Goal: Complete application form: Complete application form

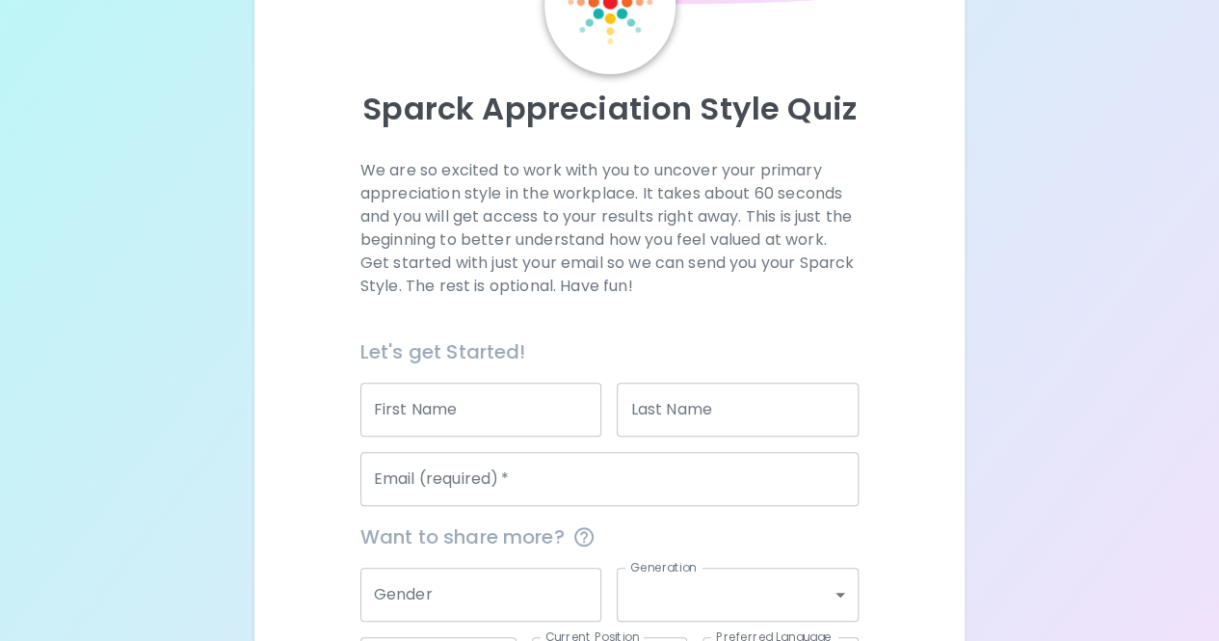
scroll to position [164, 0]
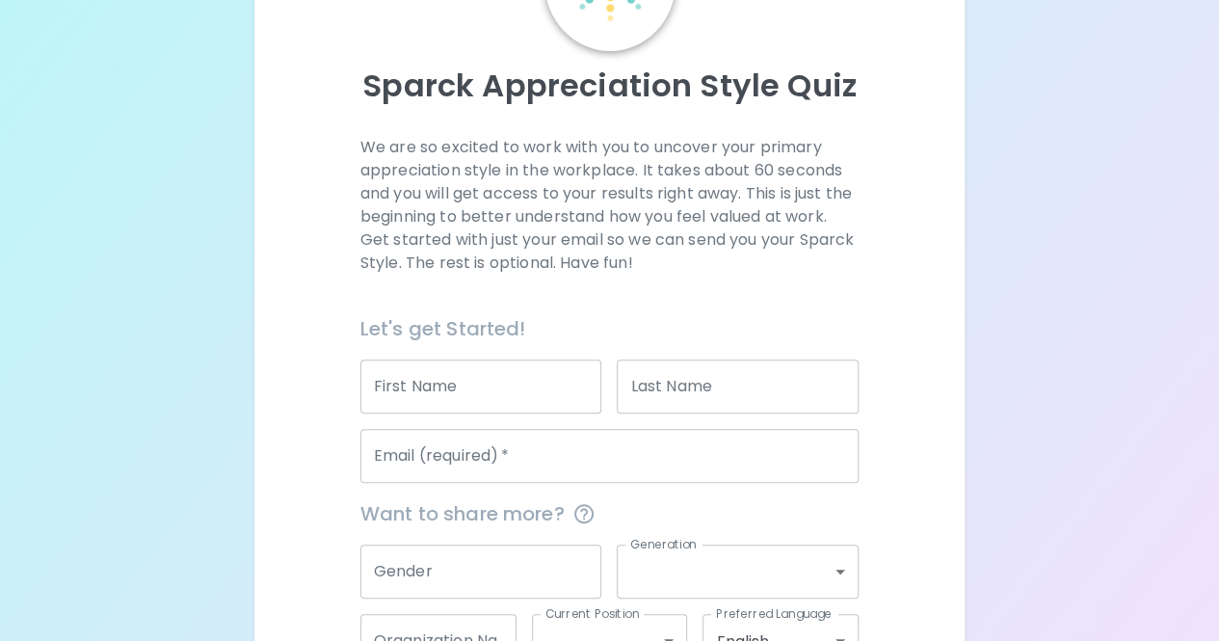
click at [501, 408] on input "First Name" at bounding box center [481, 386] width 242 height 54
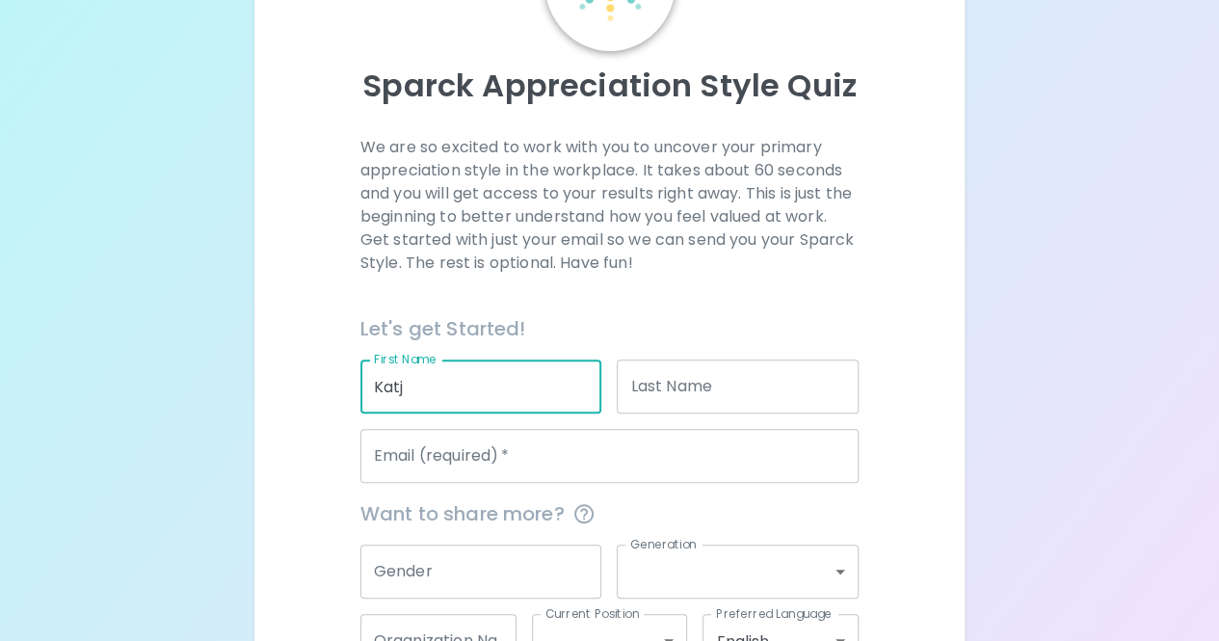
type input "Katja"
type input "[PERSON_NAME]"
type input "[EMAIL_ADDRESS][DOMAIN_NAME]"
type input "Datarails"
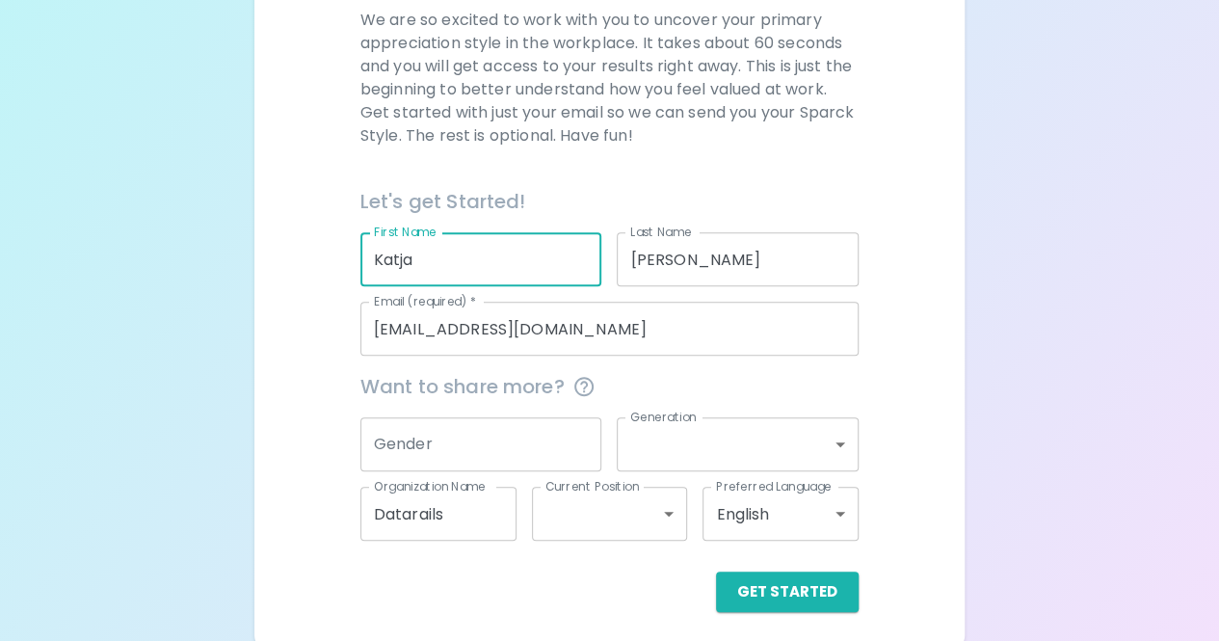
scroll to position [300, 0]
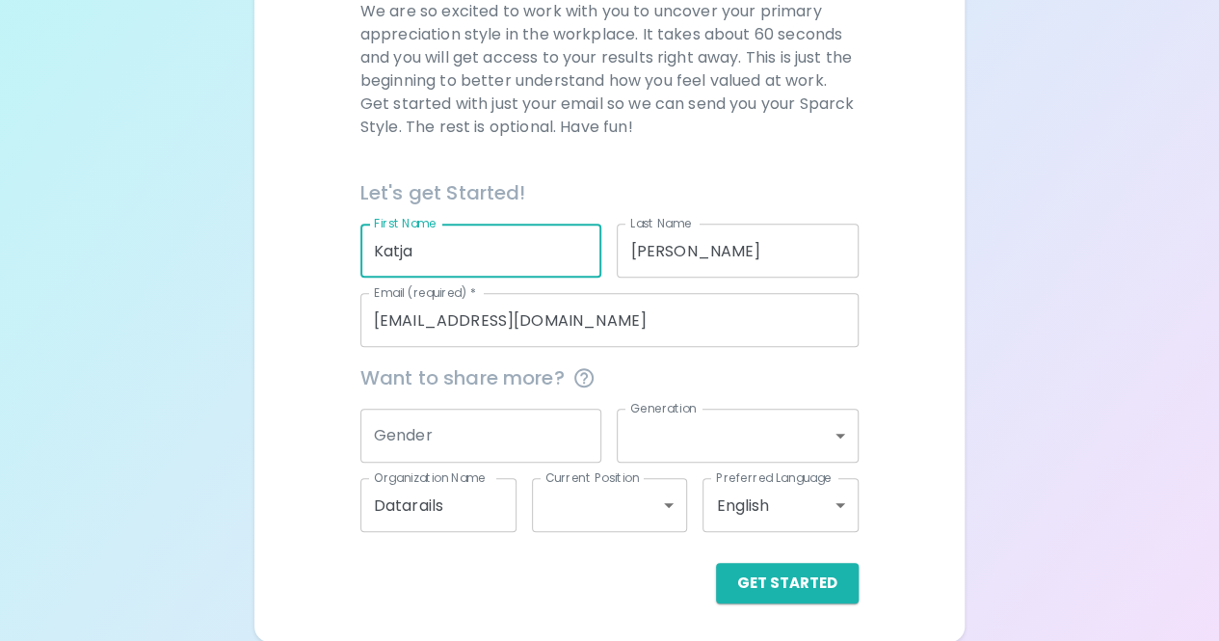
type input "Katja"
click at [514, 429] on input "Gender" at bounding box center [481, 436] width 242 height 54
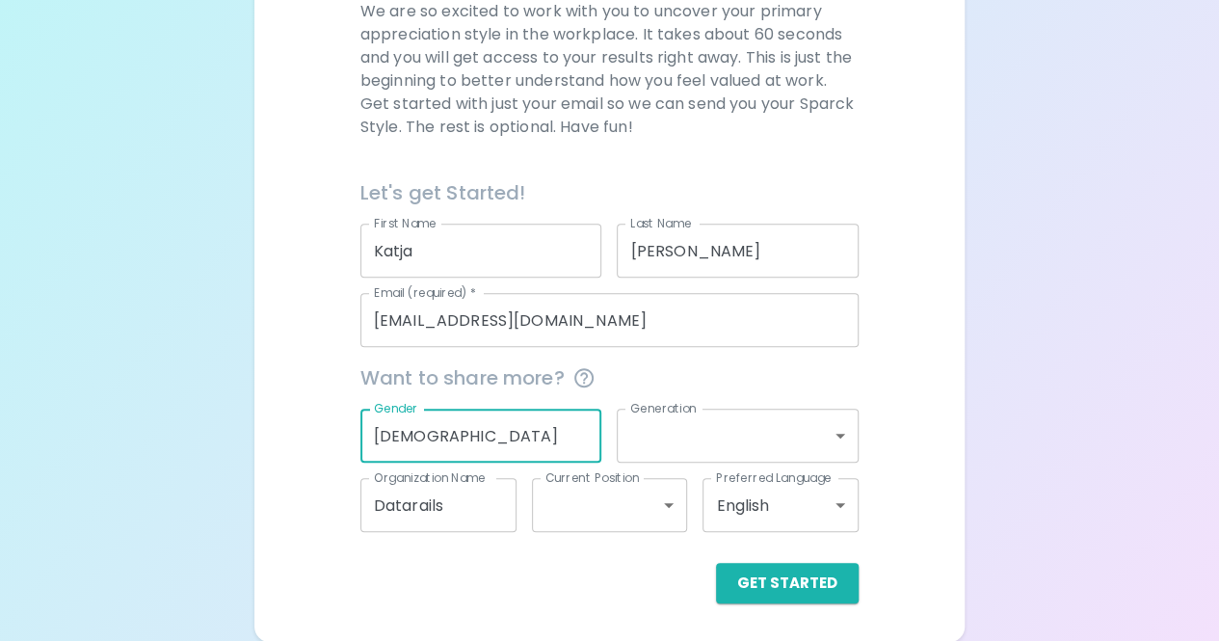
click at [480, 437] on input "[DEMOGRAPHIC_DATA]" at bounding box center [481, 436] width 242 height 54
type input "[DEMOGRAPHIC_DATA]"
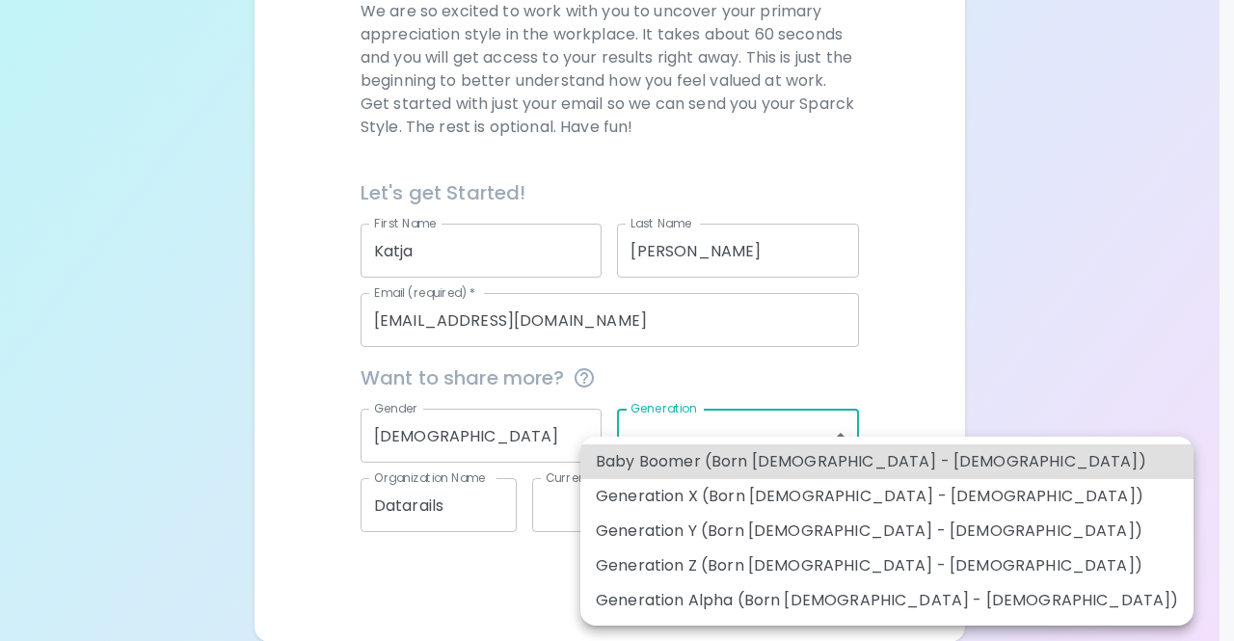
click at [810, 424] on body "Sparck Appreciation Style Quiz We are so excited to work with you to uncover yo…" at bounding box center [617, 171] width 1234 height 942
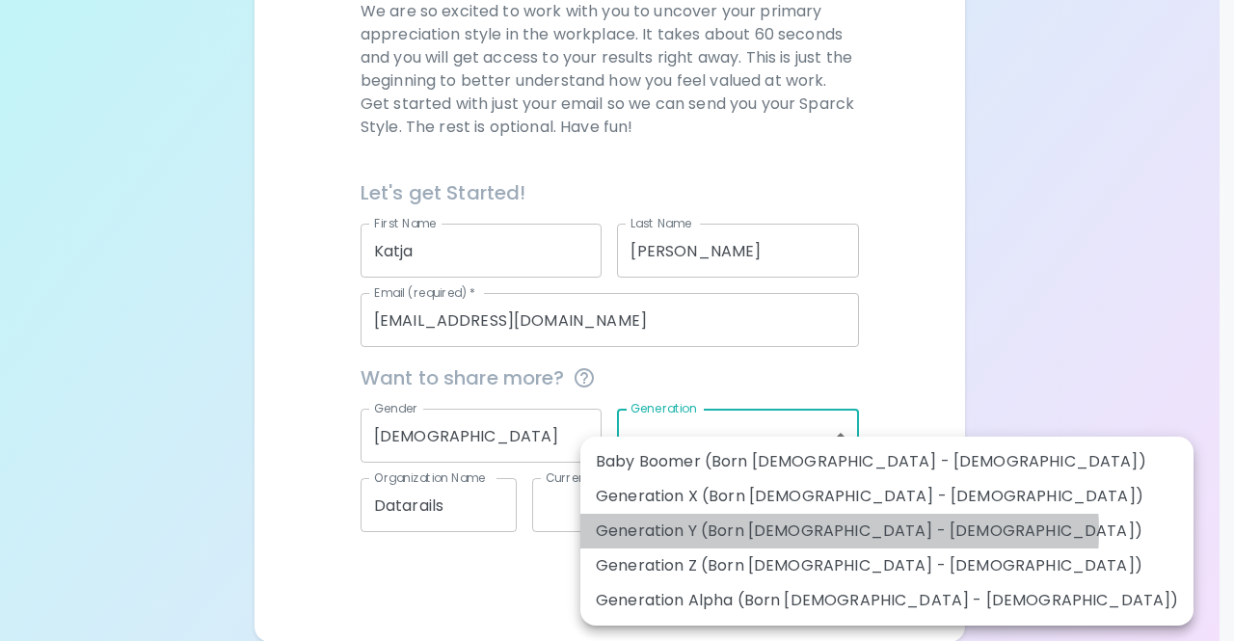
click at [838, 531] on li "Generation Y (Born [DEMOGRAPHIC_DATA] - [DEMOGRAPHIC_DATA])" at bounding box center [886, 531] width 613 height 35
type input "generation_y"
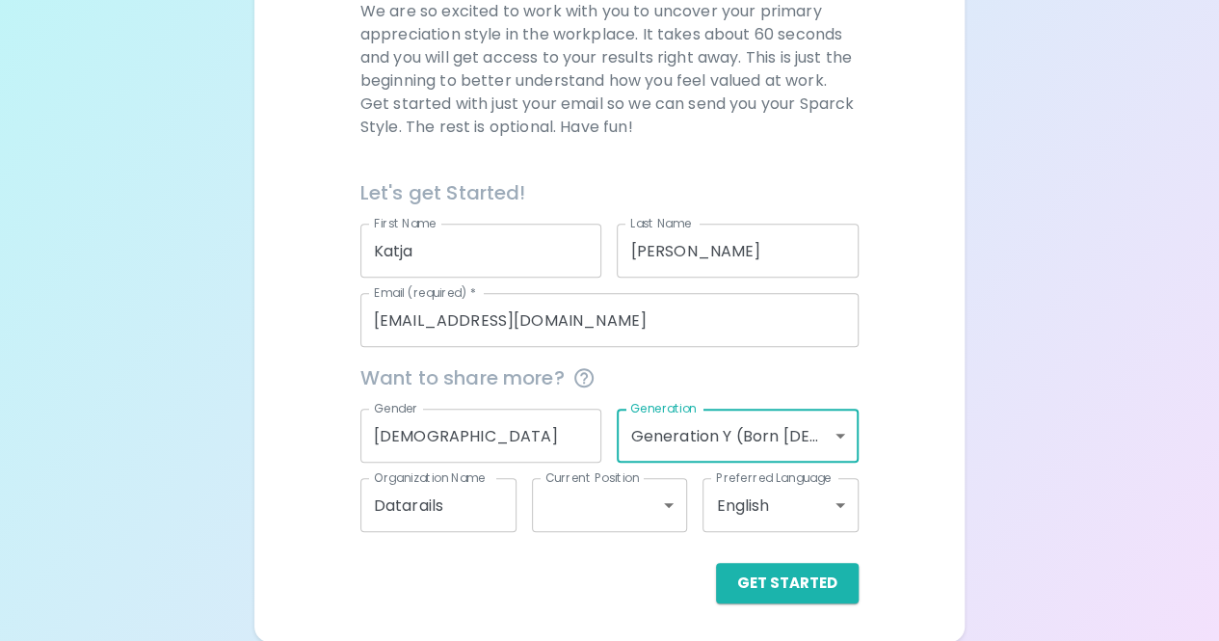
click at [638, 513] on body "Sparck Appreciation Style Quiz We are so excited to work with you to uncover yo…" at bounding box center [609, 171] width 1219 height 942
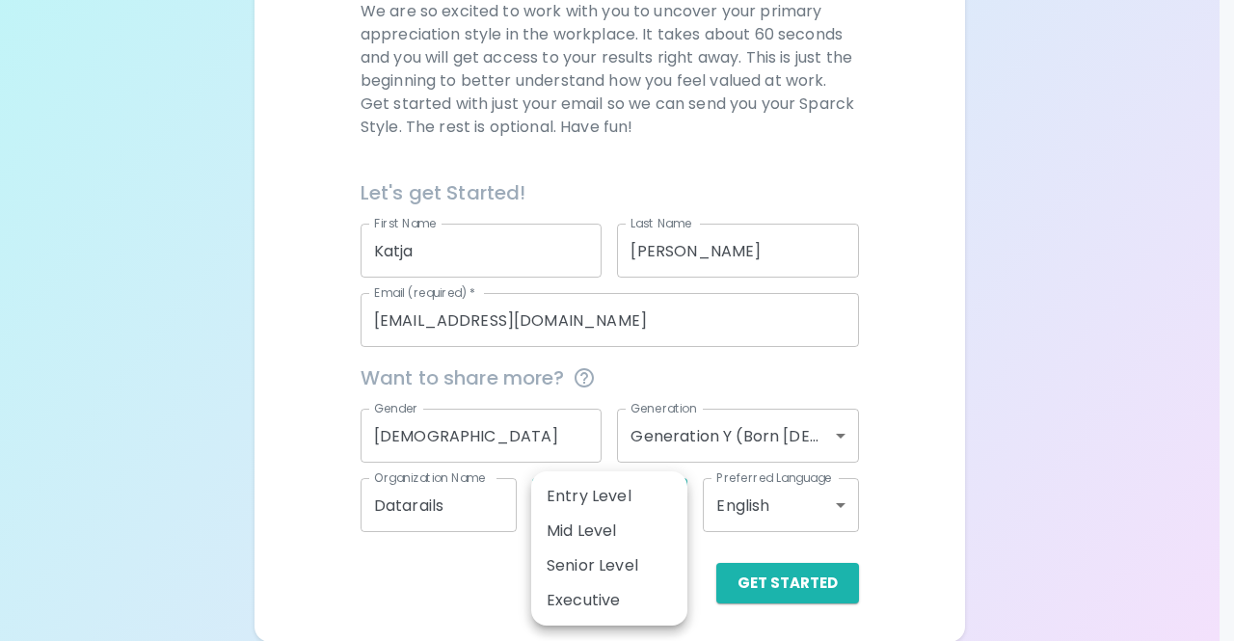
click at [829, 379] on div at bounding box center [617, 320] width 1234 height 641
click at [622, 518] on body "Sparck Appreciation Style Quiz We are so excited to work with you to uncover yo…" at bounding box center [617, 171] width 1234 height 942
click at [614, 508] on li "Entry Level" at bounding box center [609, 496] width 156 height 35
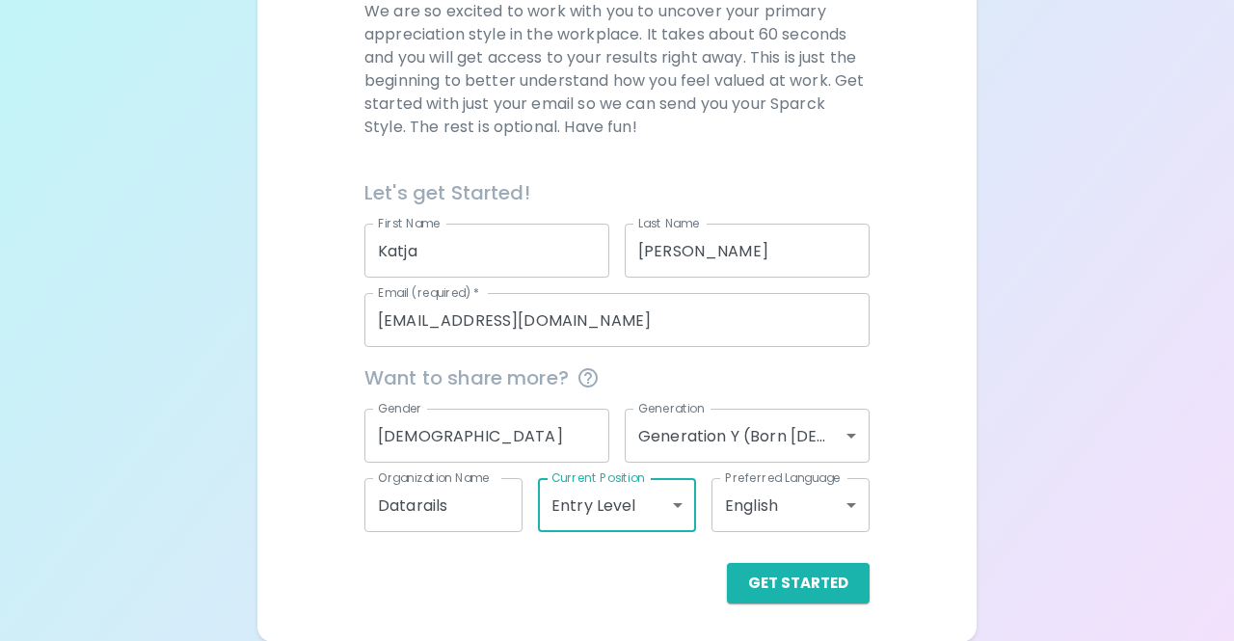
click at [667, 499] on body "Sparck Appreciation Style Quiz We are so excited to work with you to uncover yo…" at bounding box center [617, 171] width 1234 height 942
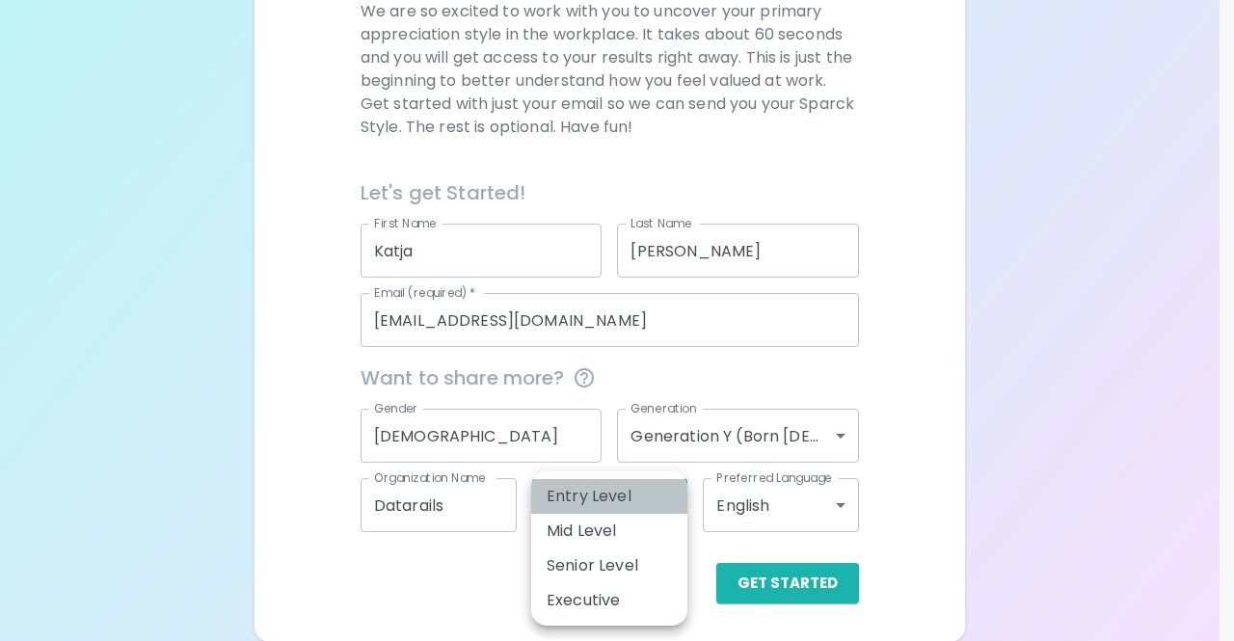
click at [661, 496] on li "Entry Level" at bounding box center [609, 496] width 156 height 35
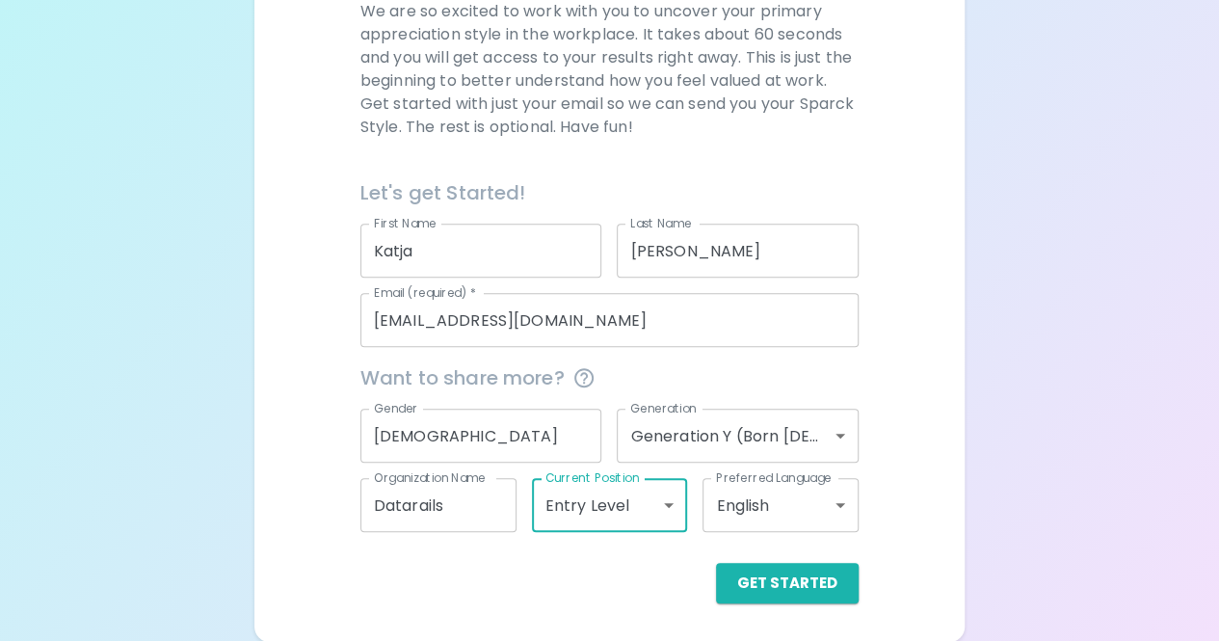
click at [661, 496] on body "Sparck Appreciation Style Quiz We are so excited to work with you to uncover yo…" at bounding box center [609, 171] width 1219 height 942
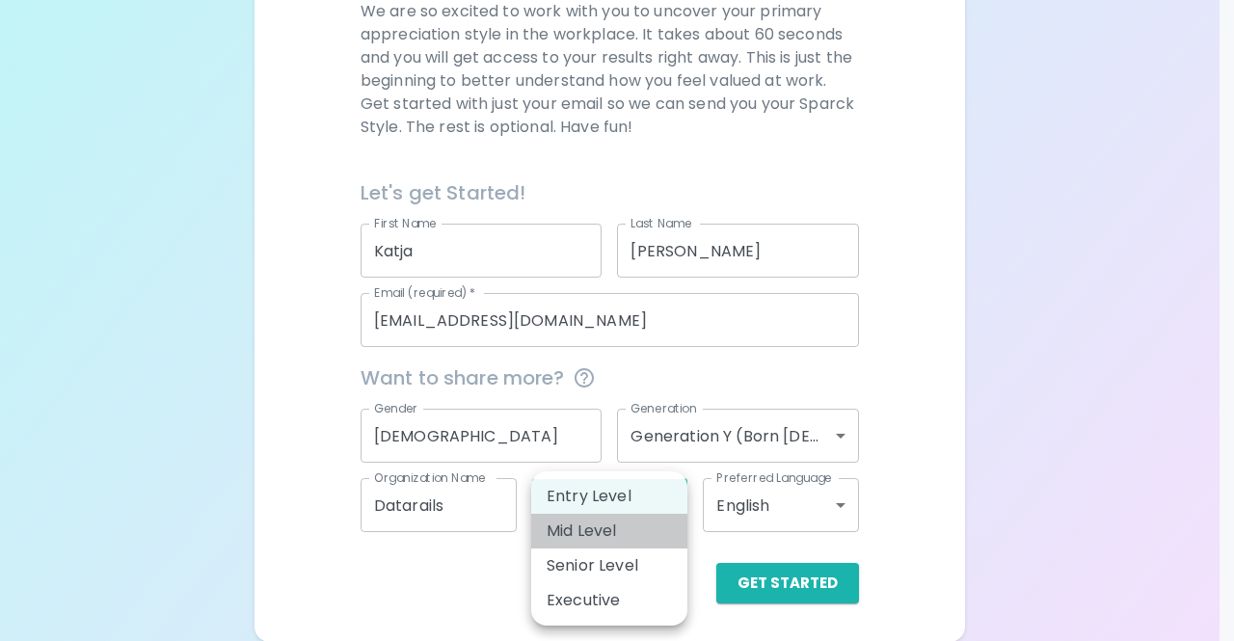
click at [624, 537] on li "Mid Level" at bounding box center [609, 531] width 156 height 35
type input "mid_level"
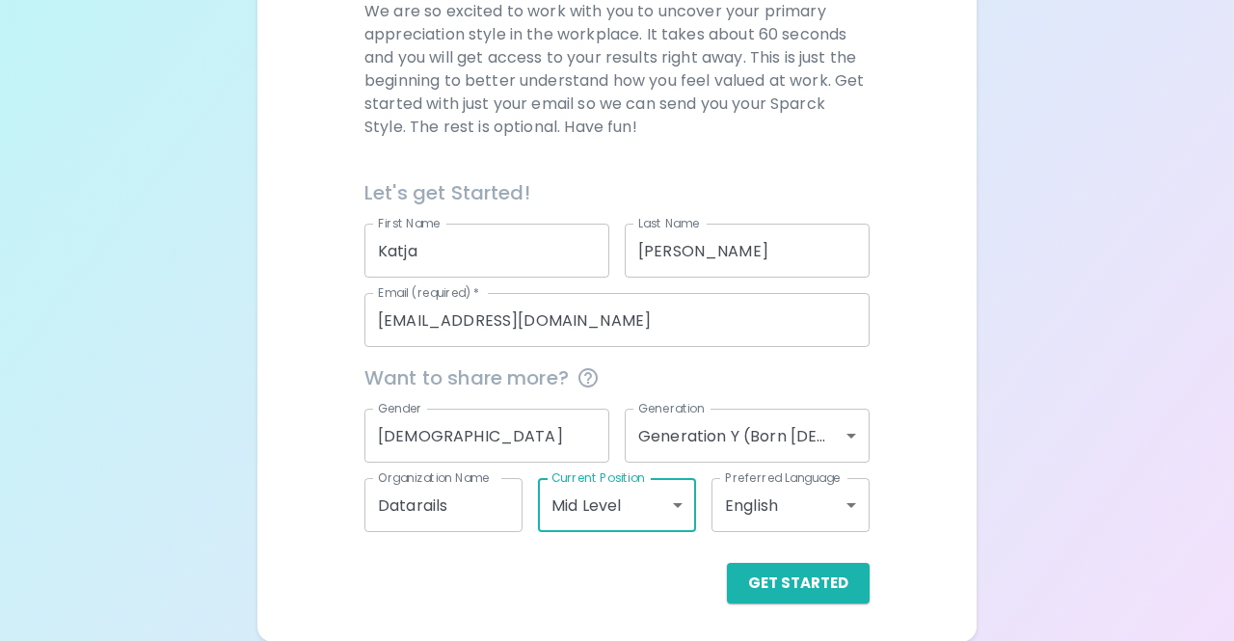
click at [686, 518] on body "Sparck Appreciation Style Quiz We are so excited to work with you to uncover yo…" at bounding box center [617, 171] width 1234 height 942
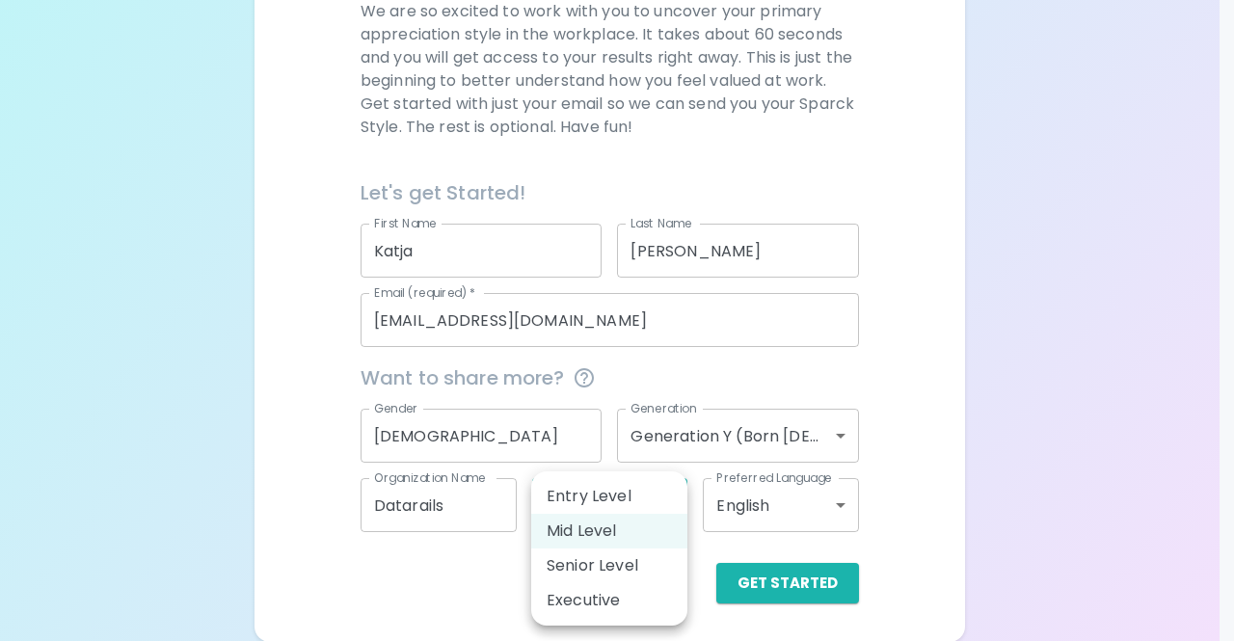
click at [911, 517] on div at bounding box center [617, 320] width 1234 height 641
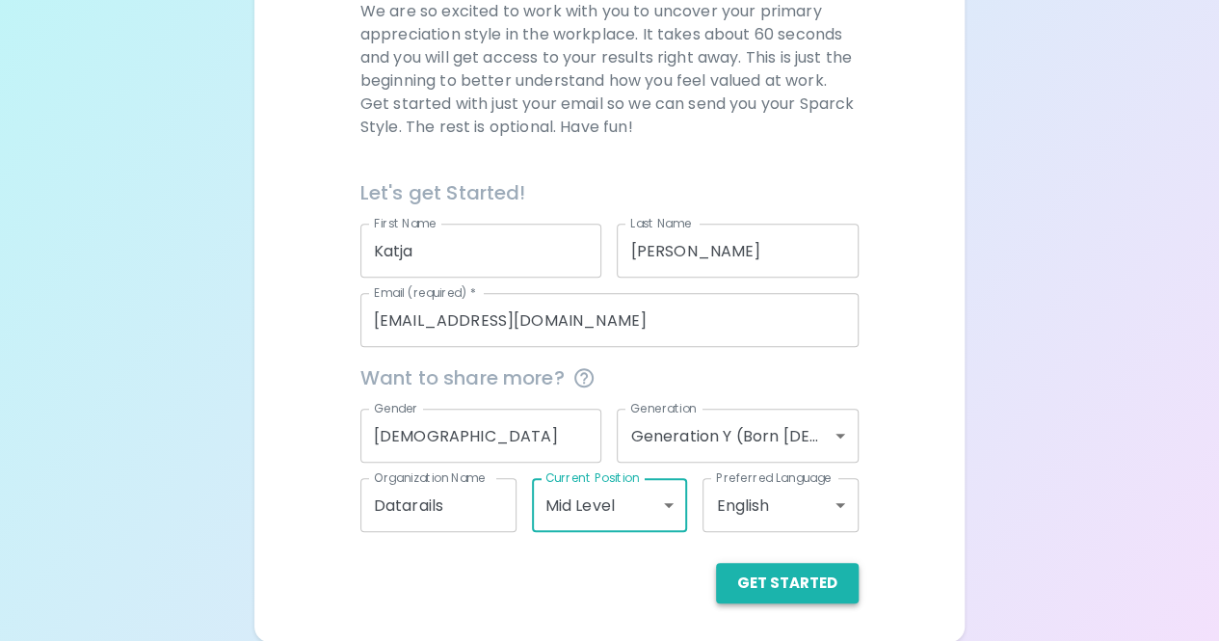
click at [817, 575] on button "Get Started" at bounding box center [787, 583] width 143 height 40
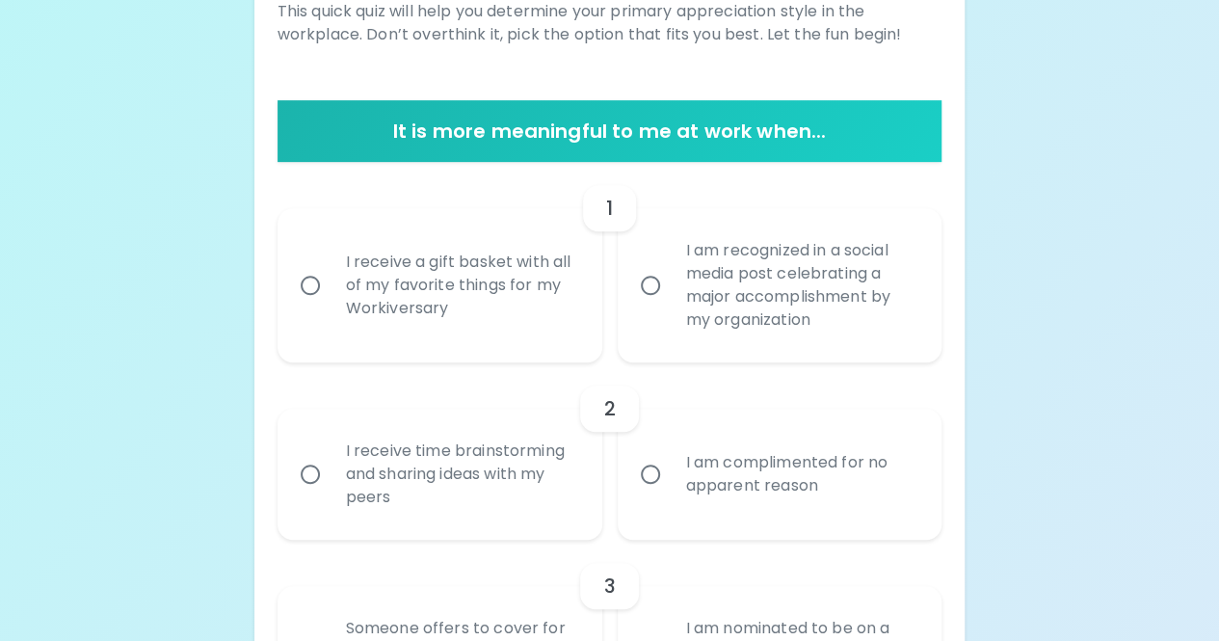
scroll to position [343, 0]
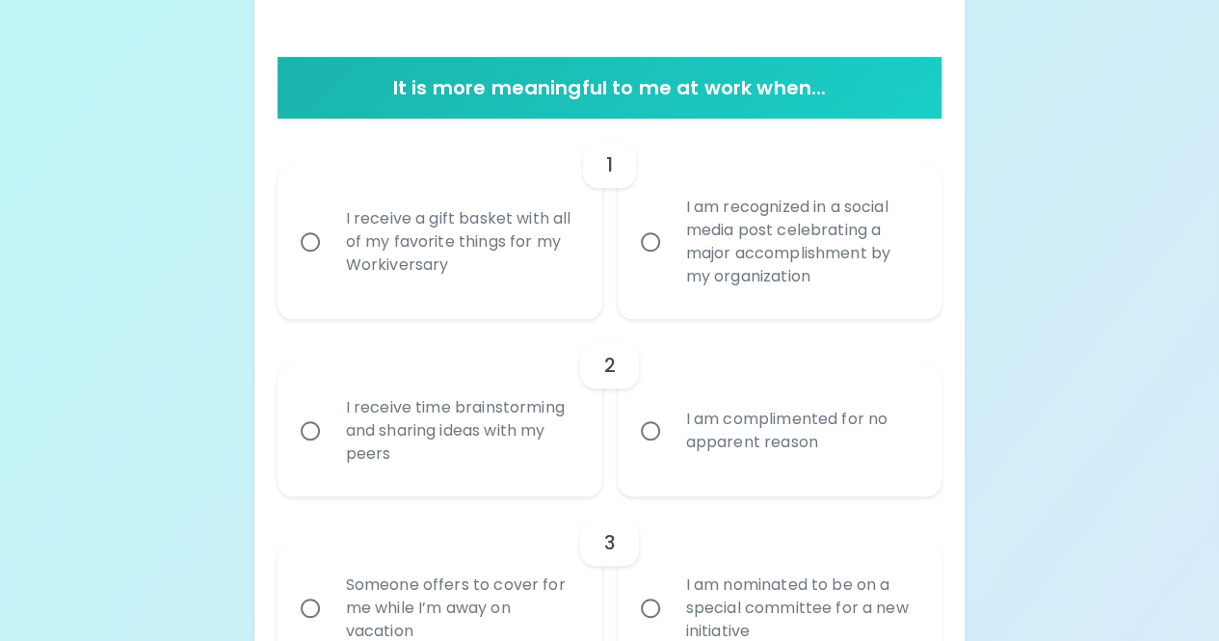
click at [725, 241] on div "I am recognized in a social media post celebrating a major accomplishment by my…" at bounding box center [801, 242] width 261 height 139
click at [671, 241] on input "I am recognized in a social media post celebrating a major accomplishment by my…" at bounding box center [650, 242] width 40 height 40
radio input "true"
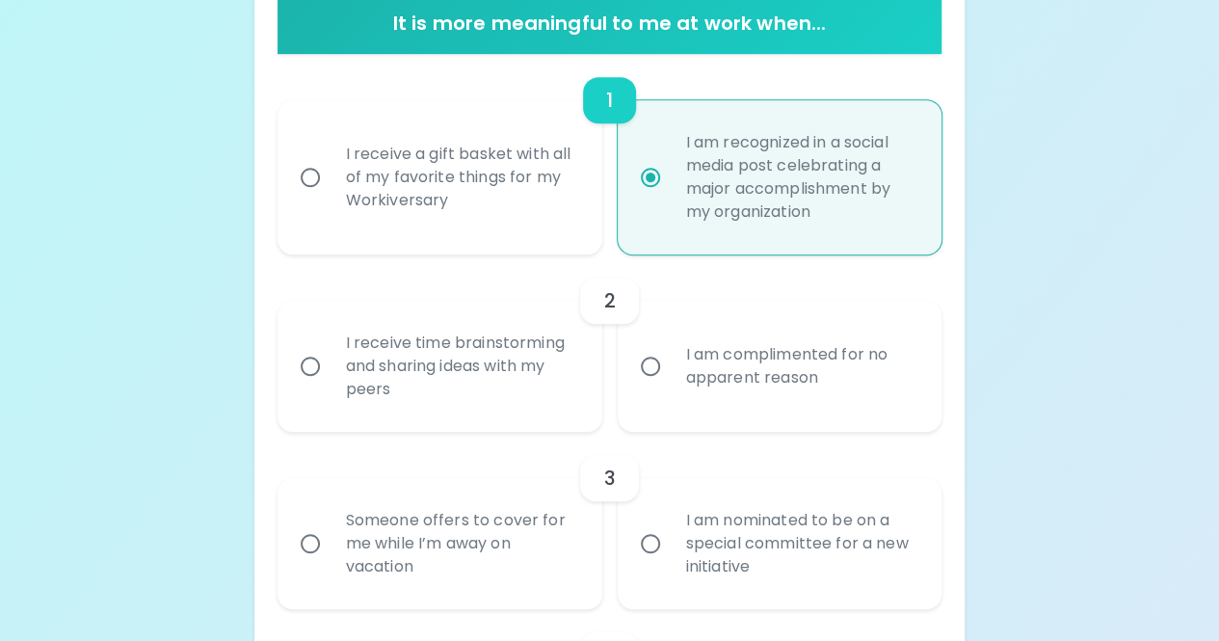
scroll to position [497, 0]
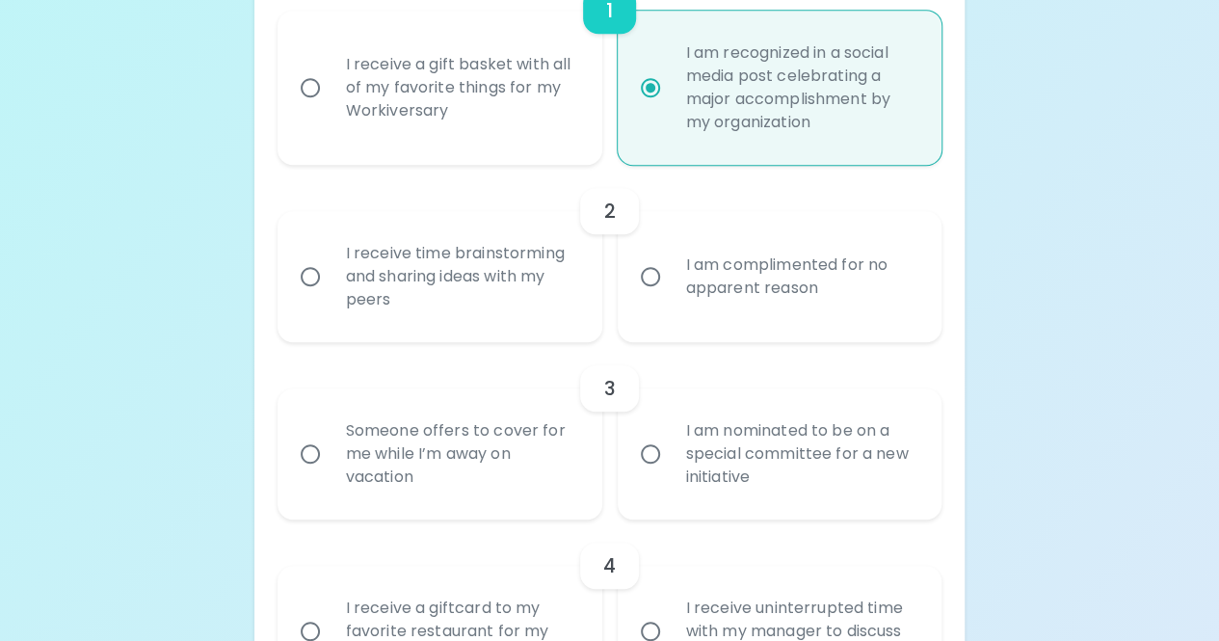
click at [507, 283] on div "I receive time brainstorming and sharing ideas with my peers" at bounding box center [461, 277] width 261 height 116
click at [331, 283] on input "I receive time brainstorming and sharing ideas with my peers" at bounding box center [310, 276] width 40 height 40
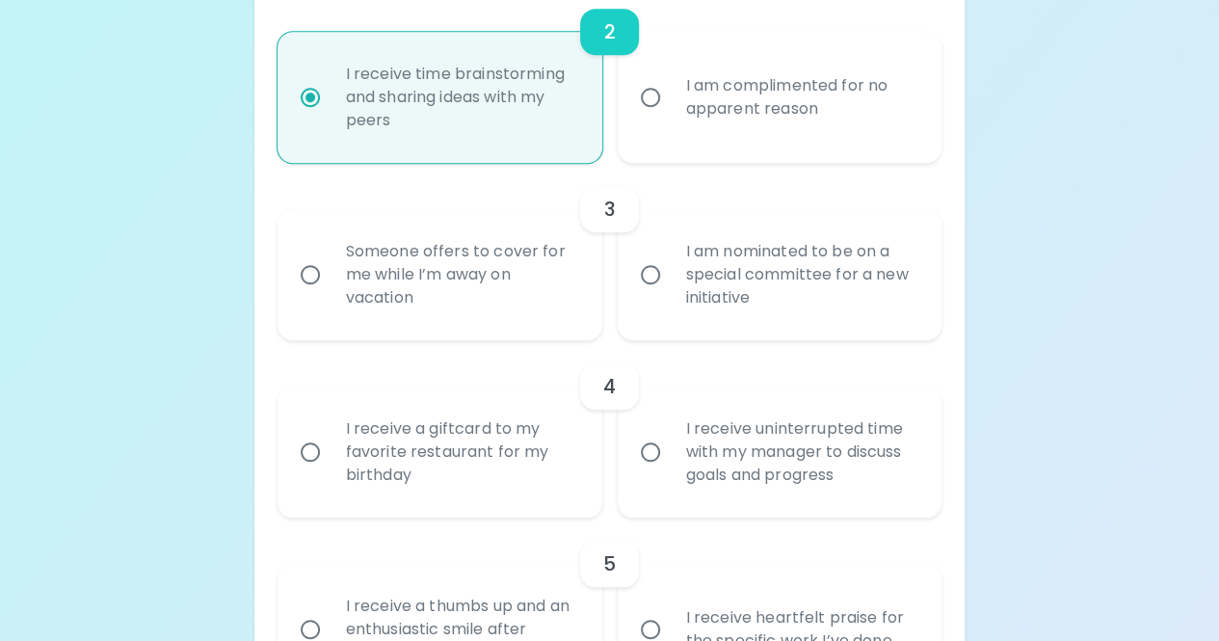
scroll to position [675, 0]
radio input "true"
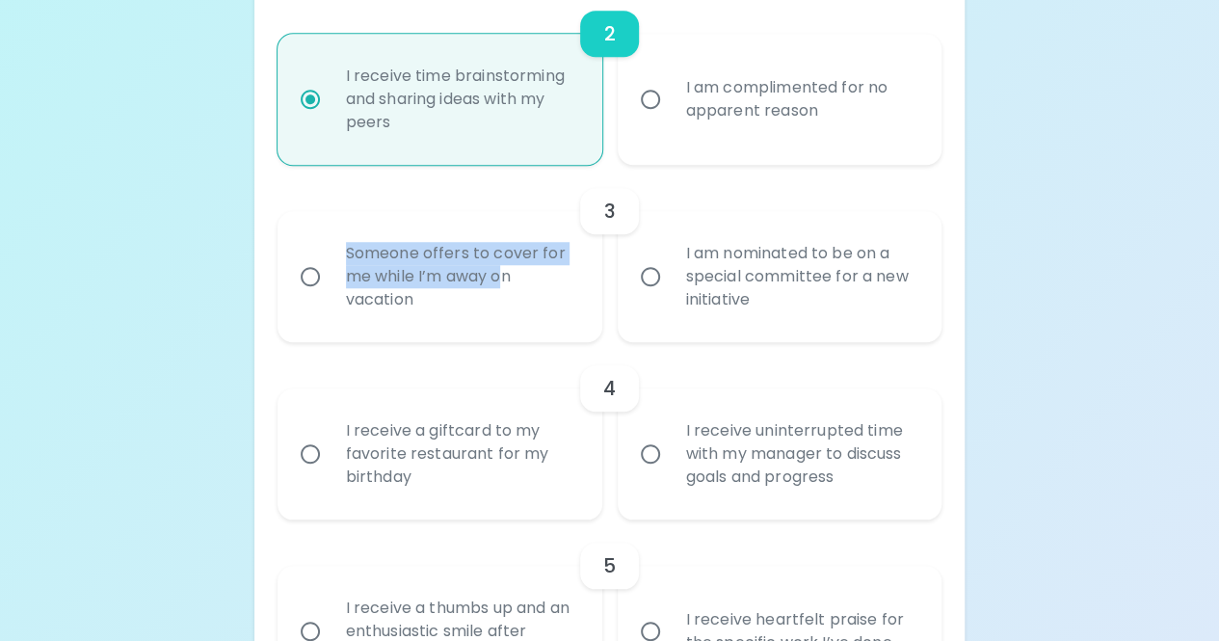
drag, startPoint x: 507, startPoint y: 283, endPoint x: 650, endPoint y: 200, distance: 165.0
click at [650, 200] on div "3 Someone offers to cover for me while I’m away on vacation I am nominated to b…" at bounding box center [610, 253] width 665 height 177
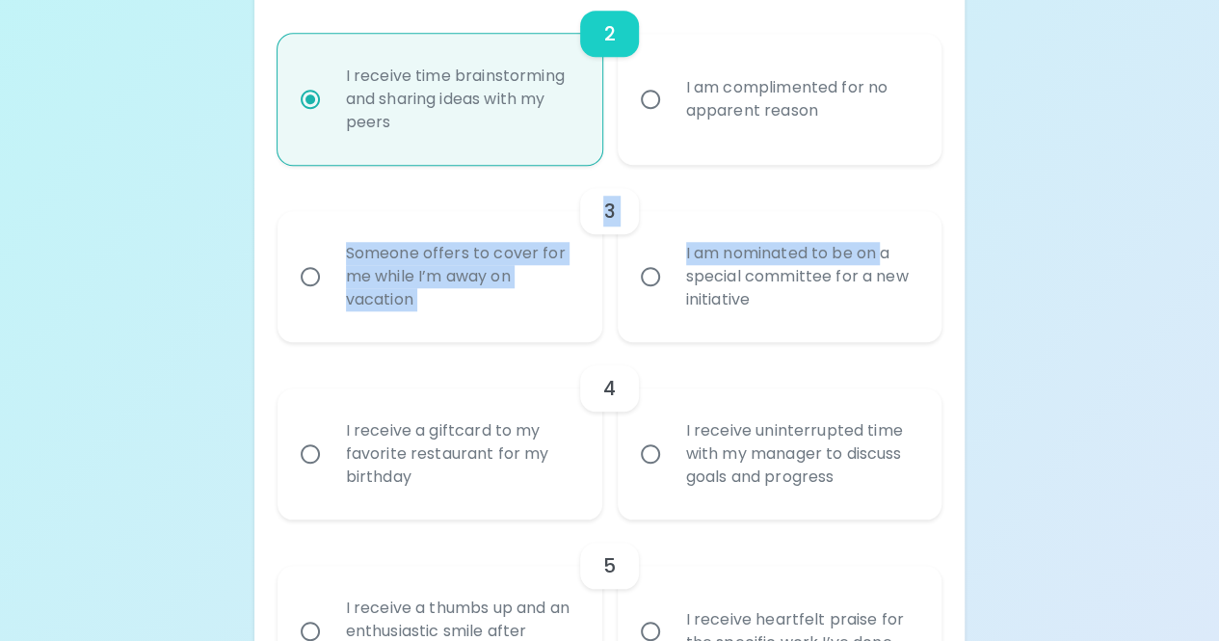
drag, startPoint x: 885, startPoint y: 238, endPoint x: 1019, endPoint y: 126, distance: 174.5
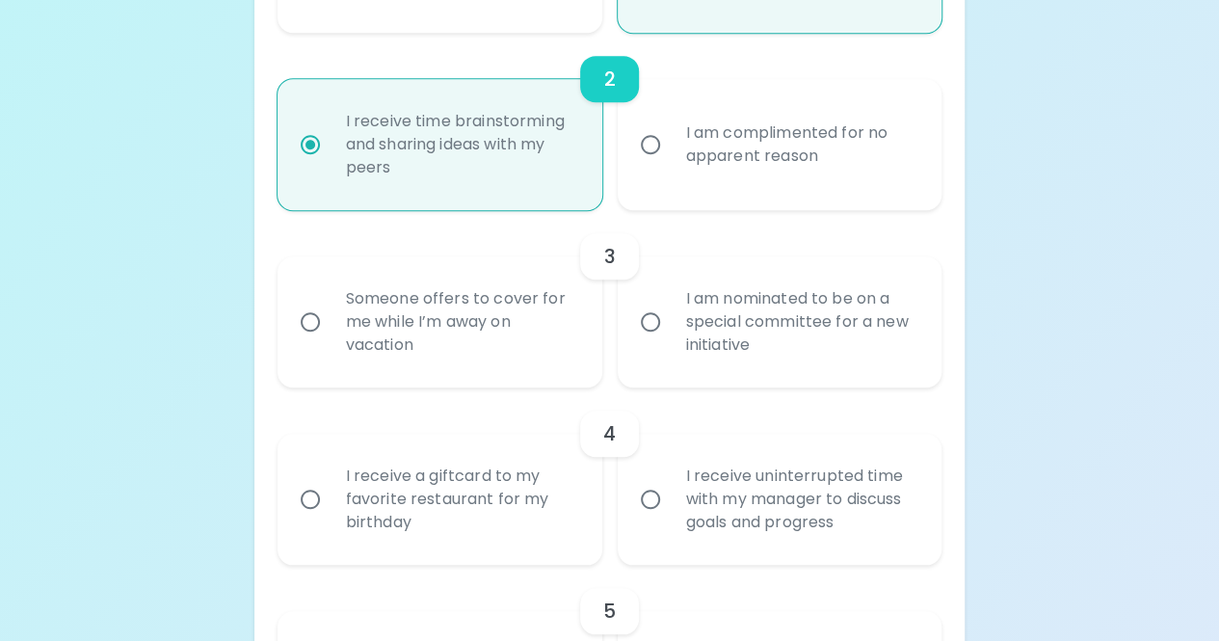
scroll to position [630, 0]
click at [766, 326] on div "I am nominated to be on a special committee for a new initiative" at bounding box center [801, 321] width 261 height 116
click at [671, 326] on input "I am nominated to be on a special committee for a new initiative" at bounding box center [650, 321] width 40 height 40
radio input "false"
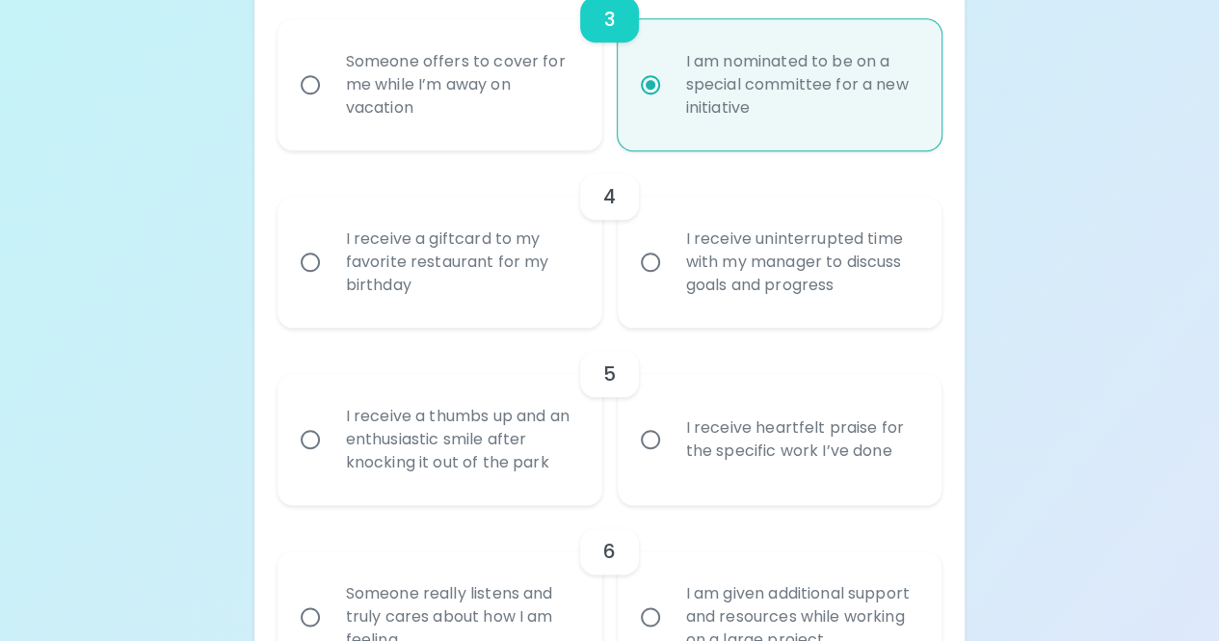
scroll to position [883, 0]
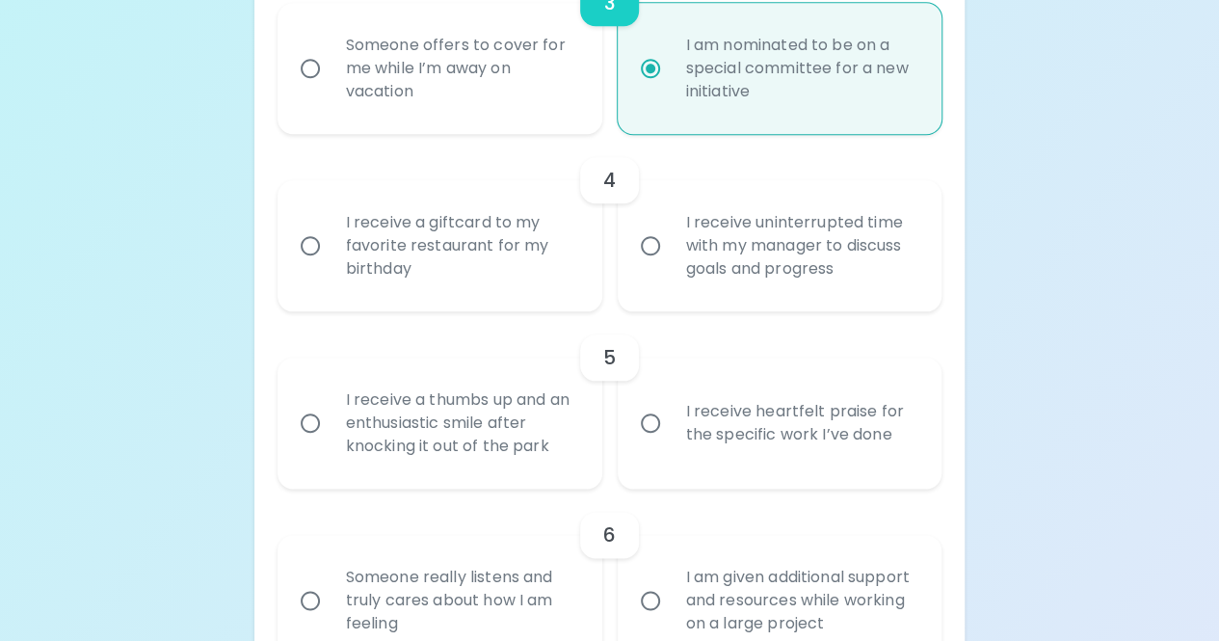
radio input "true"
click at [876, 257] on div "I receive uninterrupted time with my manager to discuss goals and progress" at bounding box center [801, 246] width 261 height 116
click at [671, 257] on input "I receive uninterrupted time with my manager to discuss goals and progress" at bounding box center [650, 246] width 40 height 40
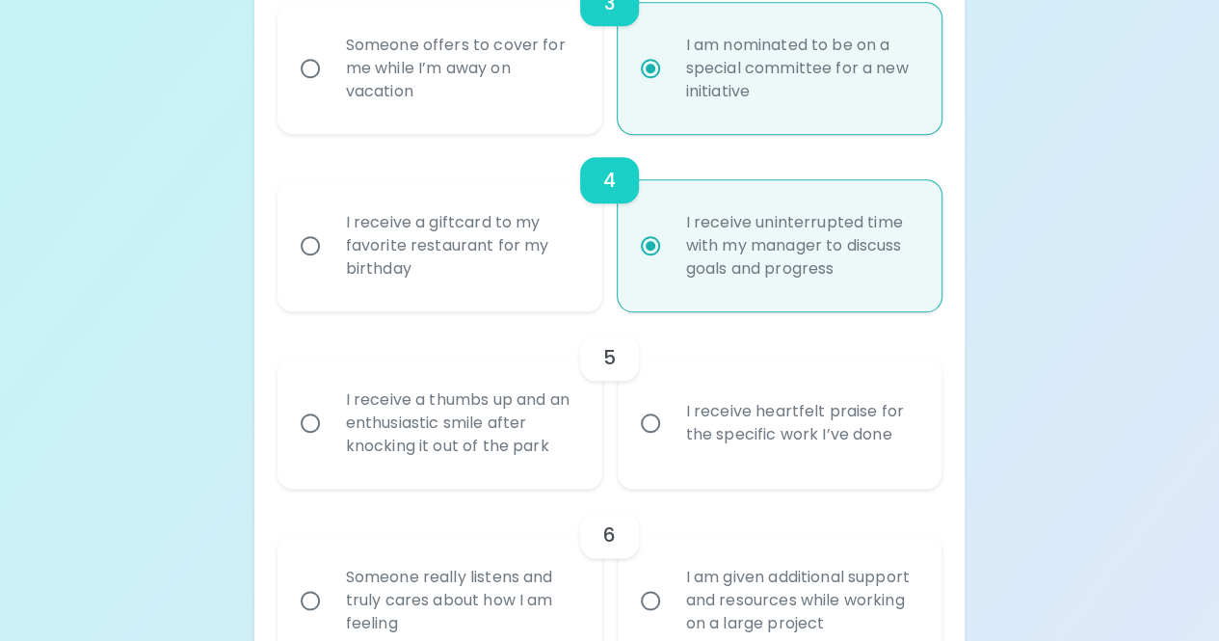
radio input "false"
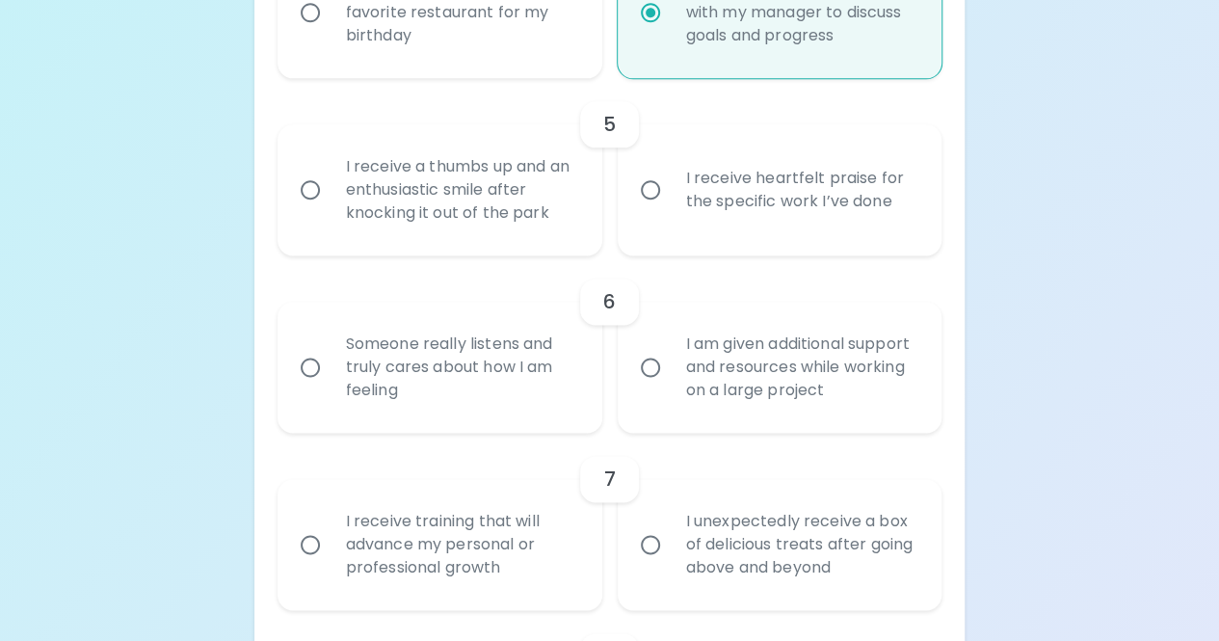
scroll to position [1117, 0]
radio input "true"
click at [1004, 166] on div "Uncover Your Sparck Appreciation Style This quick quiz will help you determine …" at bounding box center [609, 537] width 1219 height 3308
click at [561, 211] on div "I receive a thumbs up and an enthusiastic smile after knocking it out of the pa…" at bounding box center [461, 189] width 261 height 116
click at [331, 209] on input "I receive a thumbs up and an enthusiastic smile after knocking it out of the pa…" at bounding box center [310, 189] width 40 height 40
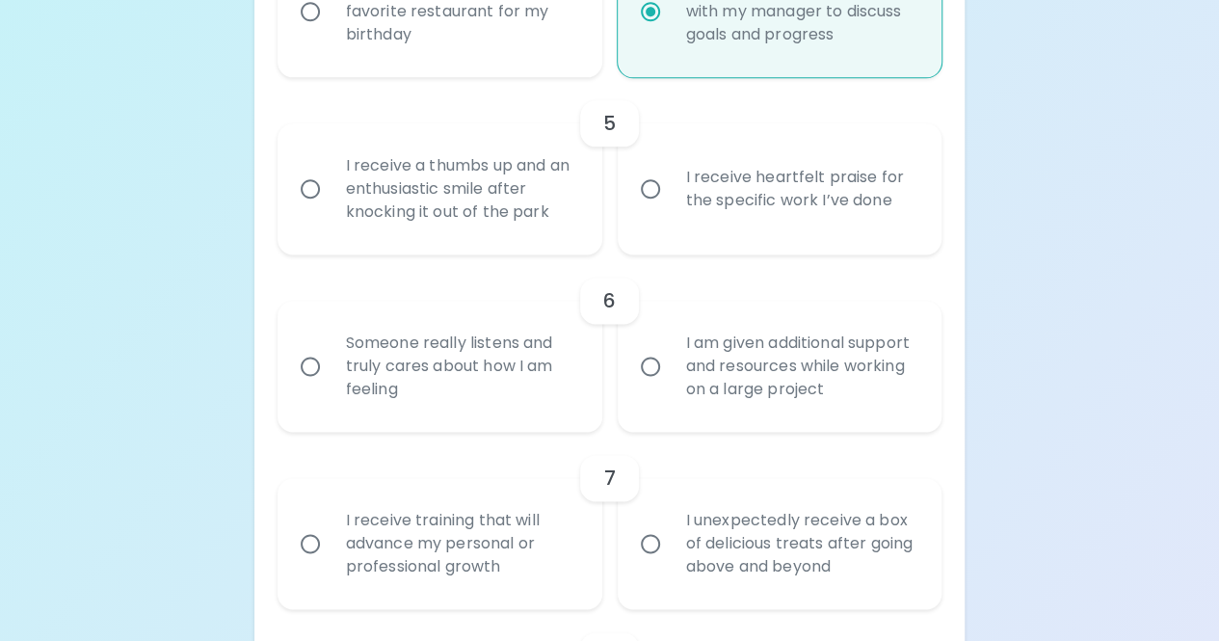
radio input "false"
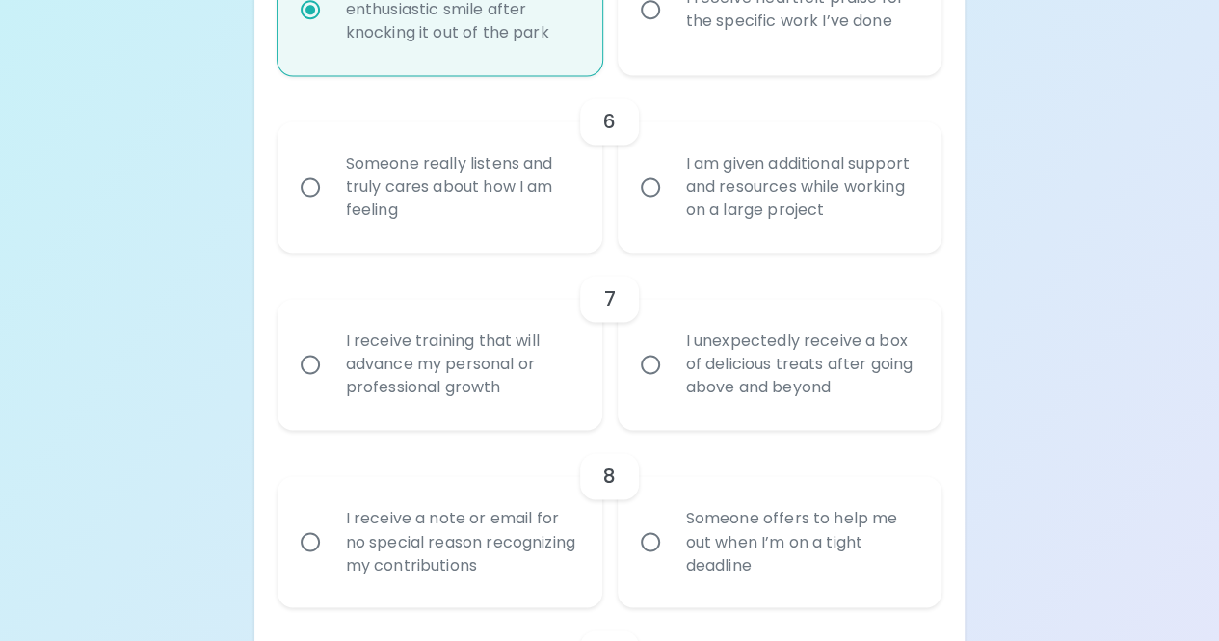
scroll to position [1287, 0]
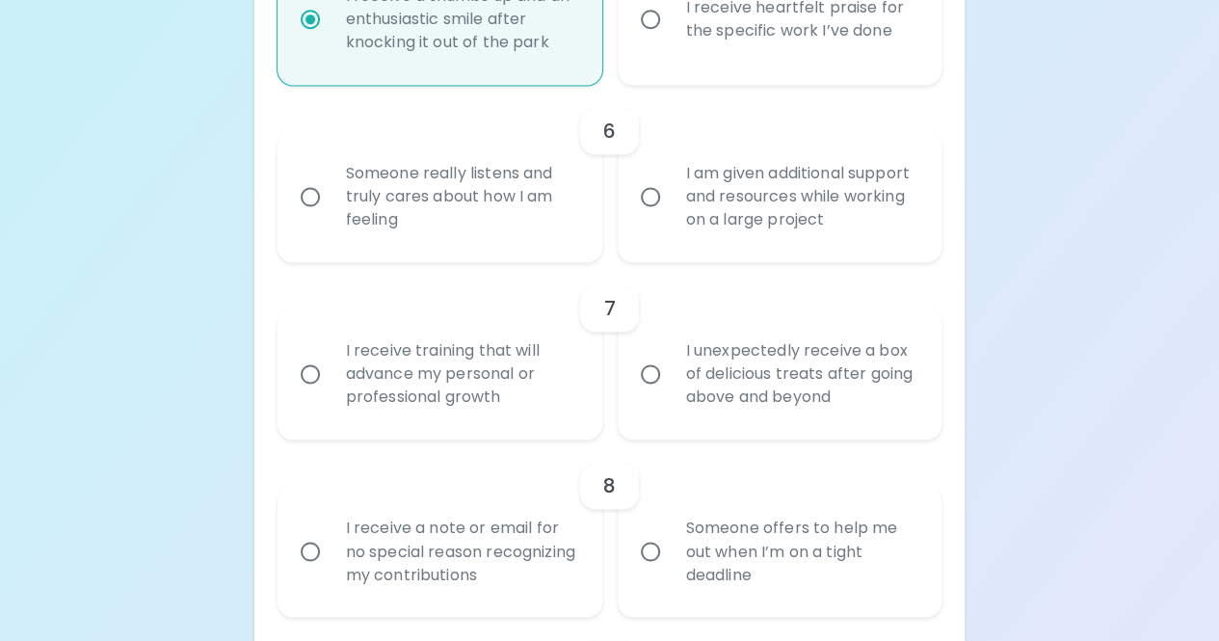
radio input "true"
click at [552, 190] on div "Someone really listens and truly cares about how I am feeling" at bounding box center [461, 197] width 261 height 116
click at [331, 190] on input "Someone really listens and truly cares about how I am feeling" at bounding box center [310, 196] width 40 height 40
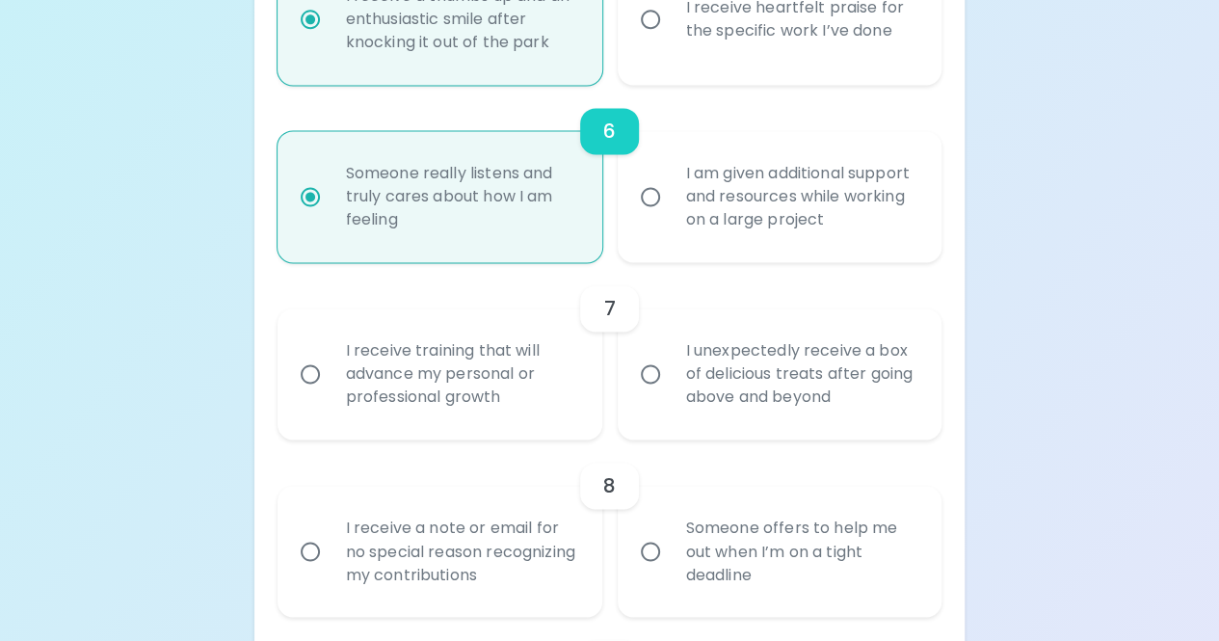
radio input "false"
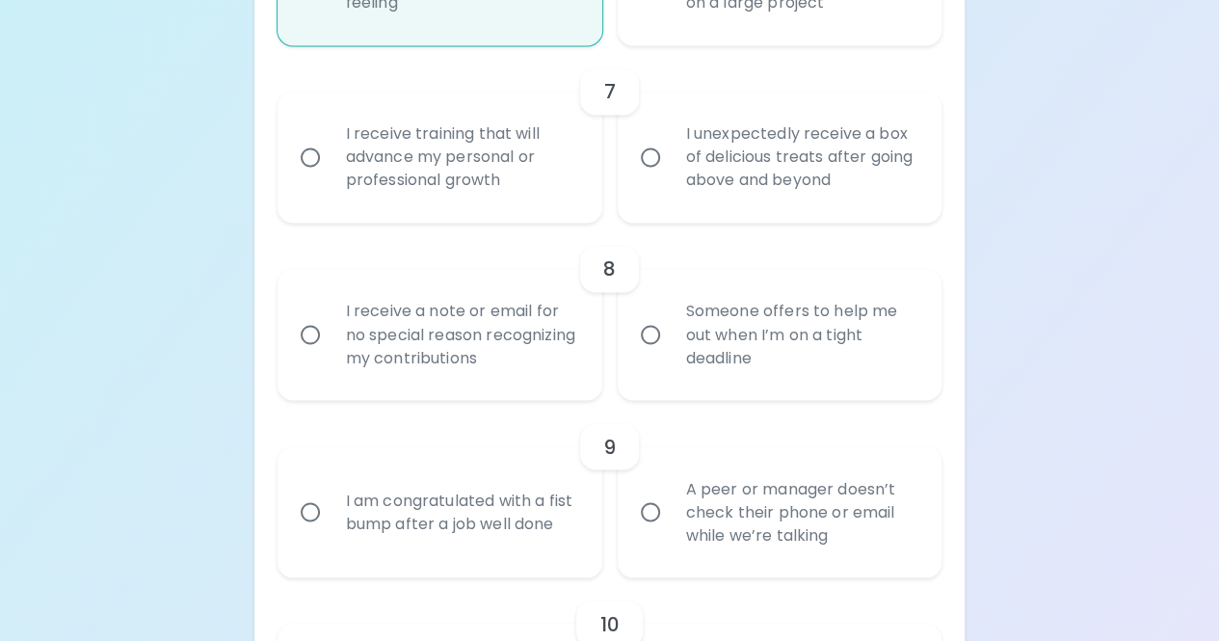
scroll to position [1504, 0]
radio input "true"
click at [705, 156] on div "I unexpectedly receive a box of delicious treats after going above and beyond" at bounding box center [801, 156] width 261 height 116
click at [671, 156] on input "I unexpectedly receive a box of delicious treats after going above and beyond" at bounding box center [650, 156] width 40 height 40
radio input "false"
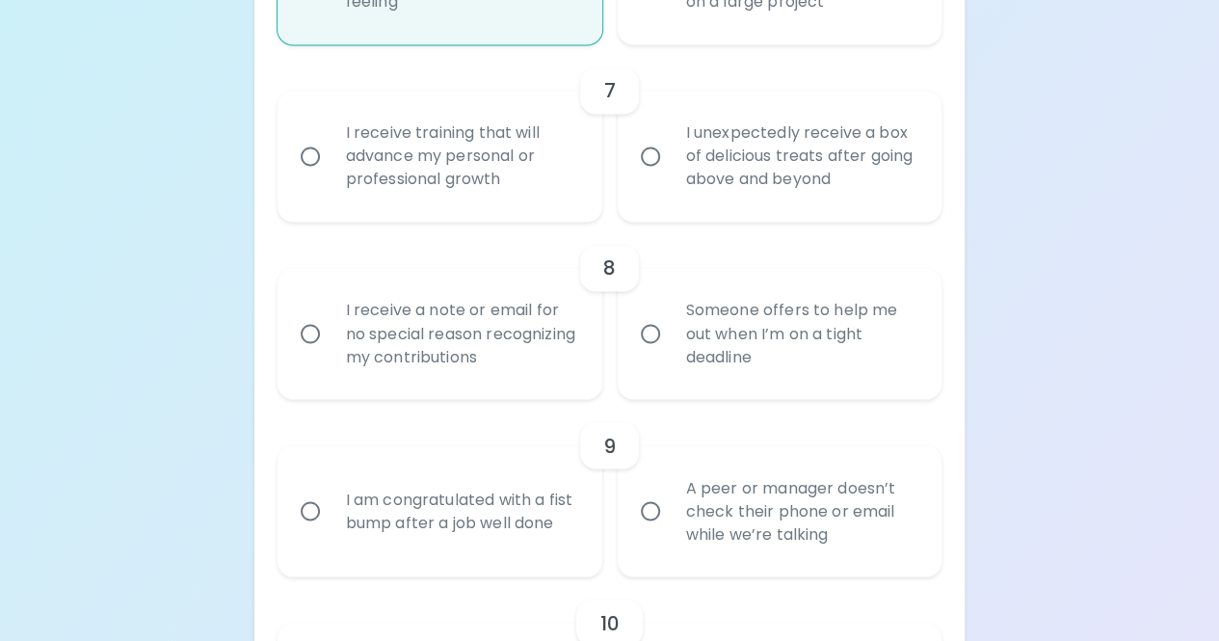
radio input "false"
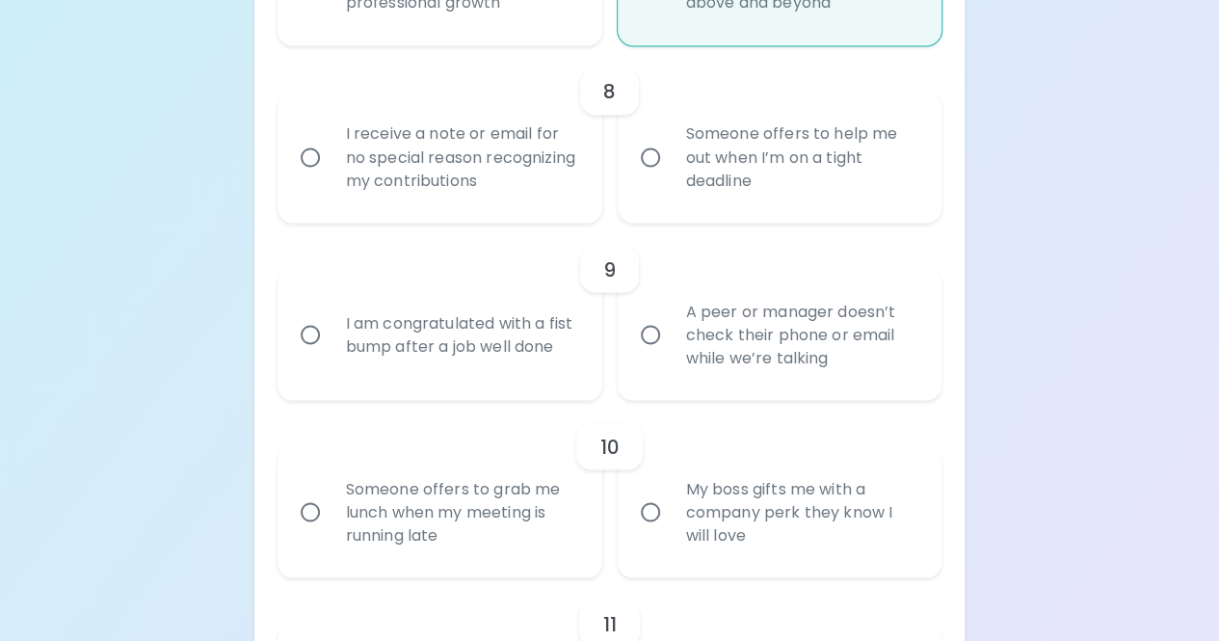
scroll to position [1682, 0]
radio input "true"
click at [455, 174] on div "I receive a note or email for no special reason recognizing my contributions" at bounding box center [461, 156] width 261 height 116
click at [331, 174] on input "I receive a note or email for no special reason recognizing my contributions" at bounding box center [310, 156] width 40 height 40
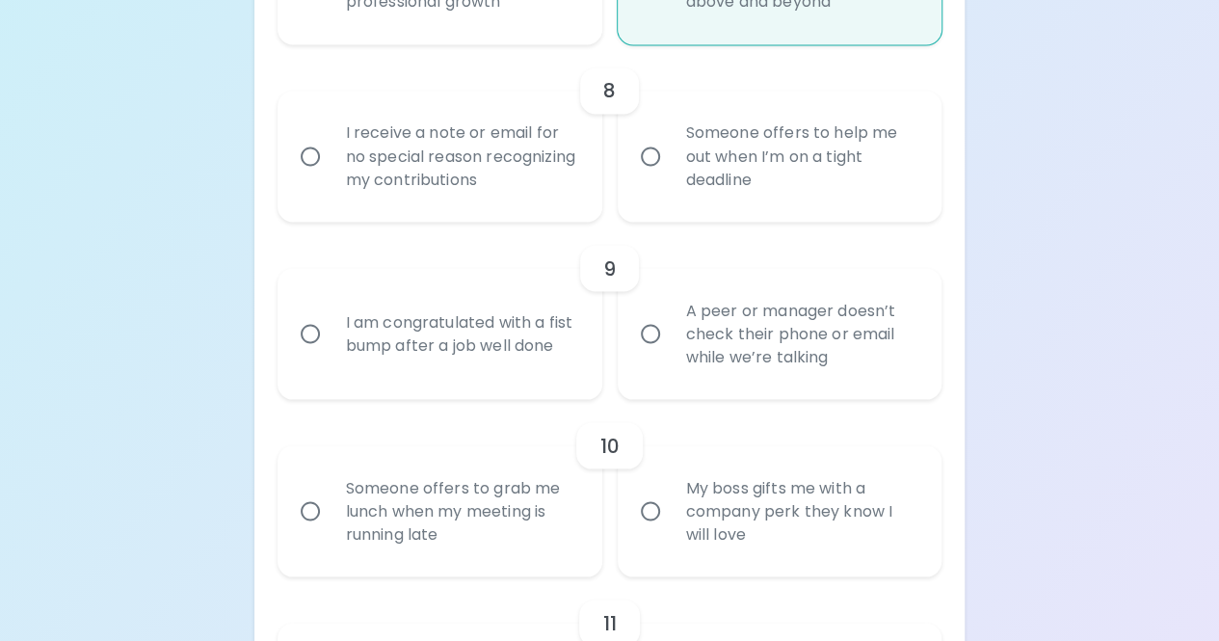
radio input "false"
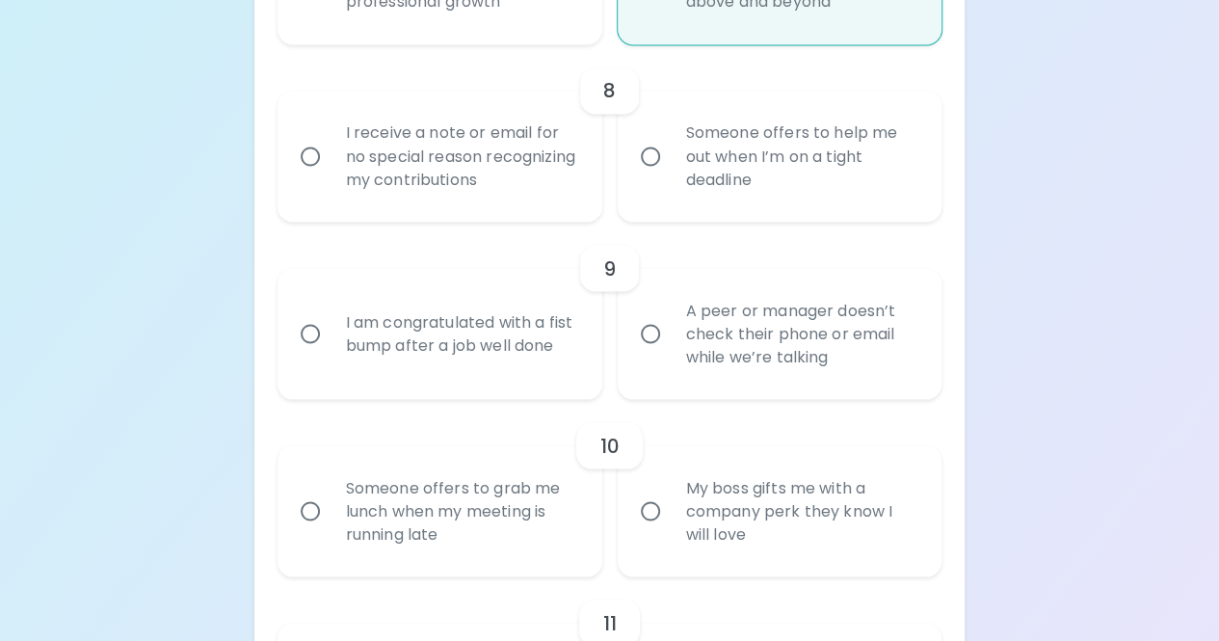
radio input "false"
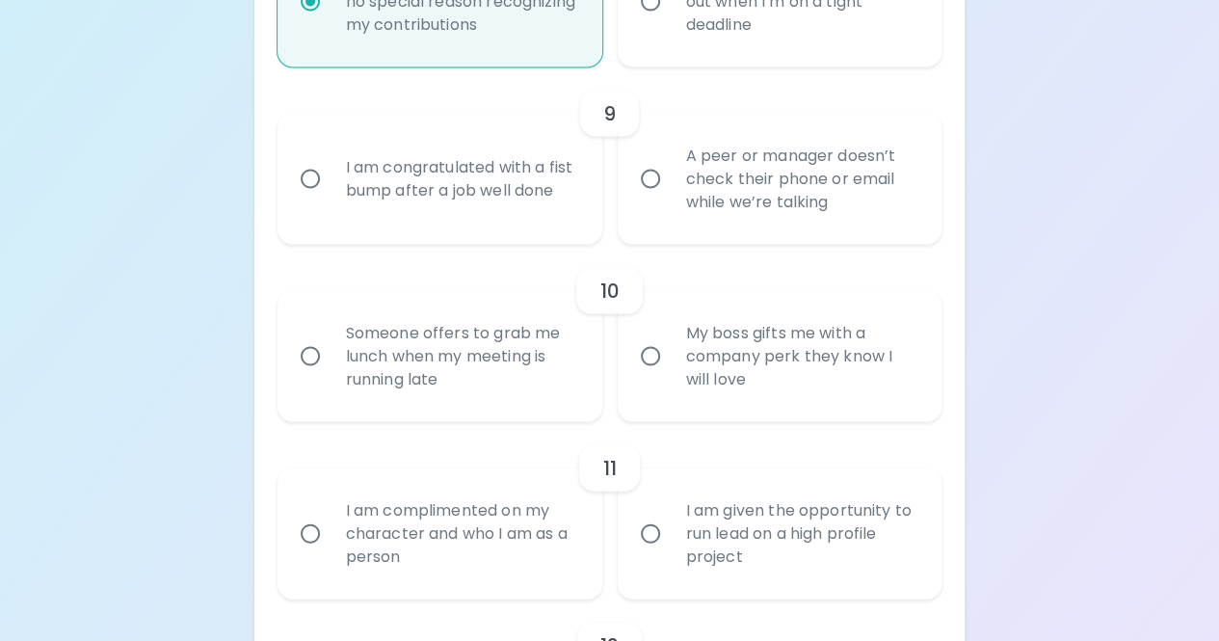
scroll to position [1700, 0]
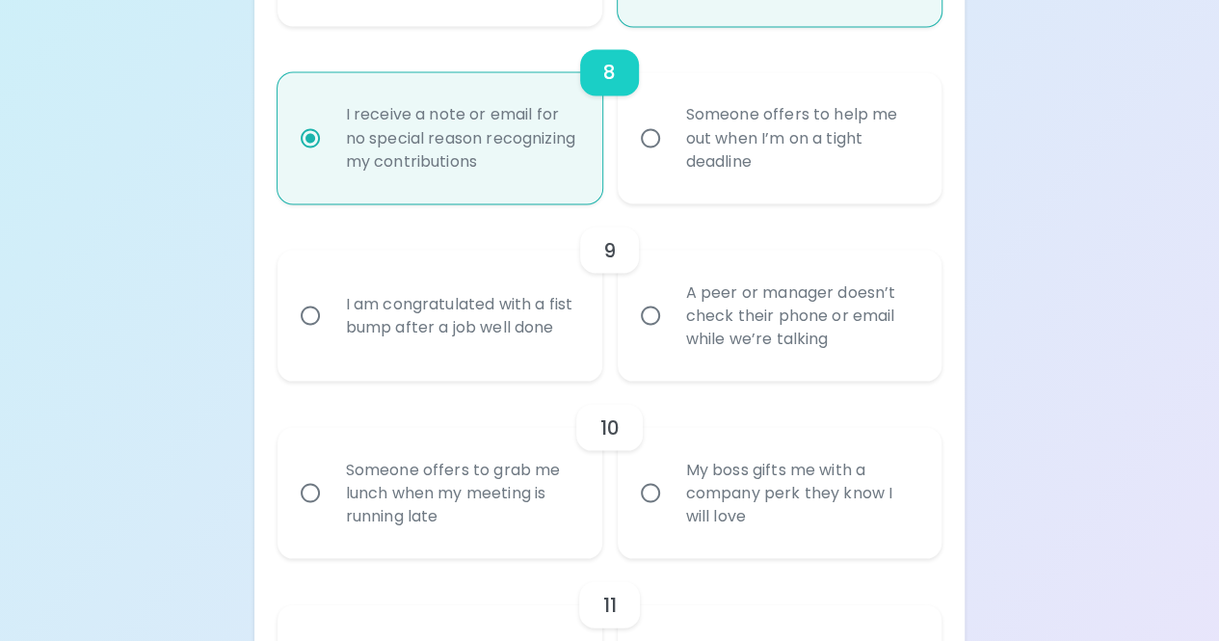
radio input "true"
click at [592, 74] on div "8" at bounding box center [609, 72] width 59 height 46
click at [329, 148] on input "I receive a note or email for no special reason recognizing my contributions" at bounding box center [310, 138] width 40 height 40
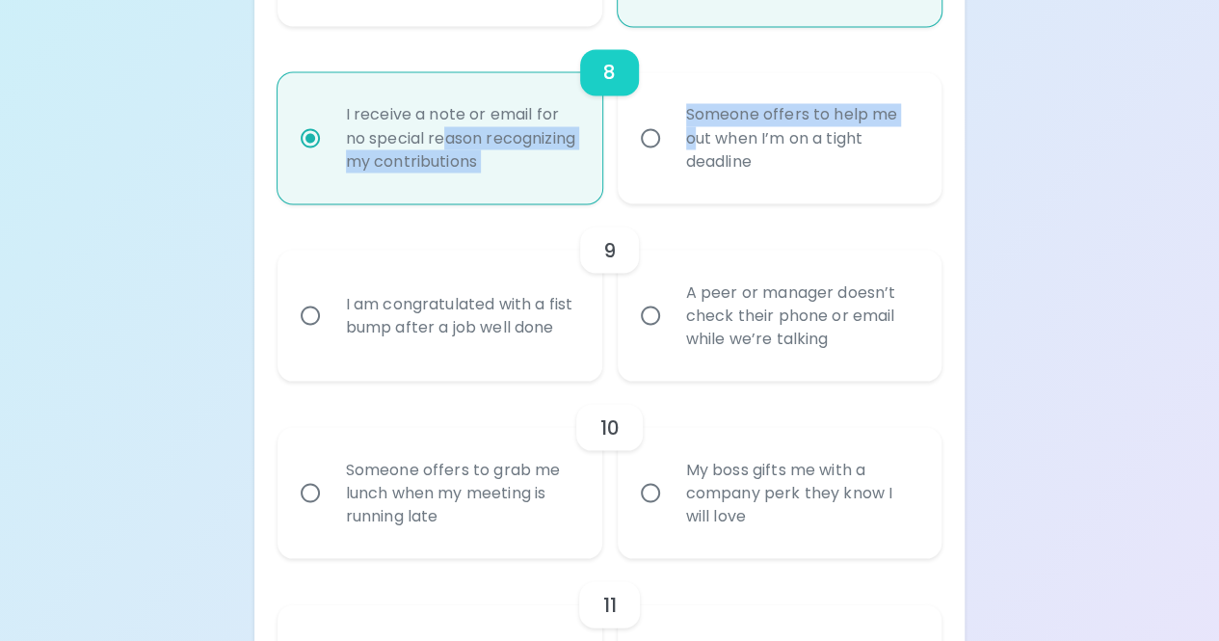
drag, startPoint x: 696, startPoint y: 143, endPoint x: 451, endPoint y: 147, distance: 244.8
click at [451, 147] on div "I receive a note or email for no special reason recognizing my contributions So…" at bounding box center [602, 130] width 680 height 146
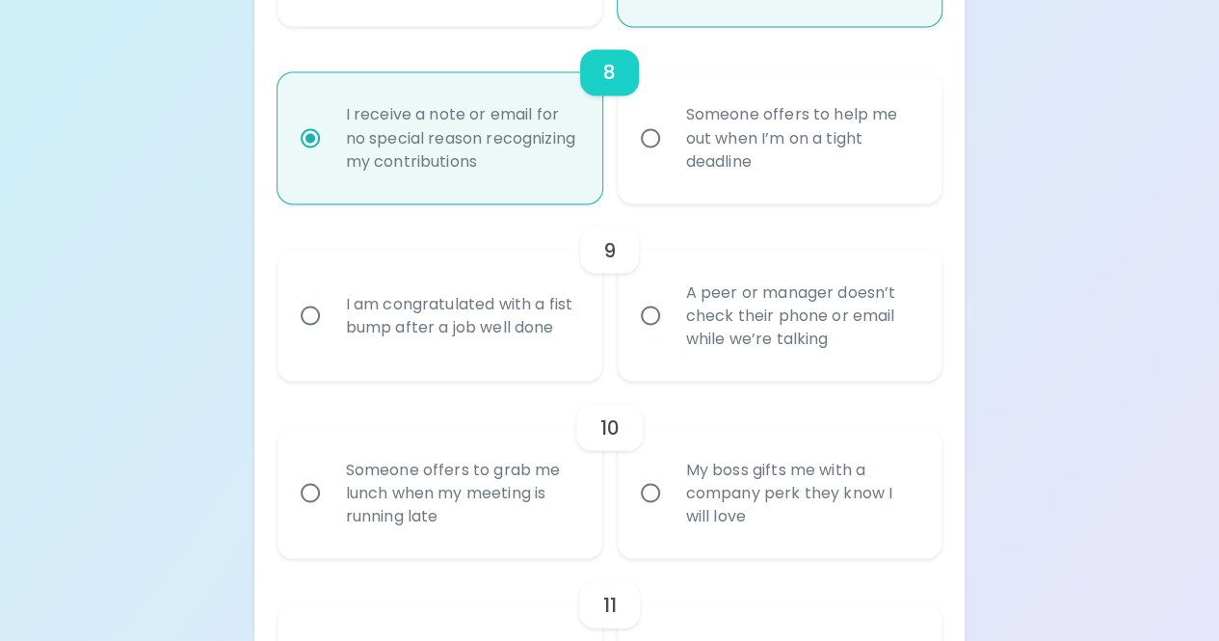
drag, startPoint x: 859, startPoint y: 132, endPoint x: 1130, endPoint y: 181, distance: 276.2
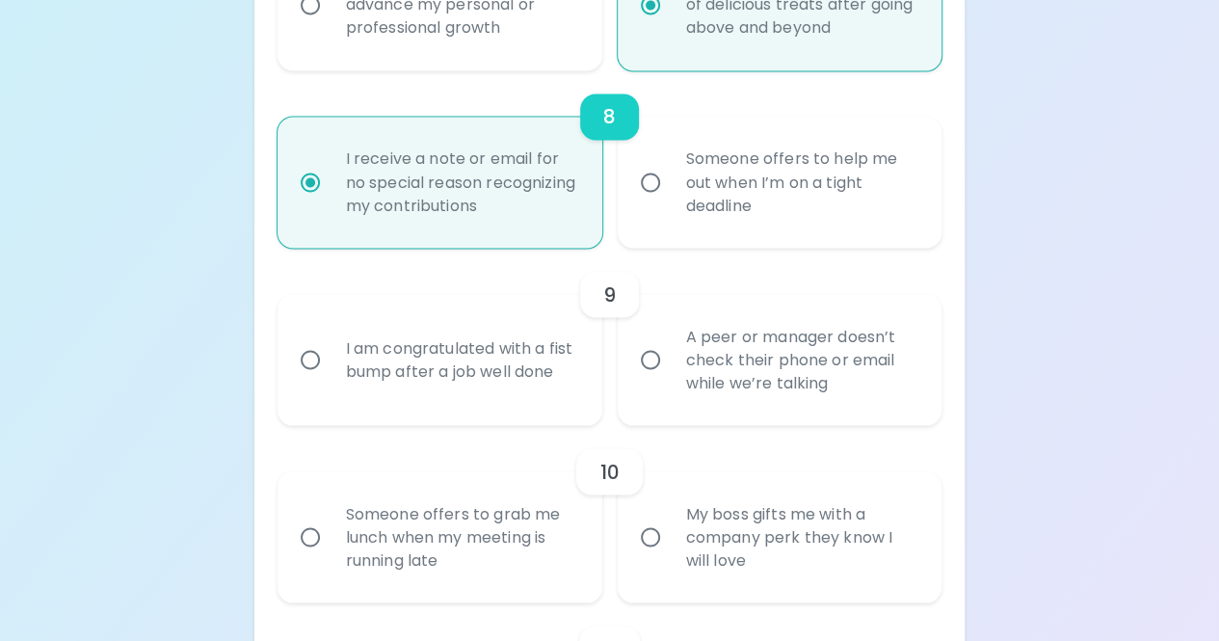
scroll to position [1654, 0]
drag, startPoint x: 1233, startPoint y: 1, endPoint x: 172, endPoint y: 146, distance: 1070.9
click at [172, 146] on div "Uncover Your Sparck Appreciation Style This quick quiz will help you determine …" at bounding box center [609, 0] width 1219 height 3308
click at [1098, 253] on div "Uncover Your Sparck Appreciation Style This quick quiz will help you determine …" at bounding box center [609, 0] width 1219 height 3308
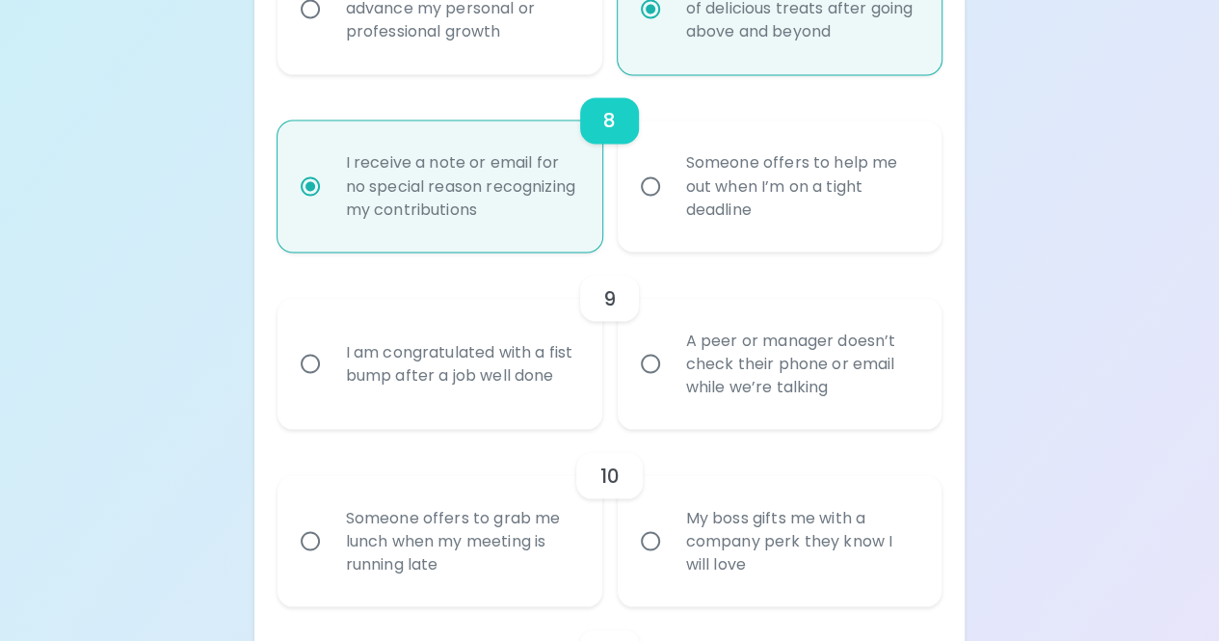
scroll to position [1653, 0]
click at [1004, 191] on div "Uncover Your Sparck Appreciation Style This quick quiz will help you determine …" at bounding box center [609, 1] width 1219 height 3308
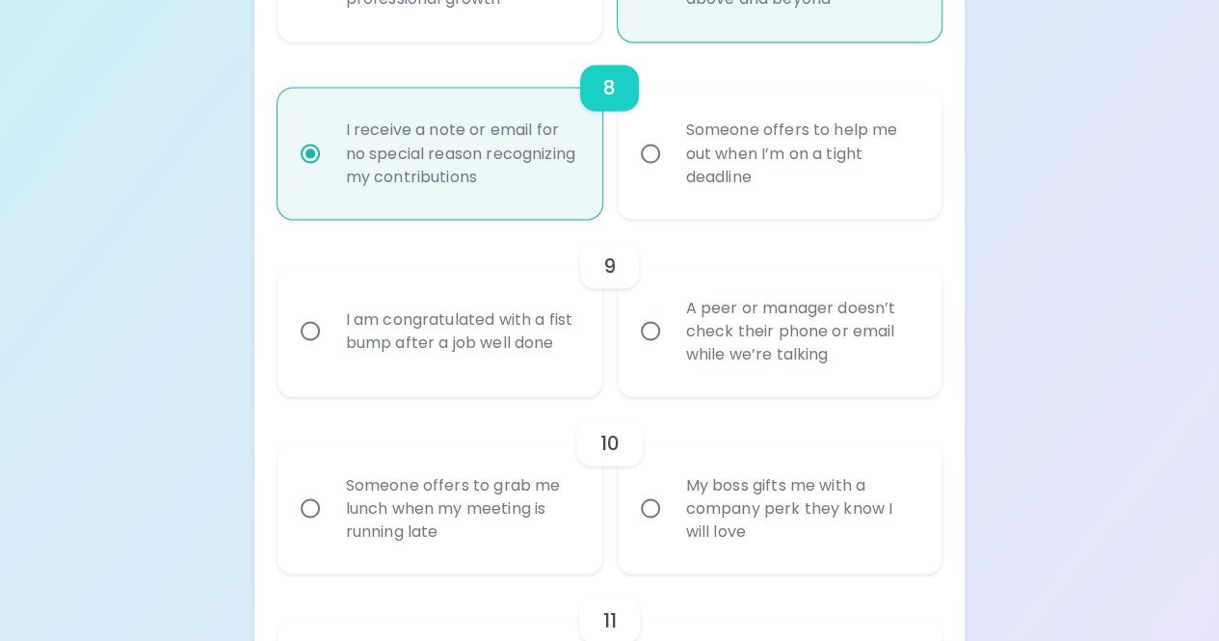
click at [904, 151] on div "Someone offers to help me out when I’m on a tight deadline" at bounding box center [801, 153] width 261 height 116
click at [671, 151] on input "Someone offers to help me out when I’m on a tight deadline" at bounding box center [650, 153] width 40 height 40
radio input "false"
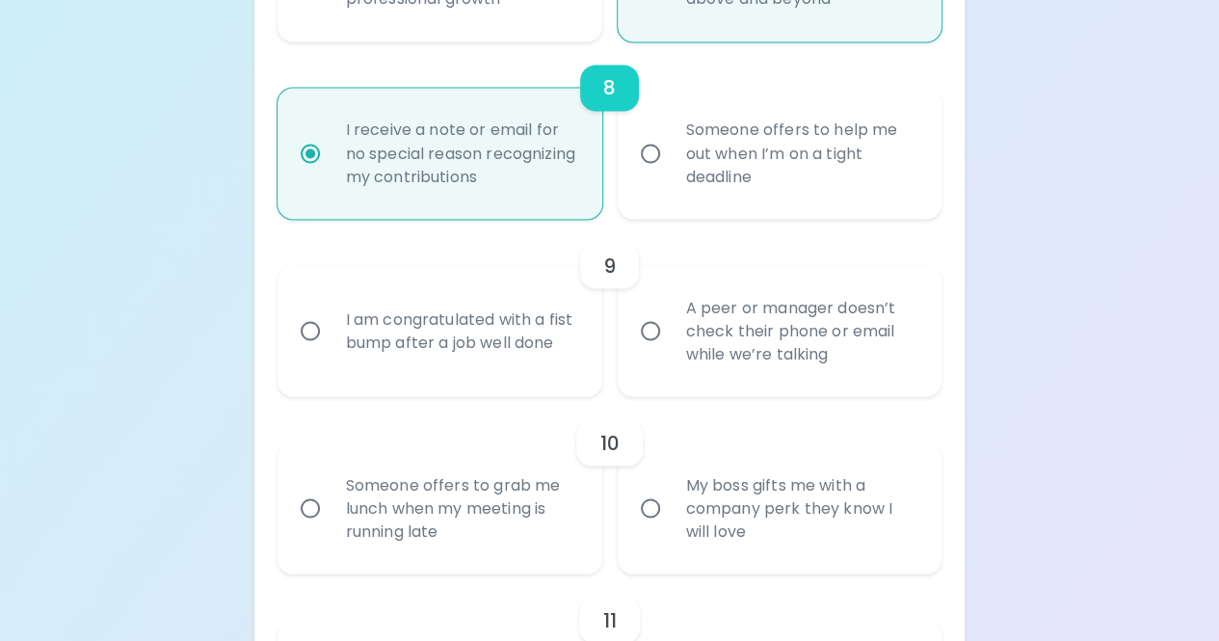
radio input "false"
radio input "true"
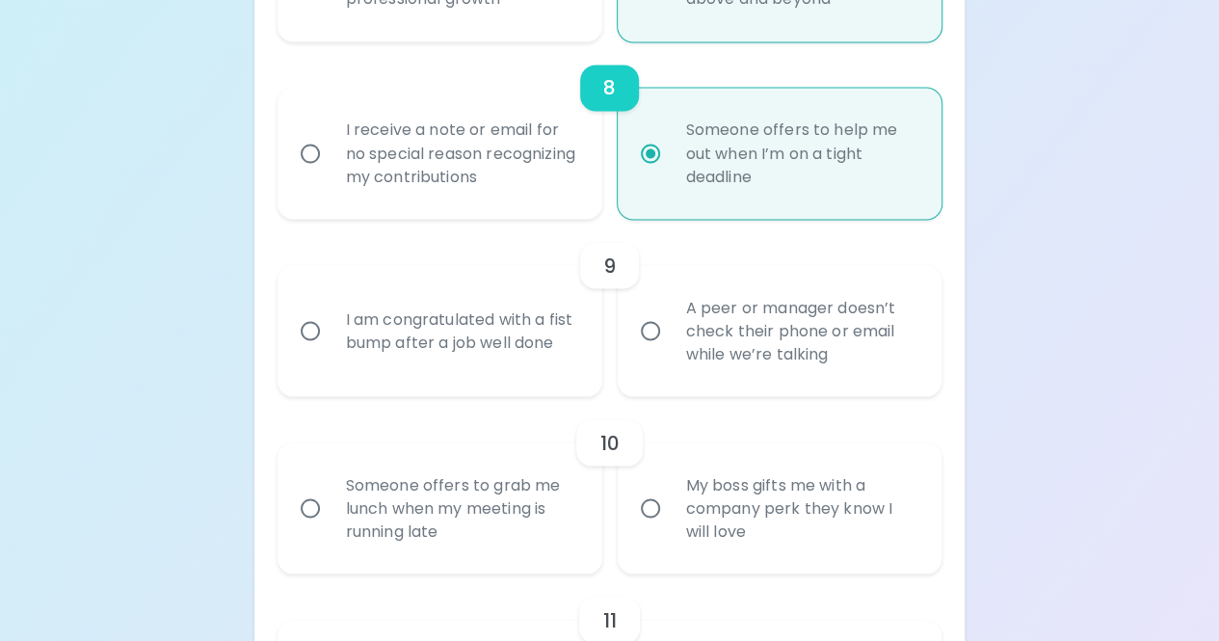
radio input "true"
click at [522, 159] on div "I receive a note or email for no special reason recognizing my contributions" at bounding box center [461, 153] width 261 height 116
click at [331, 159] on input "I receive a note or email for no special reason recognizing my contributions" at bounding box center [310, 153] width 40 height 40
radio input "false"
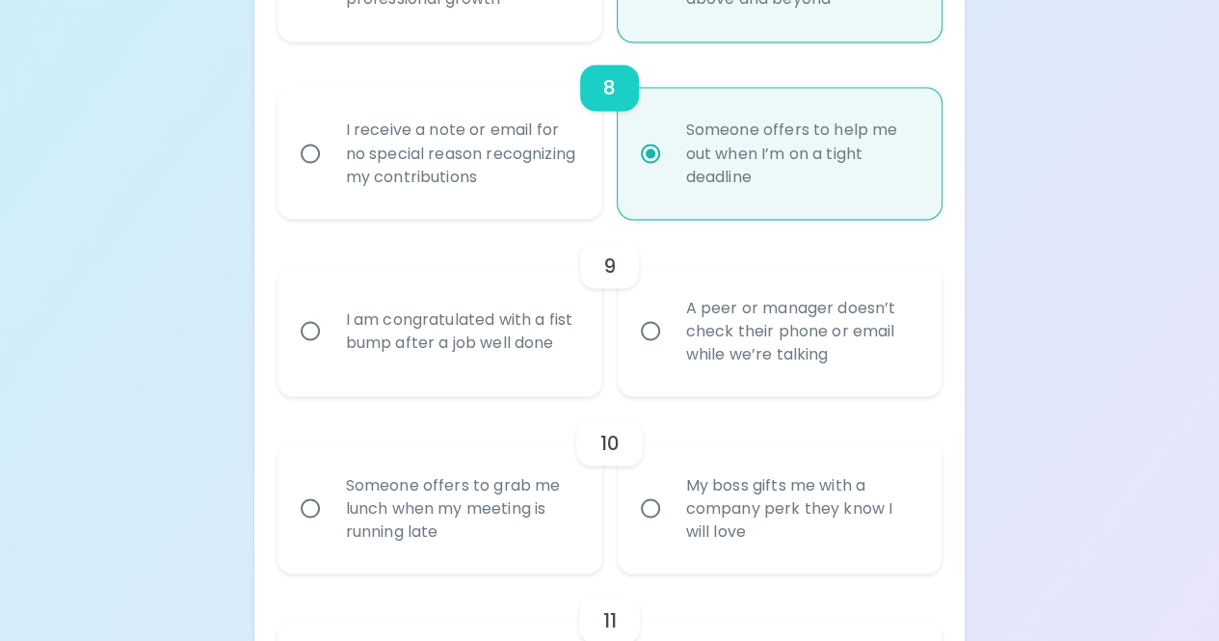
radio input "false"
radio input "true"
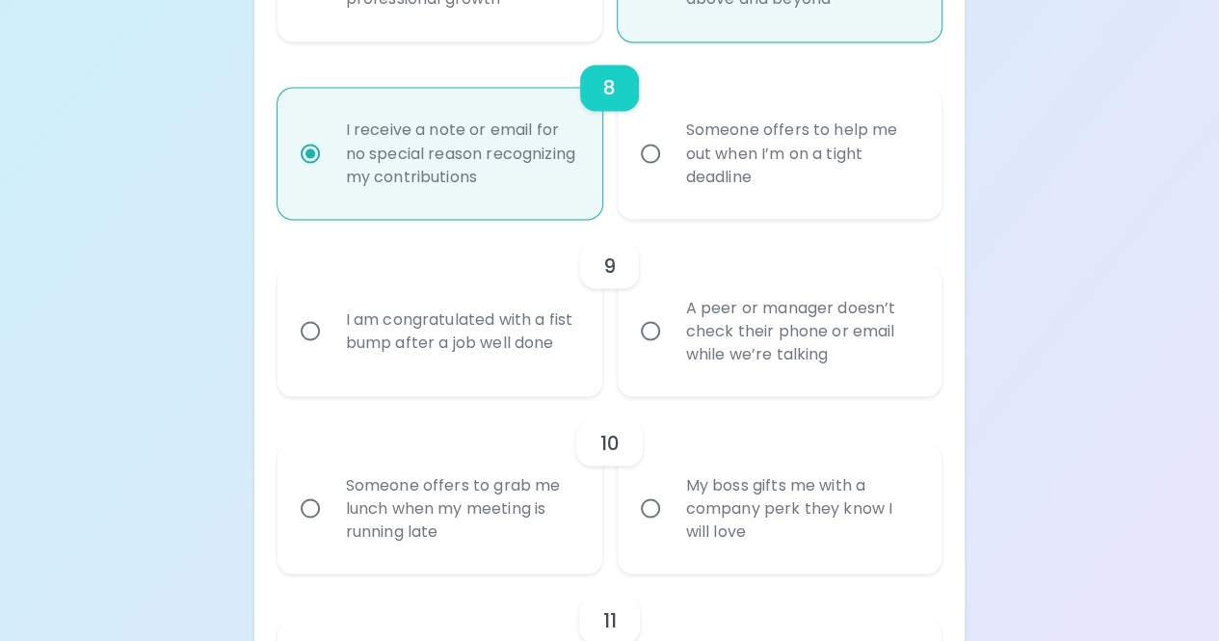
scroll to position [1779, 0]
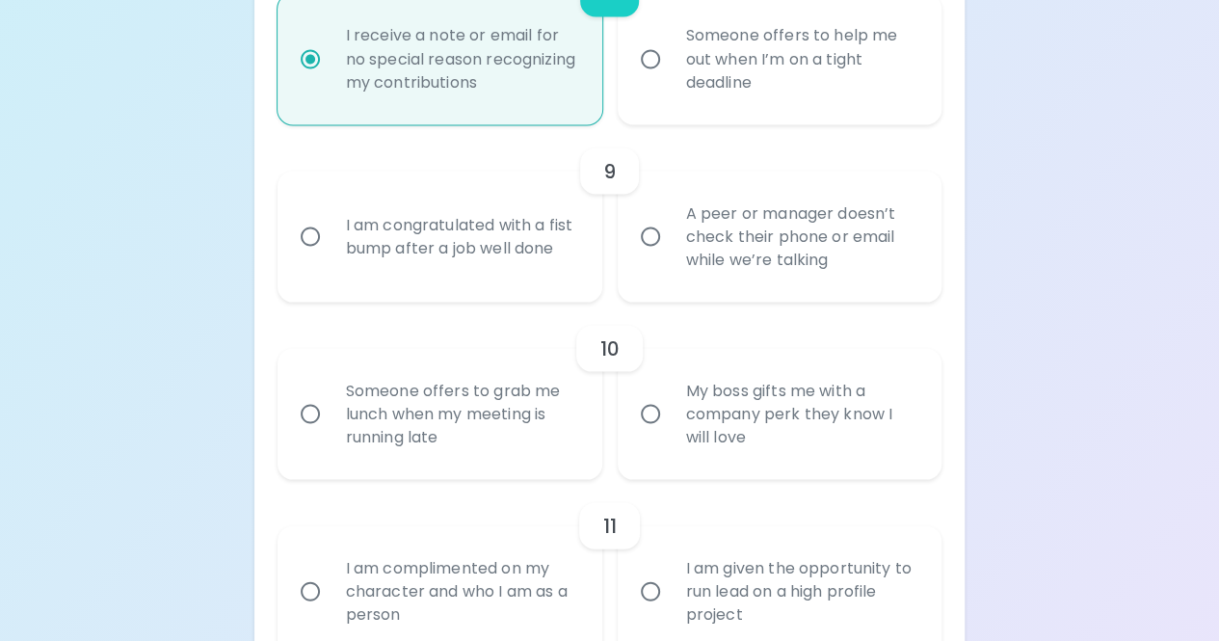
radio input "true"
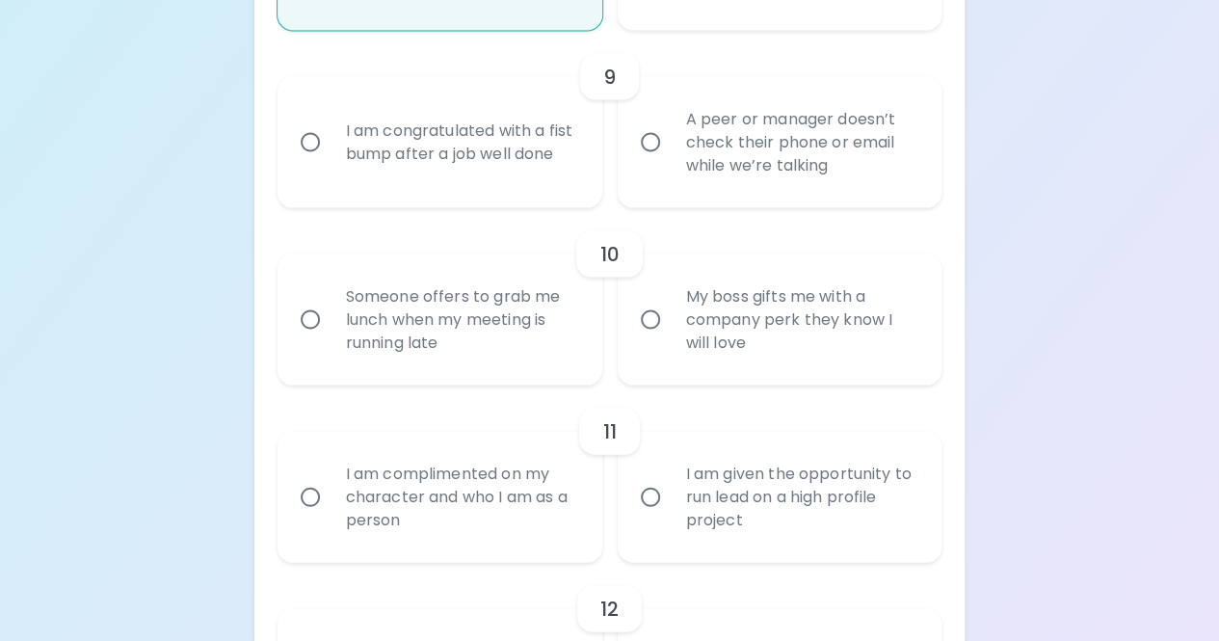
scroll to position [1846, 0]
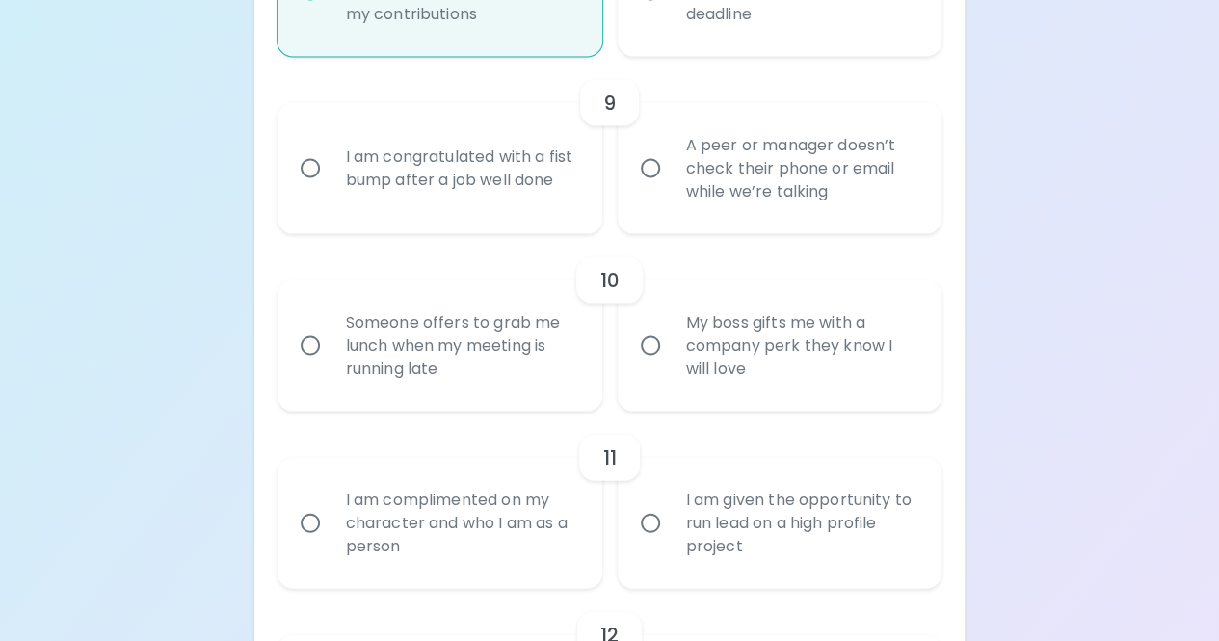
click at [548, 215] on div "I am congratulated with a fist bump after a job well done" at bounding box center [461, 168] width 261 height 93
click at [331, 189] on input "I am congratulated with a fist bump after a job well done" at bounding box center [310, 168] width 40 height 40
radio input "false"
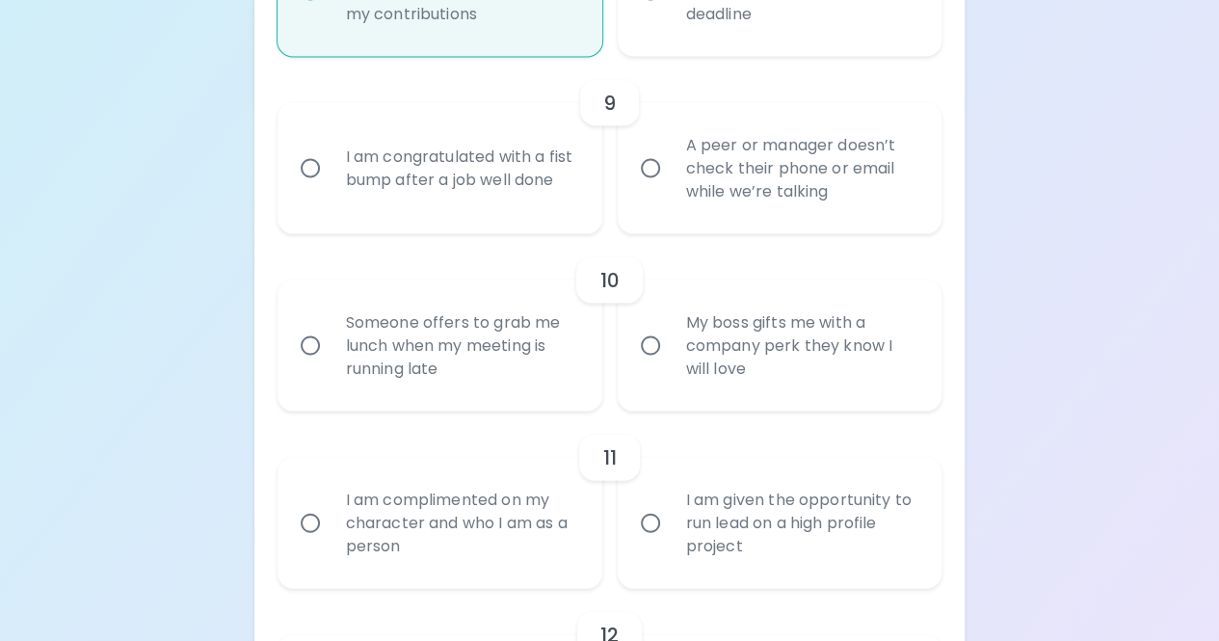
radio input "false"
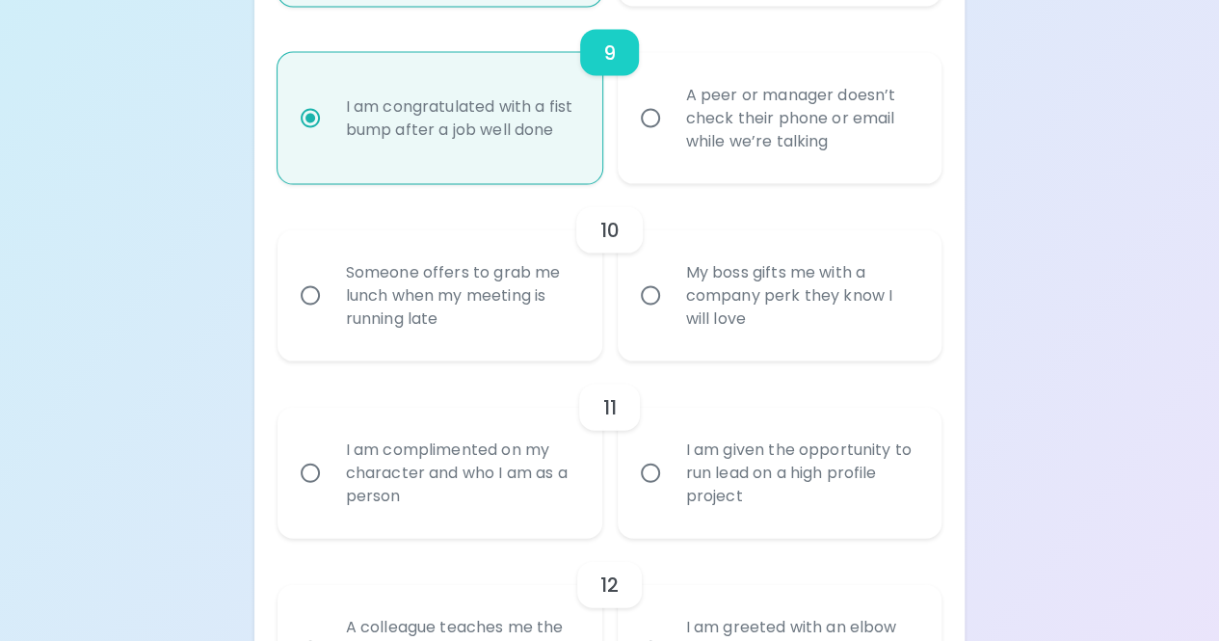
scroll to position [1895, 0]
radio input "true"
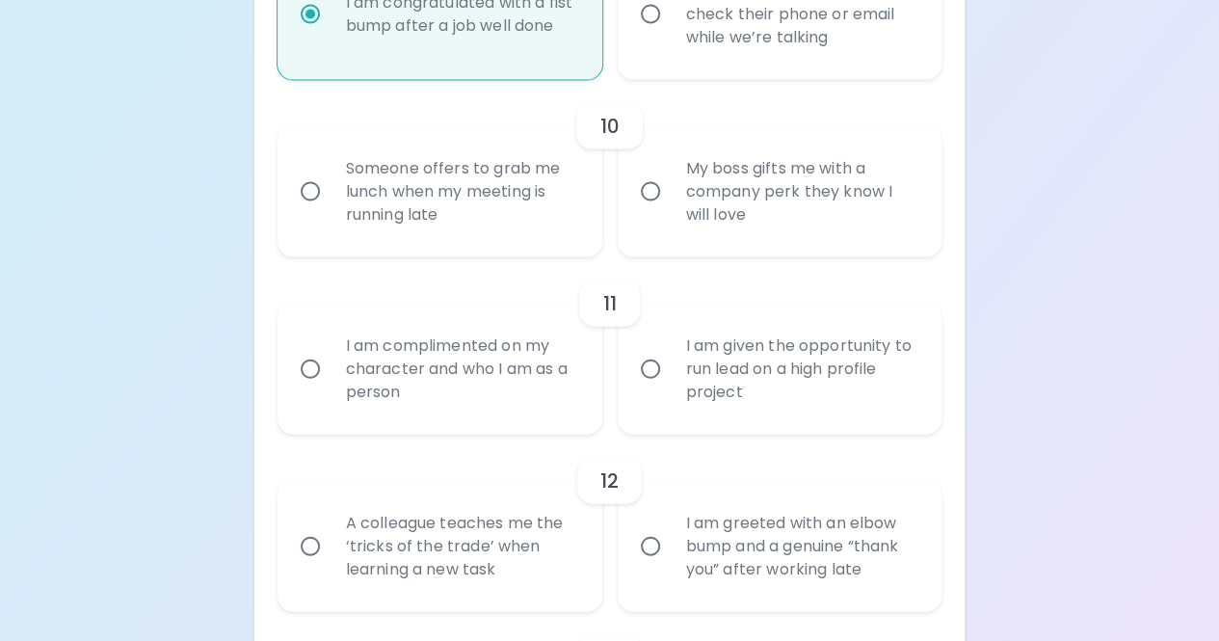
click at [538, 58] on div "I am congratulated with a fist bump after a job well done" at bounding box center [461, 14] width 261 height 93
click at [331, 35] on input "I am congratulated with a fist bump after a job well done" at bounding box center [310, 14] width 40 height 40
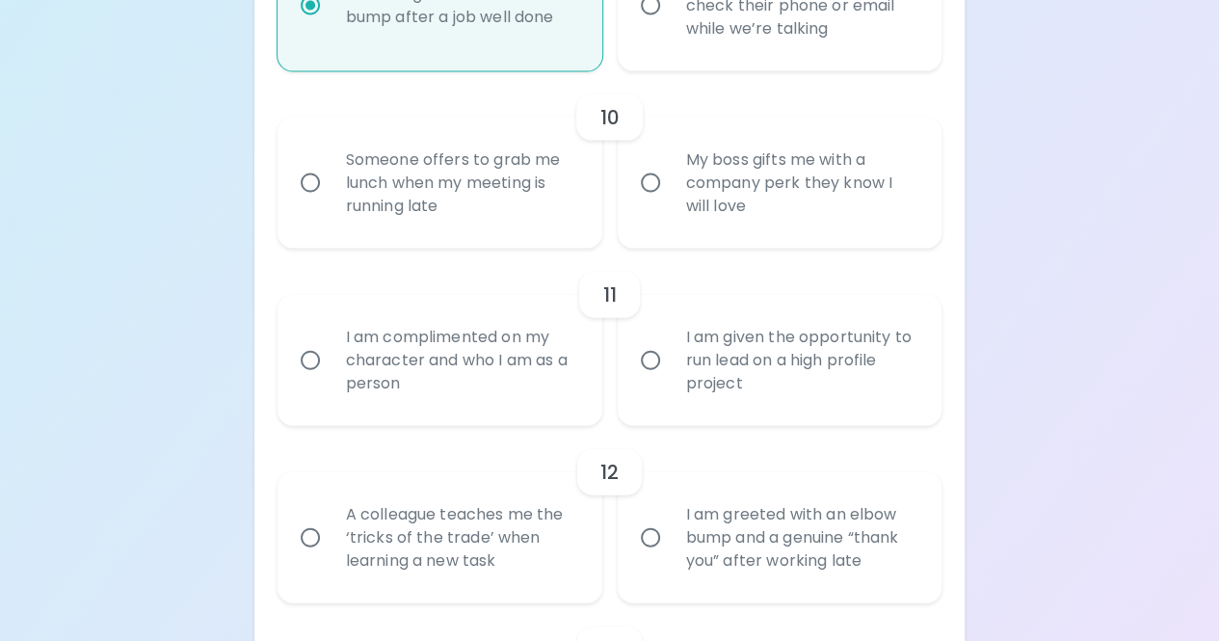
scroll to position [2011, 0]
click at [663, 186] on input "My boss gifts me with a company perk they know I will love" at bounding box center [650, 181] width 40 height 40
radio input "false"
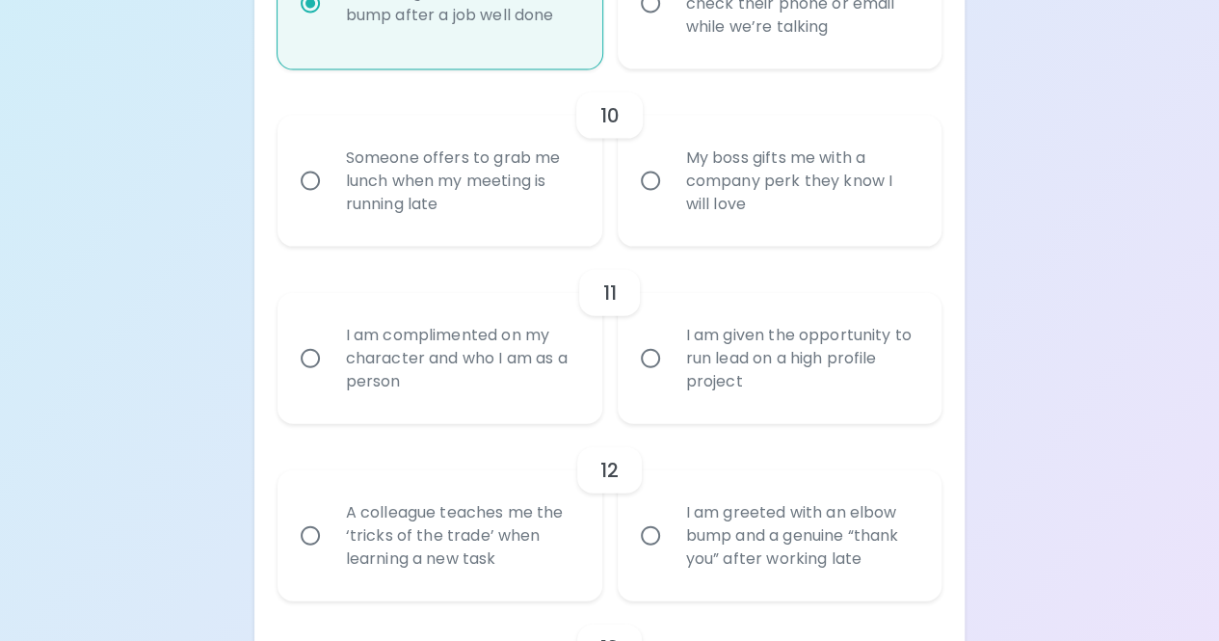
radio input "false"
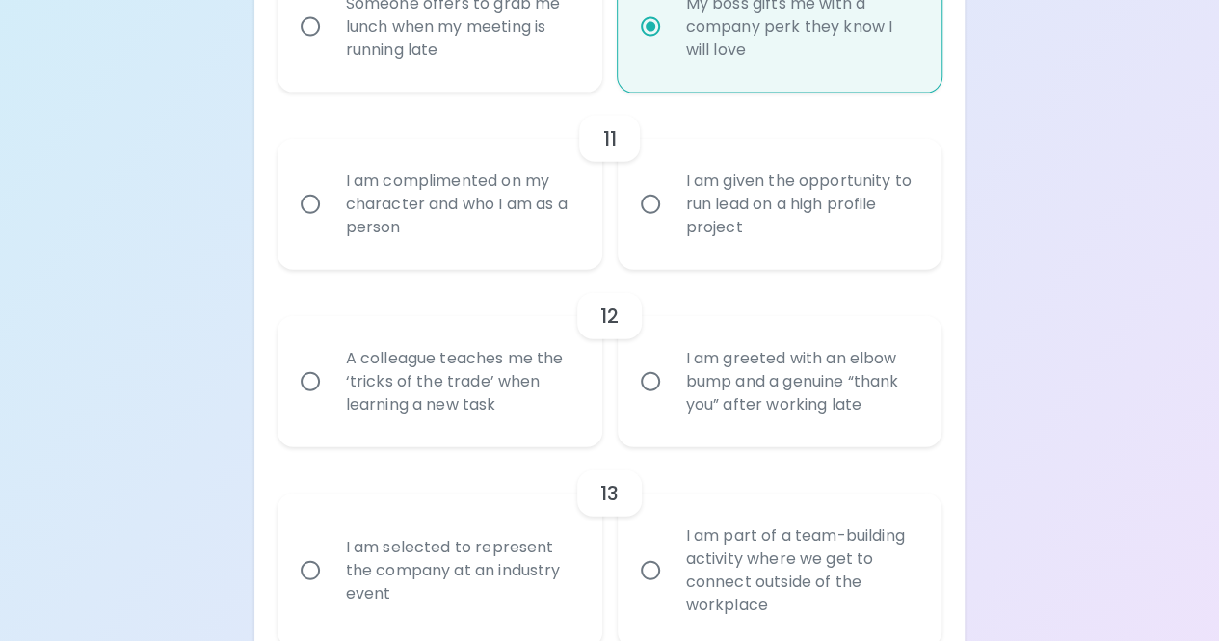
scroll to position [2037, 0]
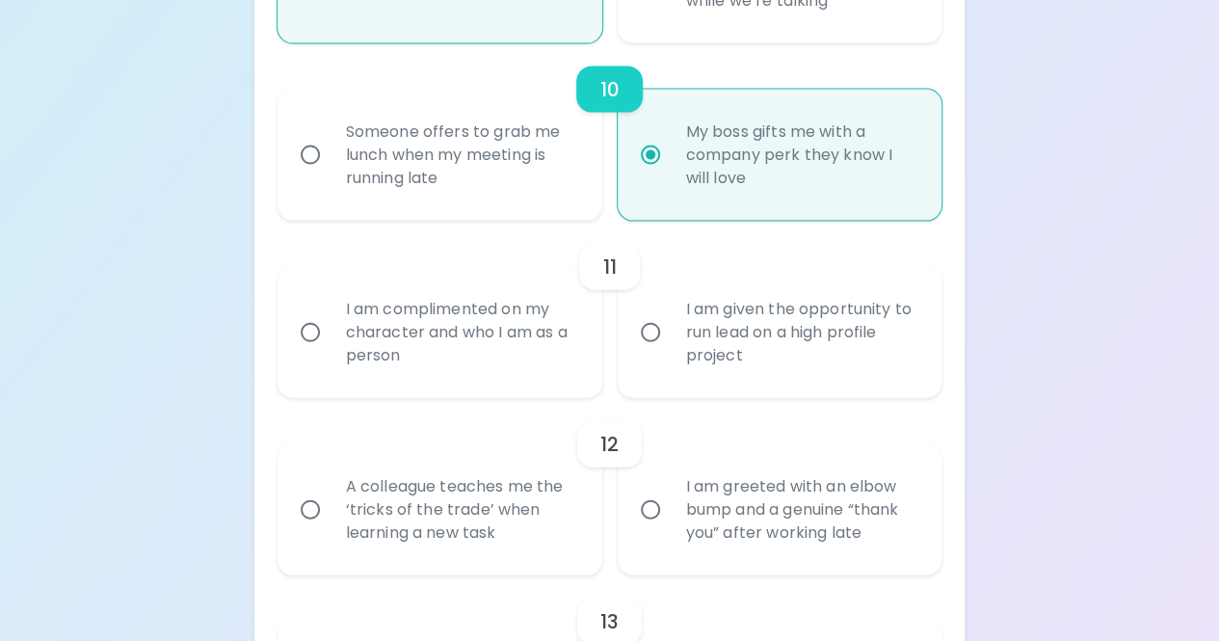
radio input "true"
click at [512, 153] on div "Someone offers to grab me lunch when my meeting is running late" at bounding box center [461, 155] width 261 height 116
click at [331, 153] on input "Someone offers to grab me lunch when my meeting is running late" at bounding box center [310, 155] width 40 height 40
radio input "false"
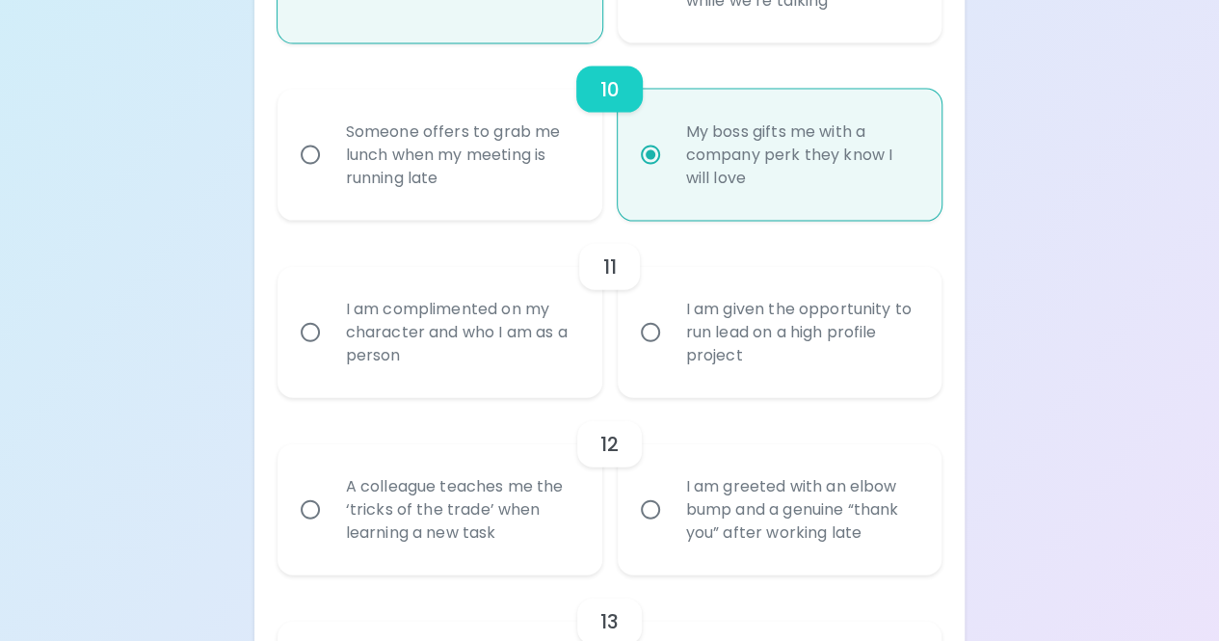
radio input "false"
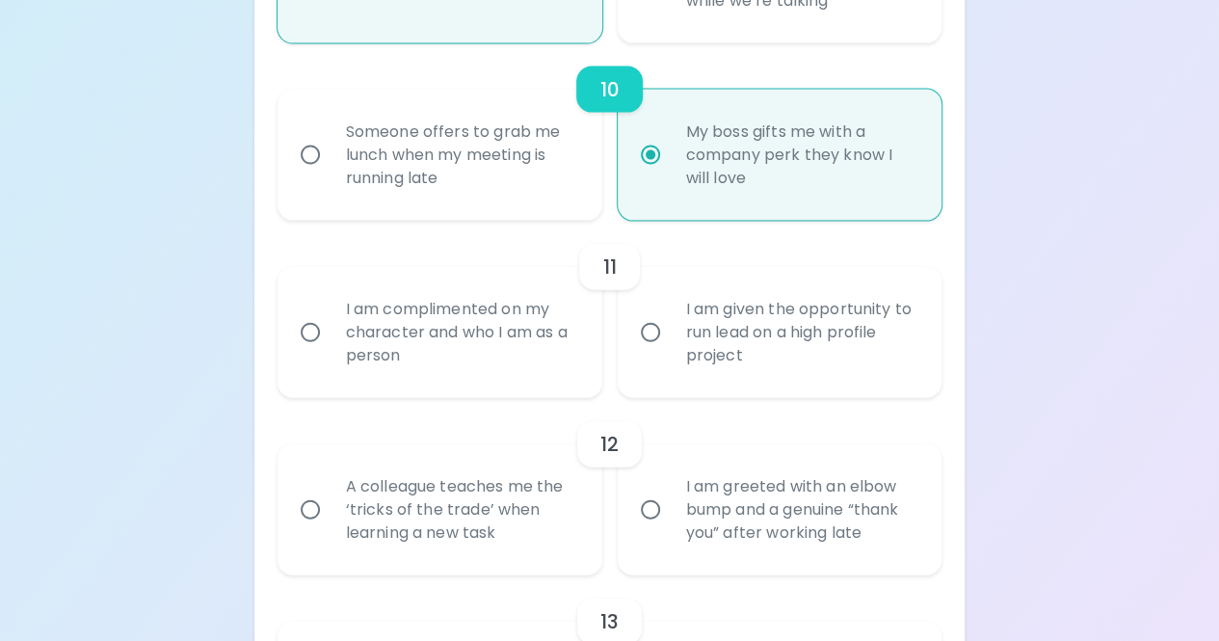
radio input "false"
radio input "true"
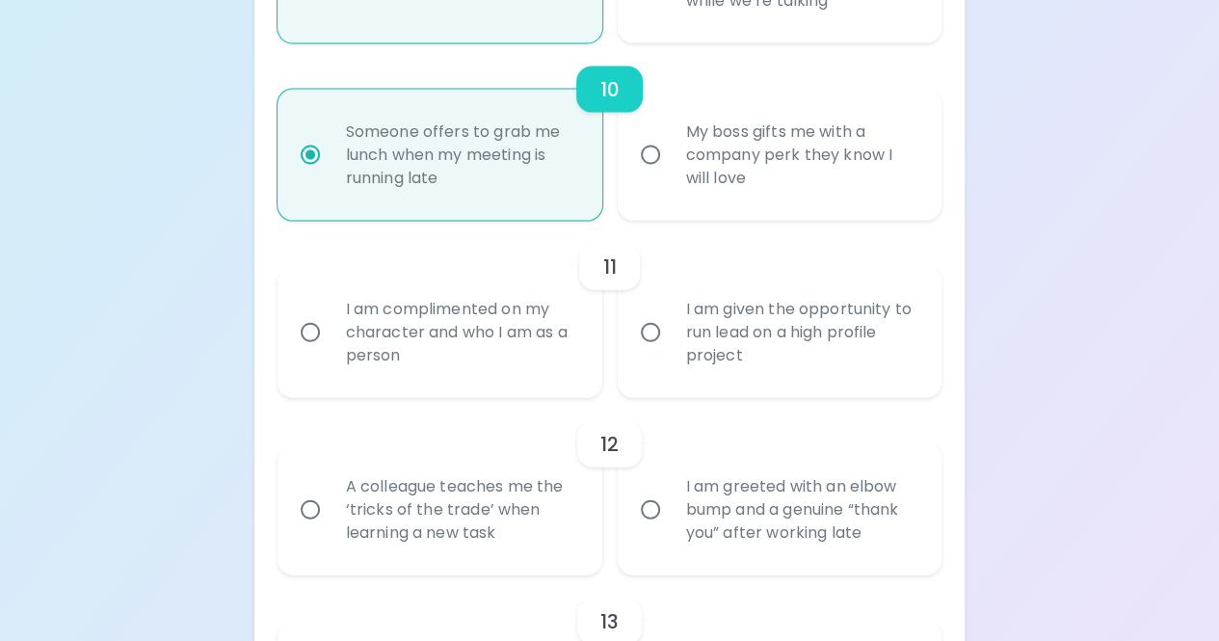
radio input "true"
click at [804, 136] on div "My boss gifts me with a company perk they know I will love" at bounding box center [801, 155] width 261 height 116
click at [671, 136] on input "My boss gifts me with a company perk they know I will love" at bounding box center [650, 155] width 40 height 40
radio input "false"
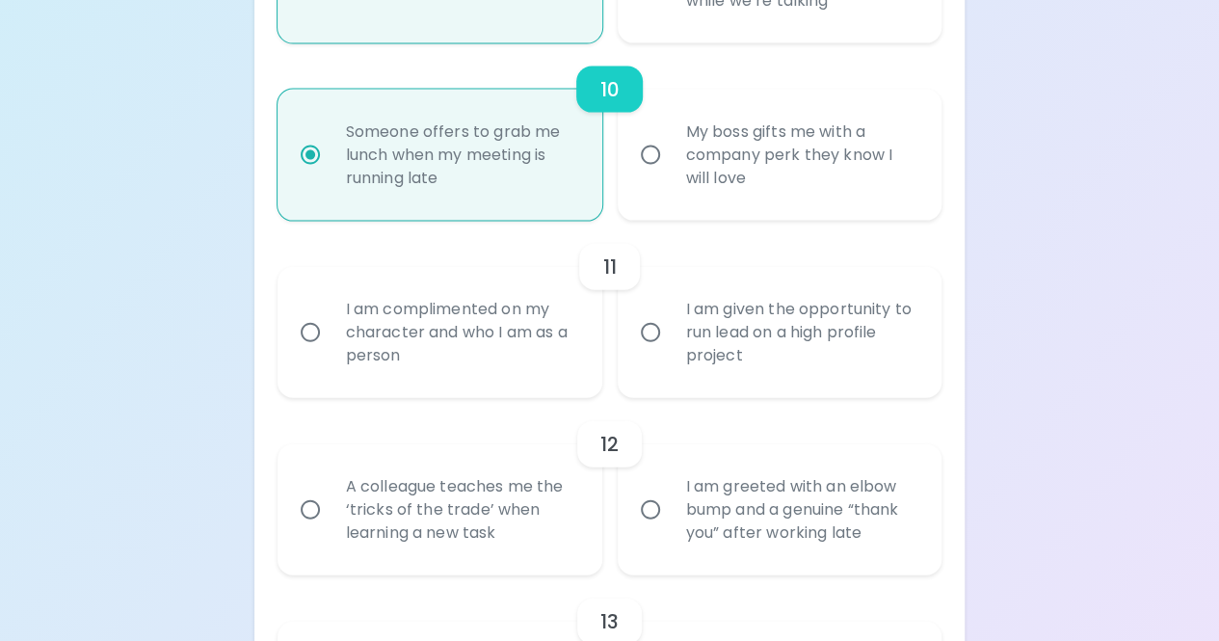
radio input "false"
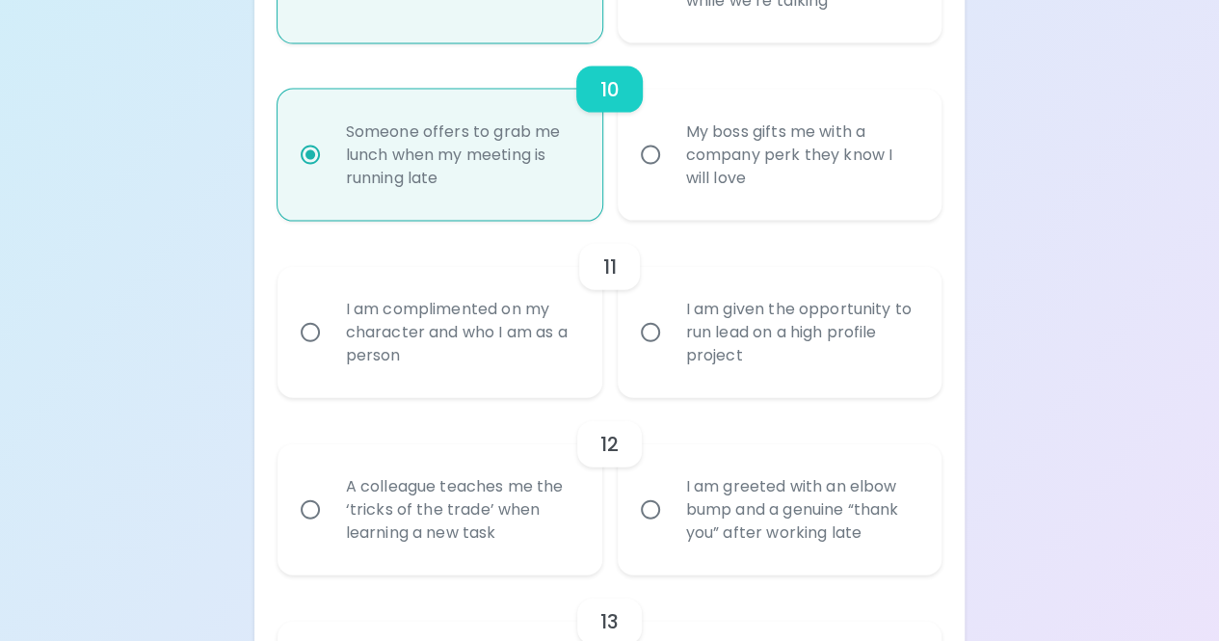
radio input "false"
radio input "true"
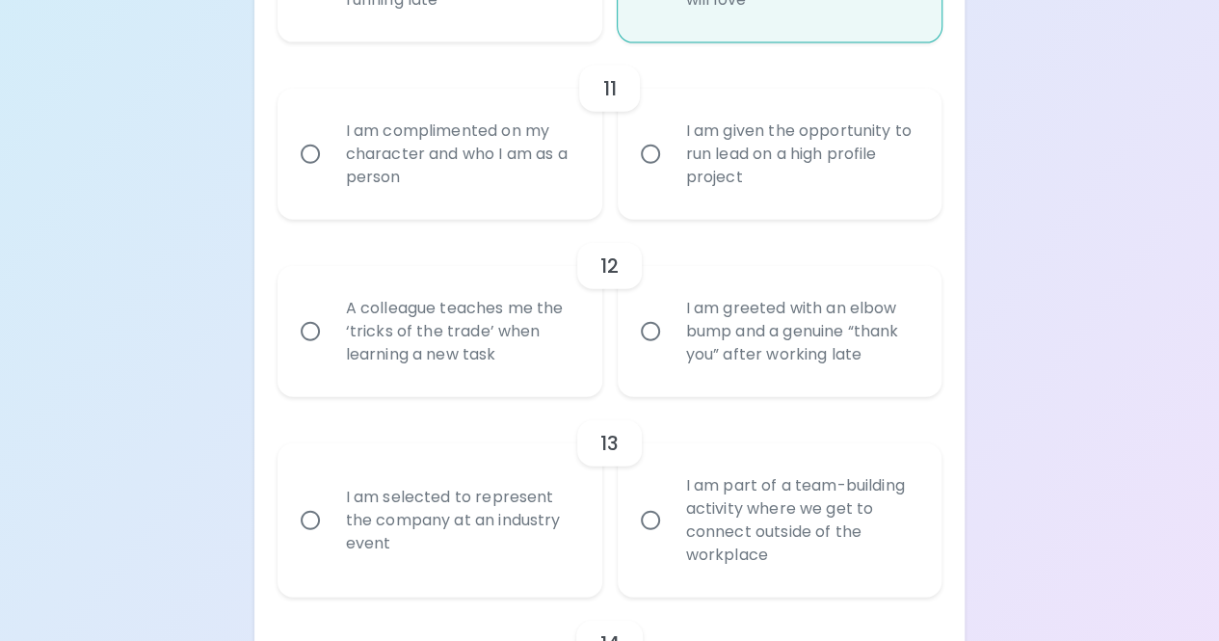
scroll to position [2226, 0]
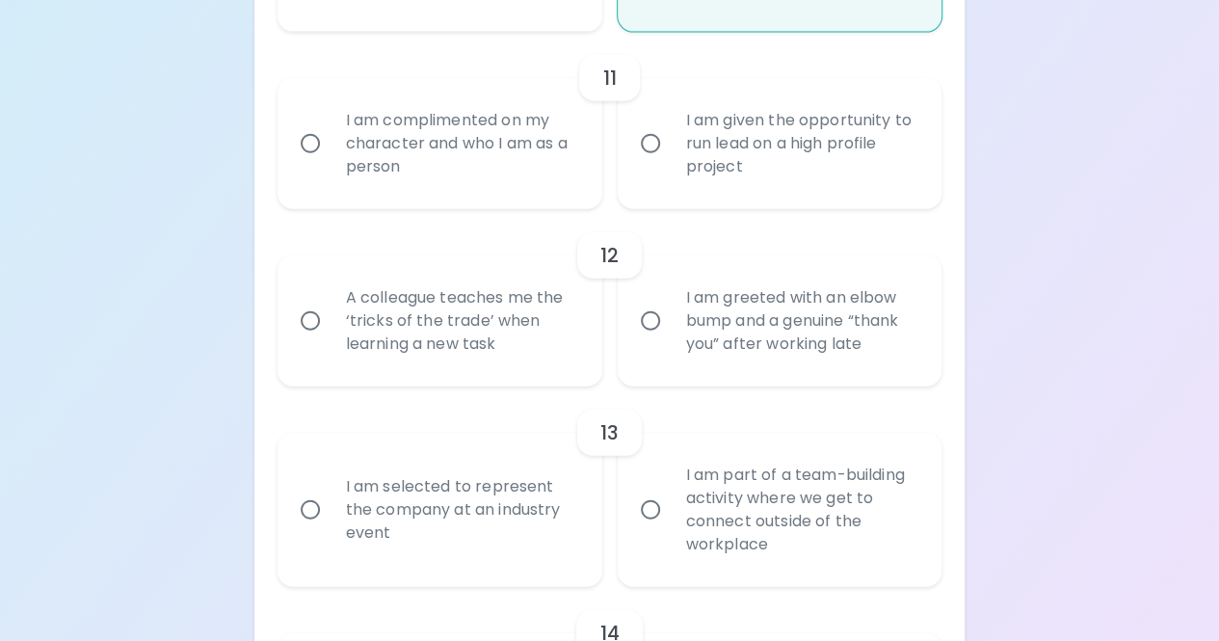
radio input "true"
click at [504, 157] on div "I am complimented on my character and who I am as a person" at bounding box center [461, 144] width 261 height 116
click at [331, 157] on input "I am complimented on my character and who I am as a person" at bounding box center [310, 143] width 40 height 40
radio input "false"
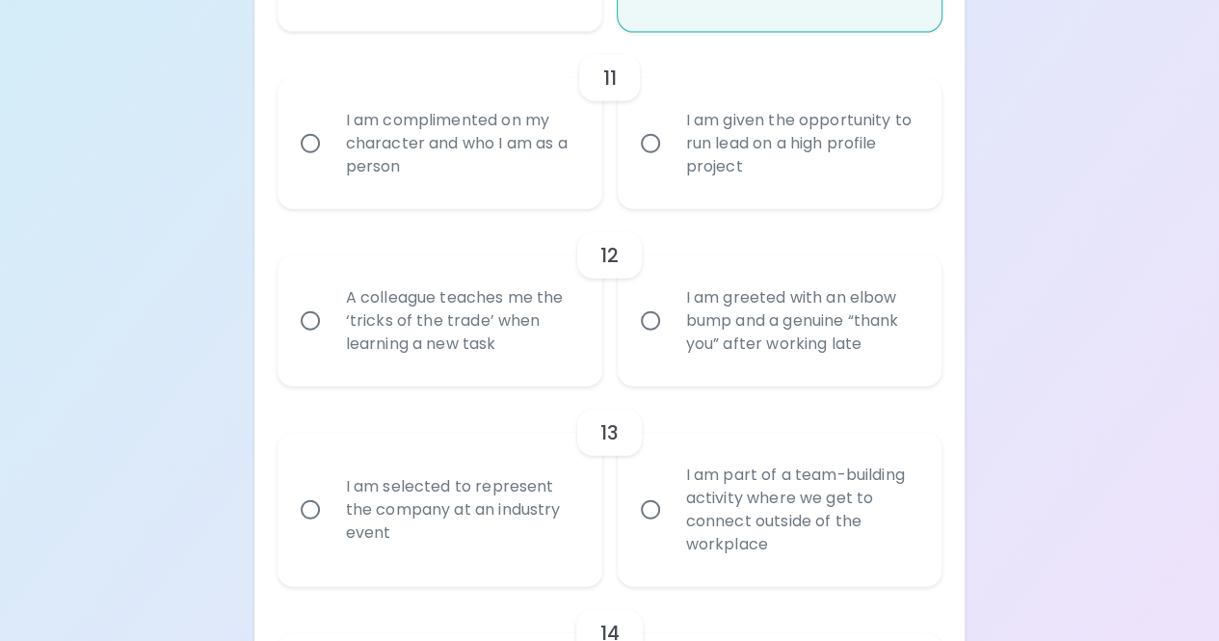
radio input "false"
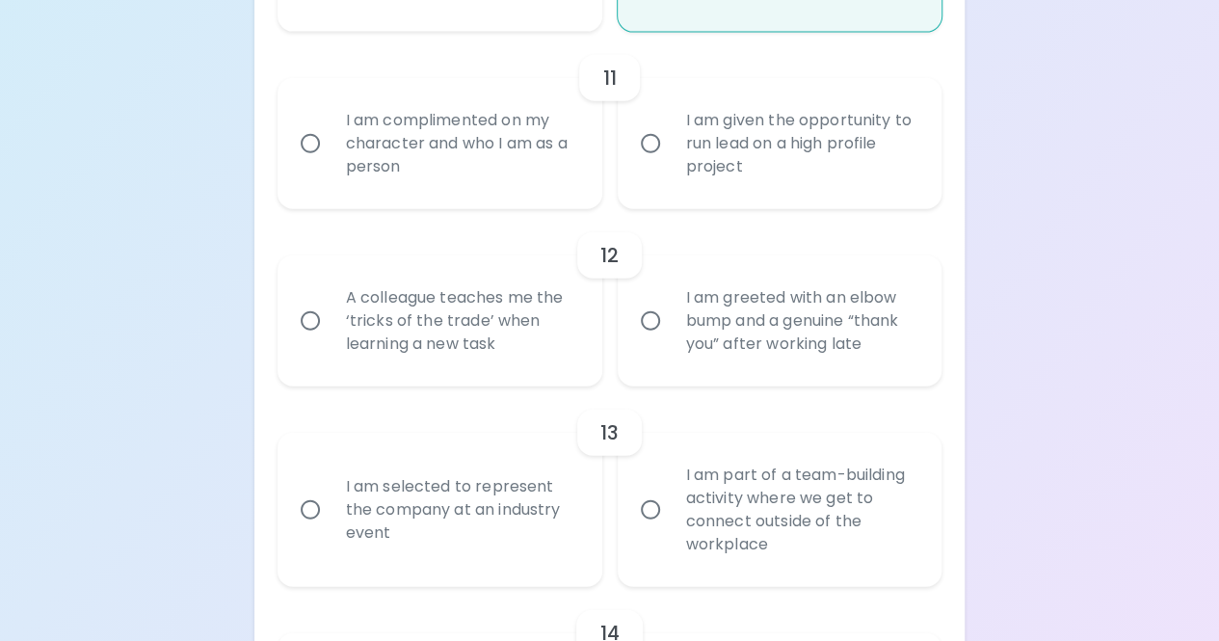
radio input "false"
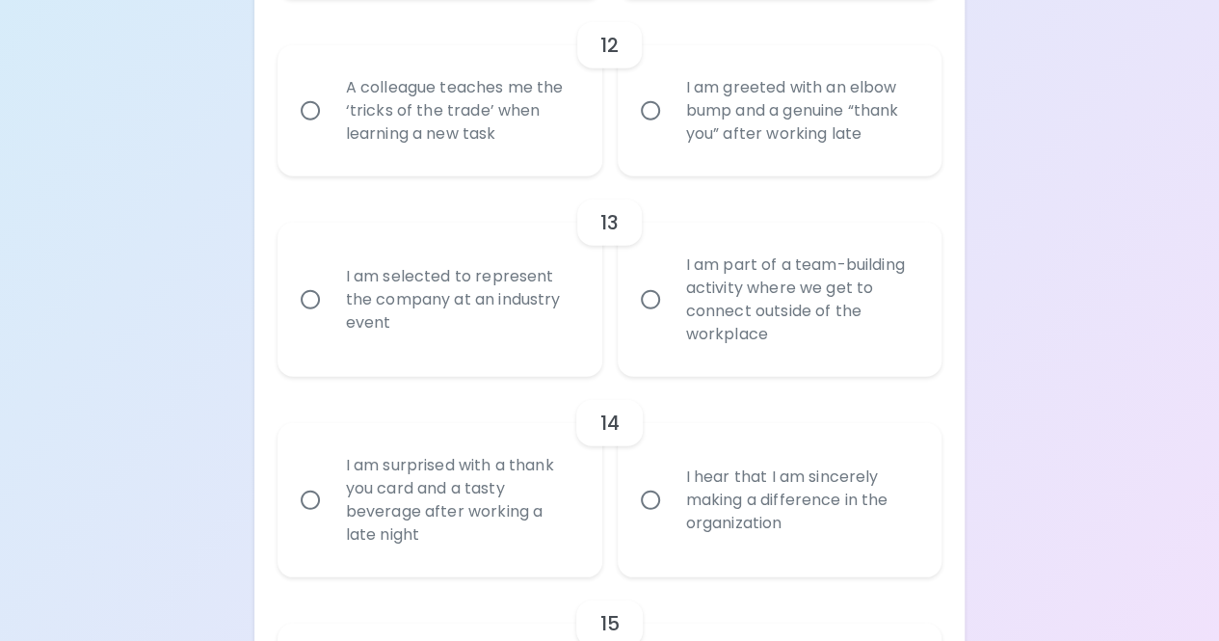
scroll to position [2429, 0]
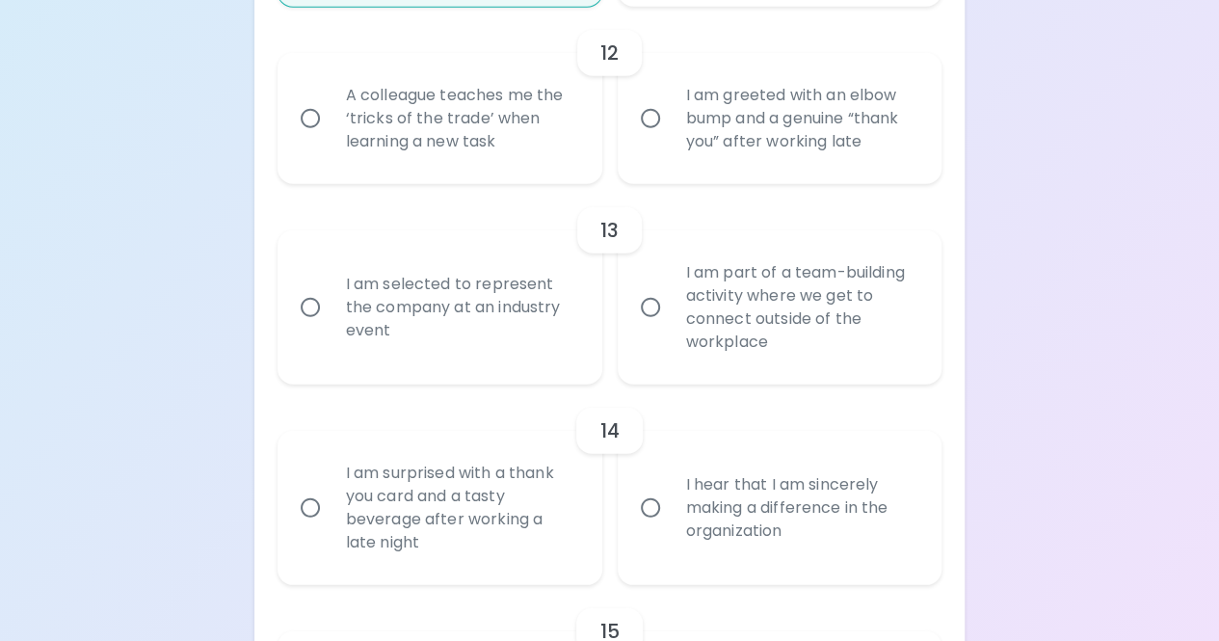
radio input "true"
click at [802, 145] on div "I am greeted with an elbow bump and a genuine “thank you” after working late" at bounding box center [801, 119] width 261 height 116
click at [671, 139] on input "I am greeted with an elbow bump and a genuine “thank you” after working late" at bounding box center [650, 118] width 40 height 40
radio input "false"
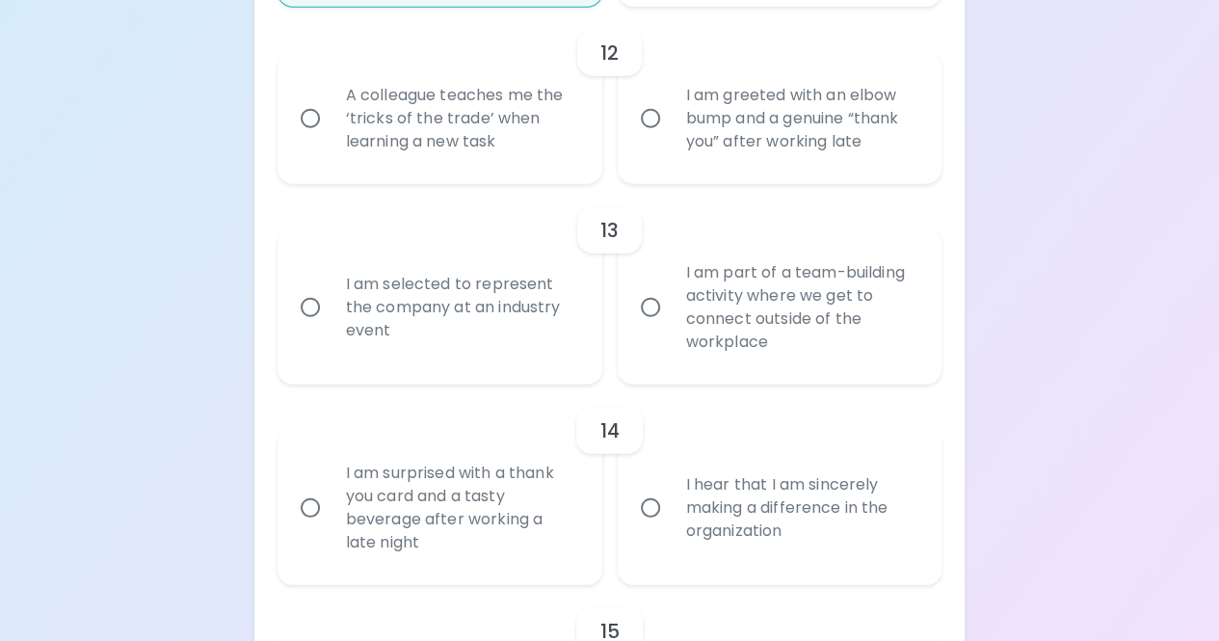
radio input "false"
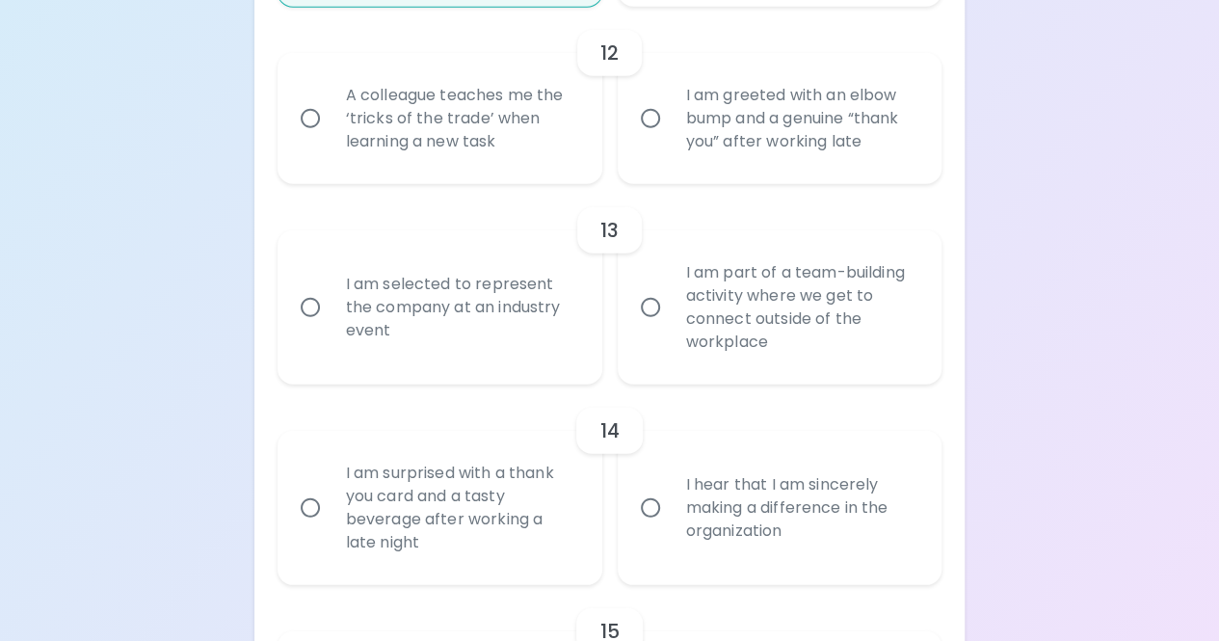
radio input "false"
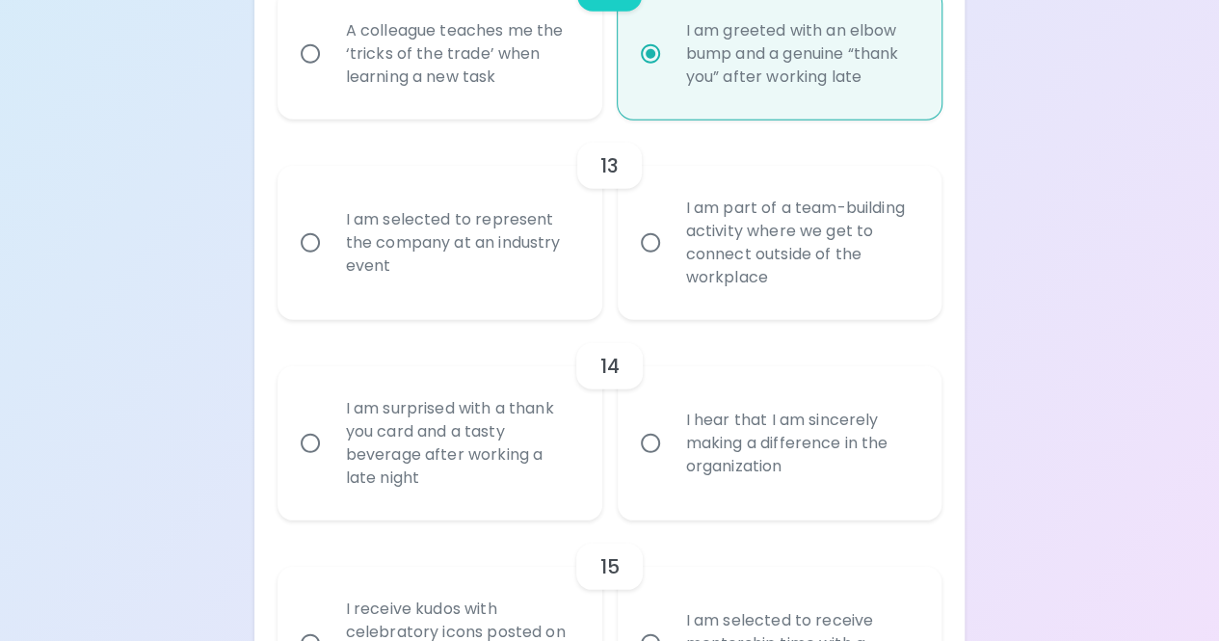
radio input "true"
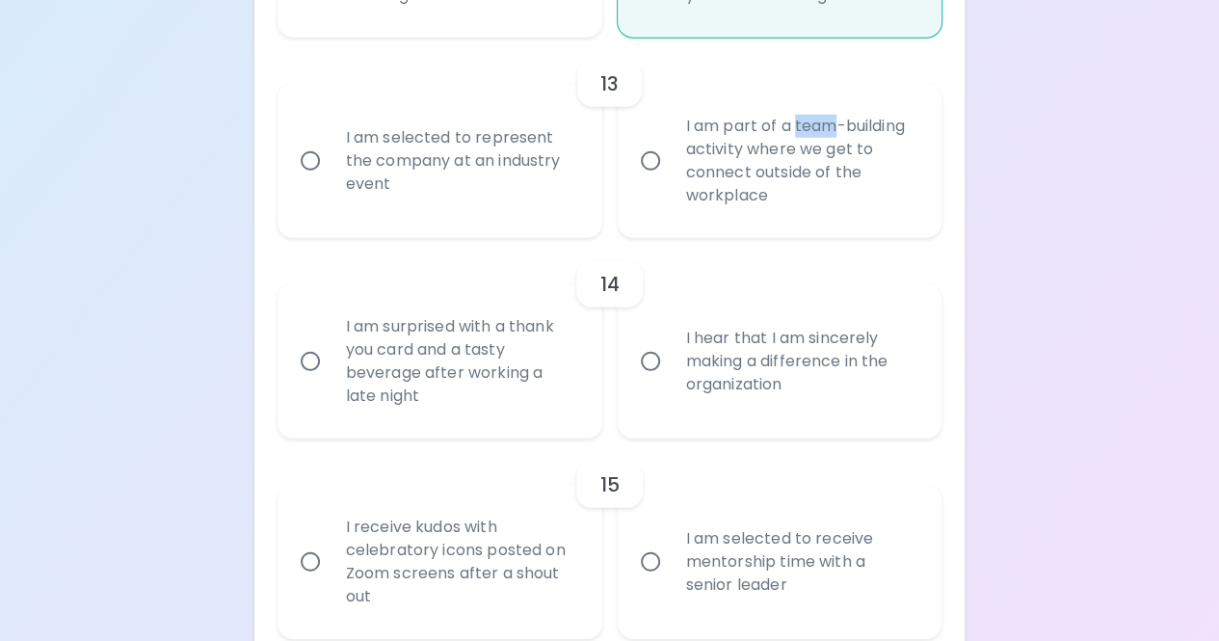
scroll to position [2583, 0]
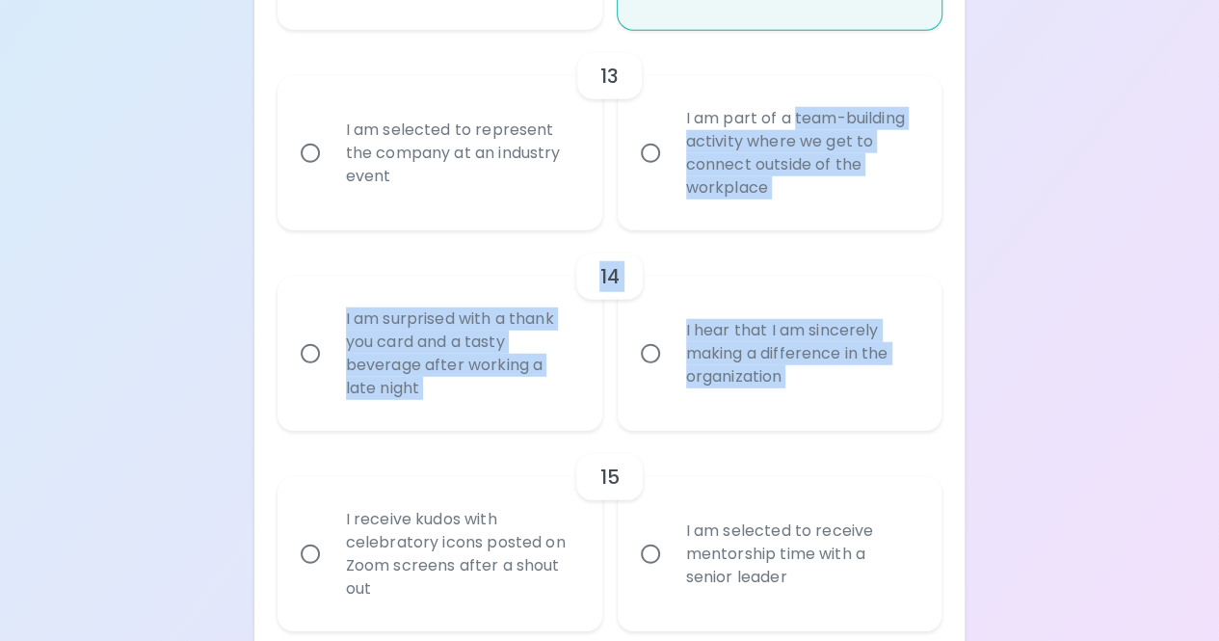
drag, startPoint x: 802, startPoint y: 145, endPoint x: 1035, endPoint y: 370, distance: 324.4
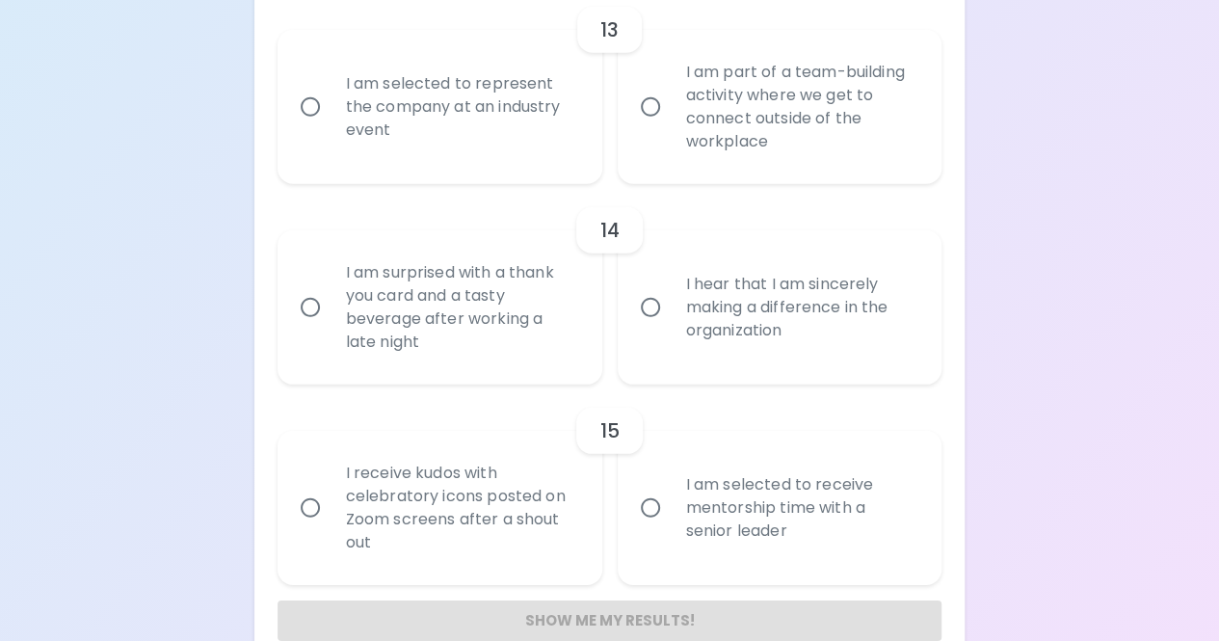
scroll to position [2629, 0]
click at [524, 128] on div "I am selected to represent the company at an industry event" at bounding box center [461, 107] width 261 height 116
click at [331, 127] on input "I am selected to represent the company at an industry event" at bounding box center [310, 107] width 40 height 40
radio input "false"
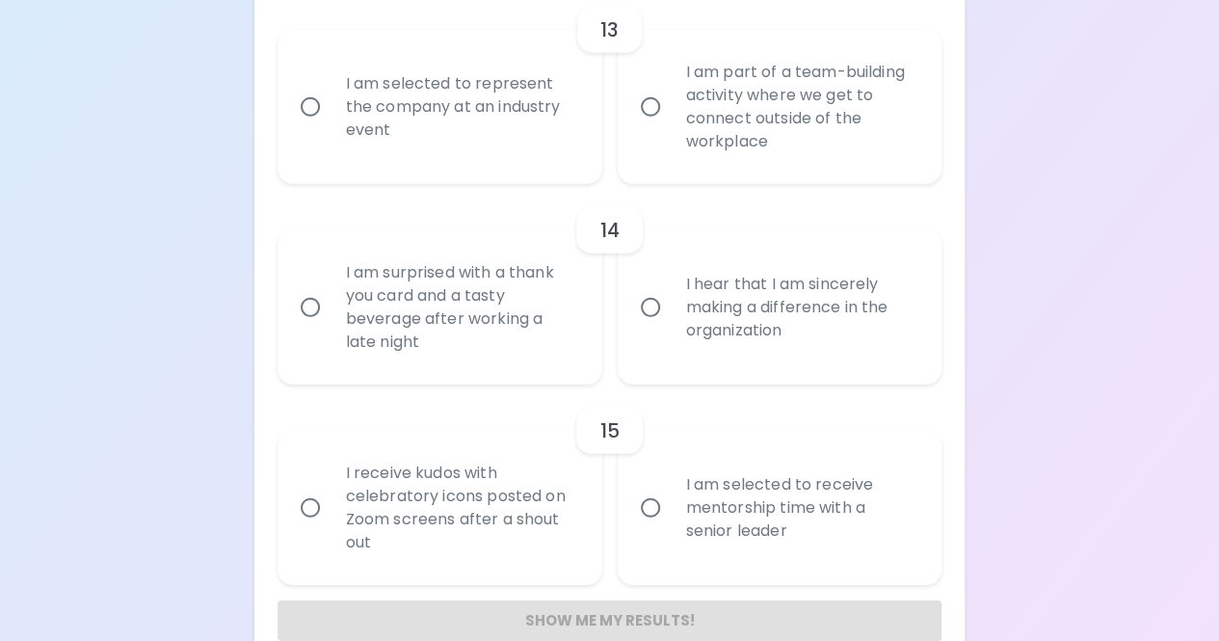
radio input "false"
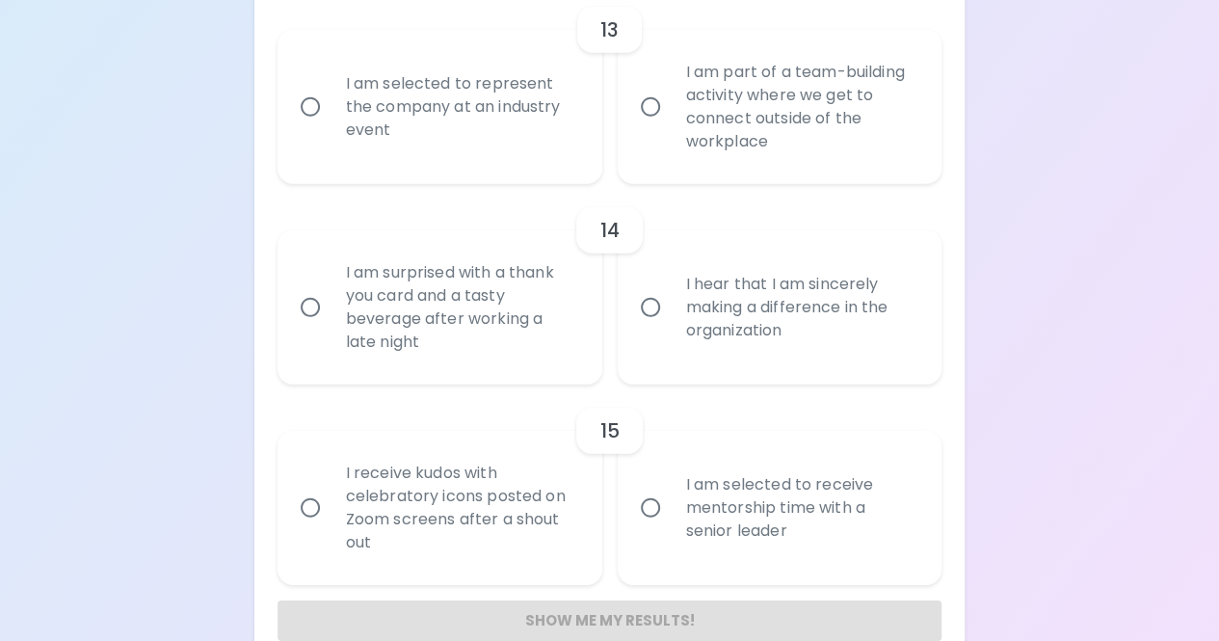
radio input "false"
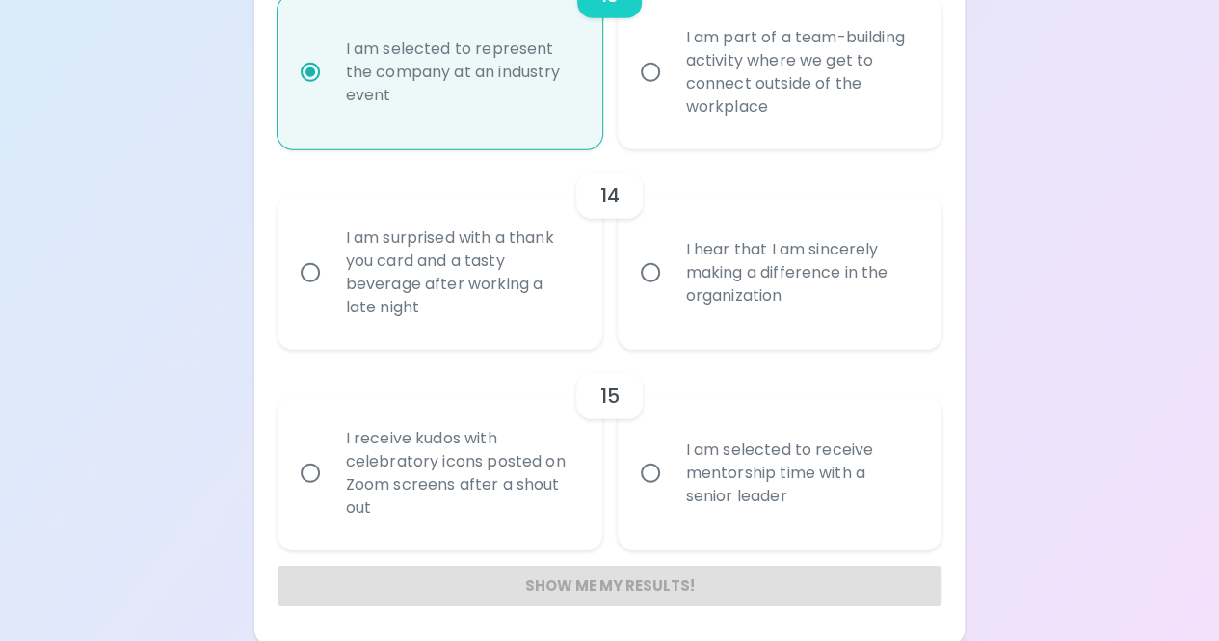
scroll to position [2667, 0]
radio input "true"
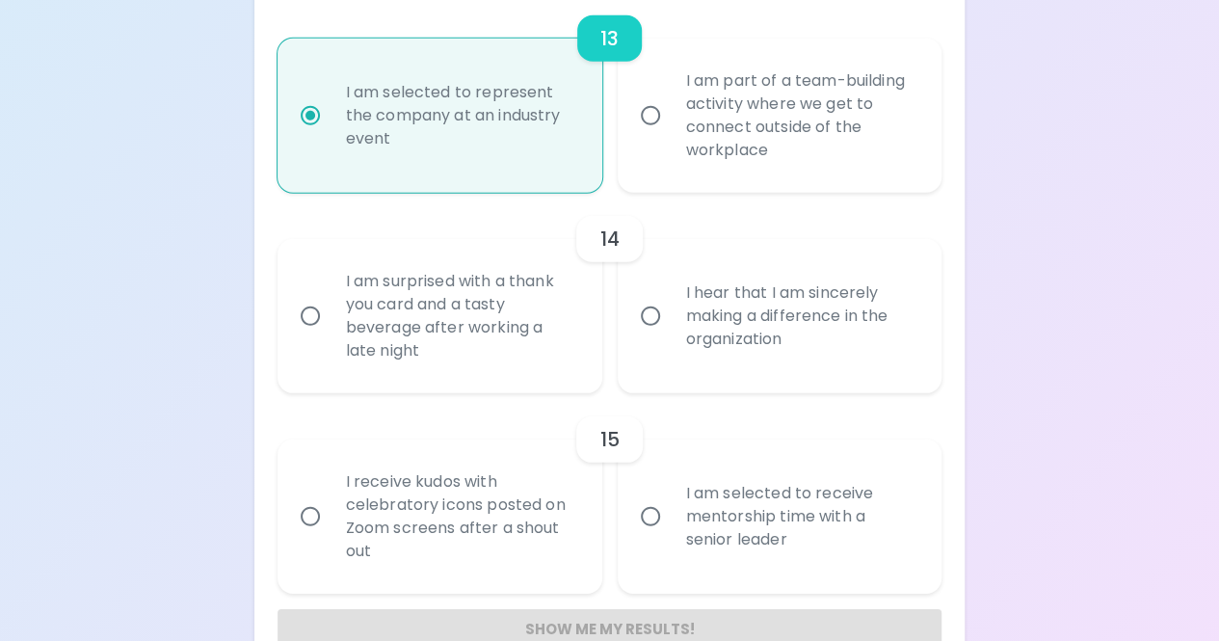
scroll to position [2616, 0]
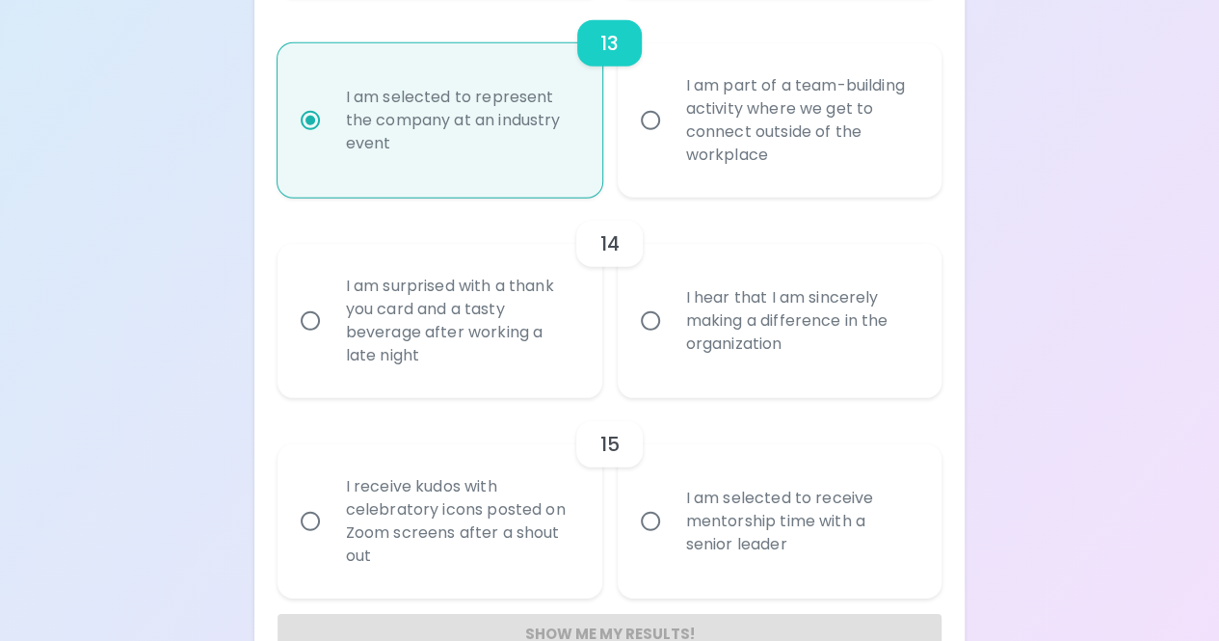
click at [883, 317] on div "I hear that I am sincerely making a difference in the organization" at bounding box center [801, 321] width 261 height 116
click at [671, 317] on input "I hear that I am sincerely making a difference in the organization" at bounding box center [650, 321] width 40 height 40
radio input "false"
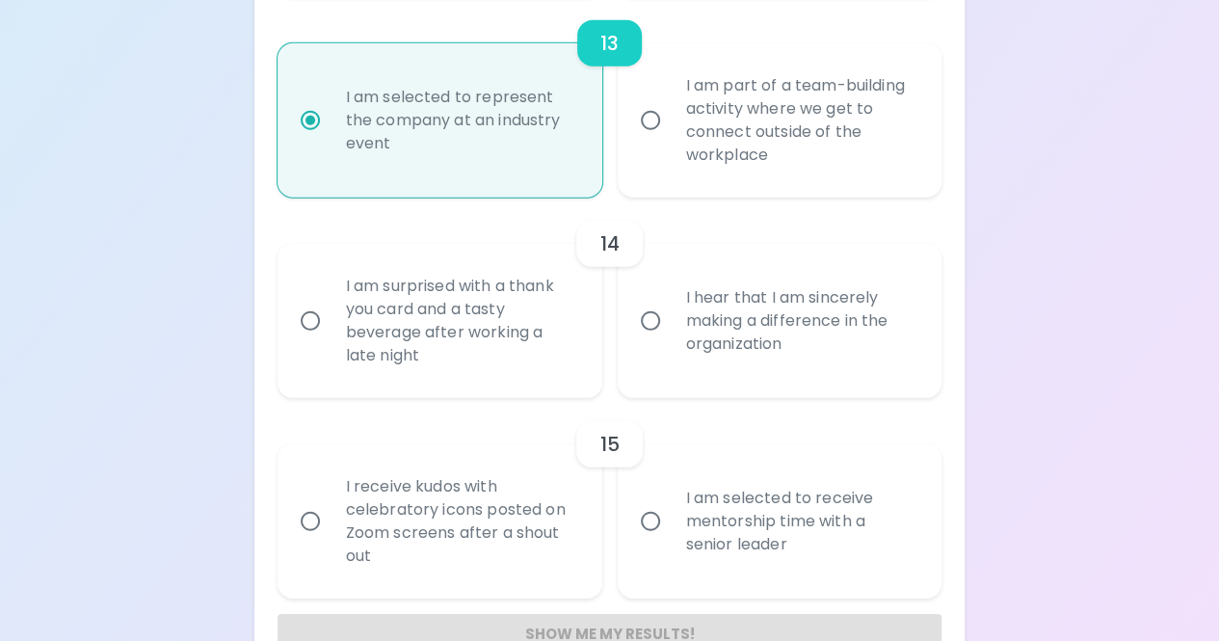
radio input "false"
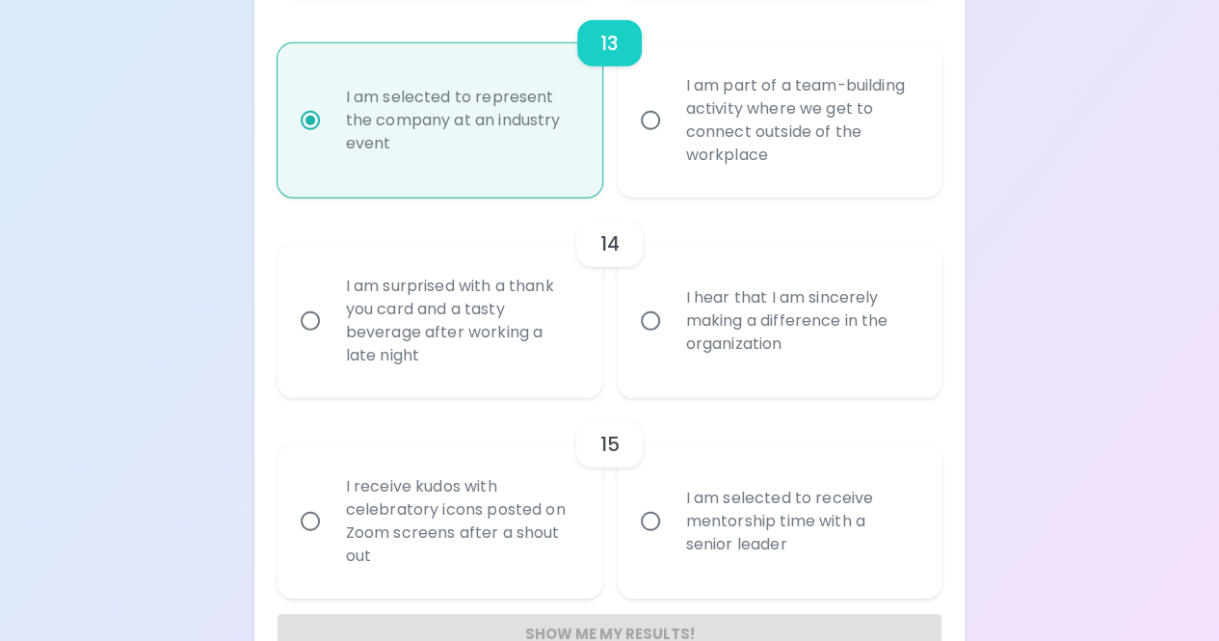
radio input "false"
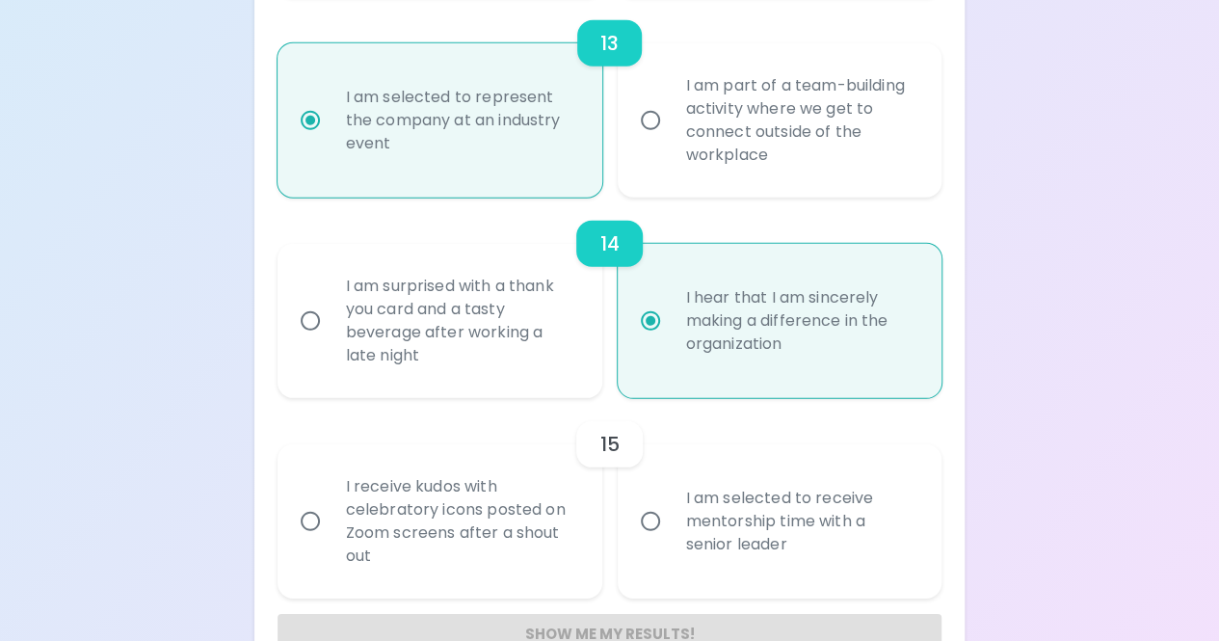
scroll to position [2667, 0]
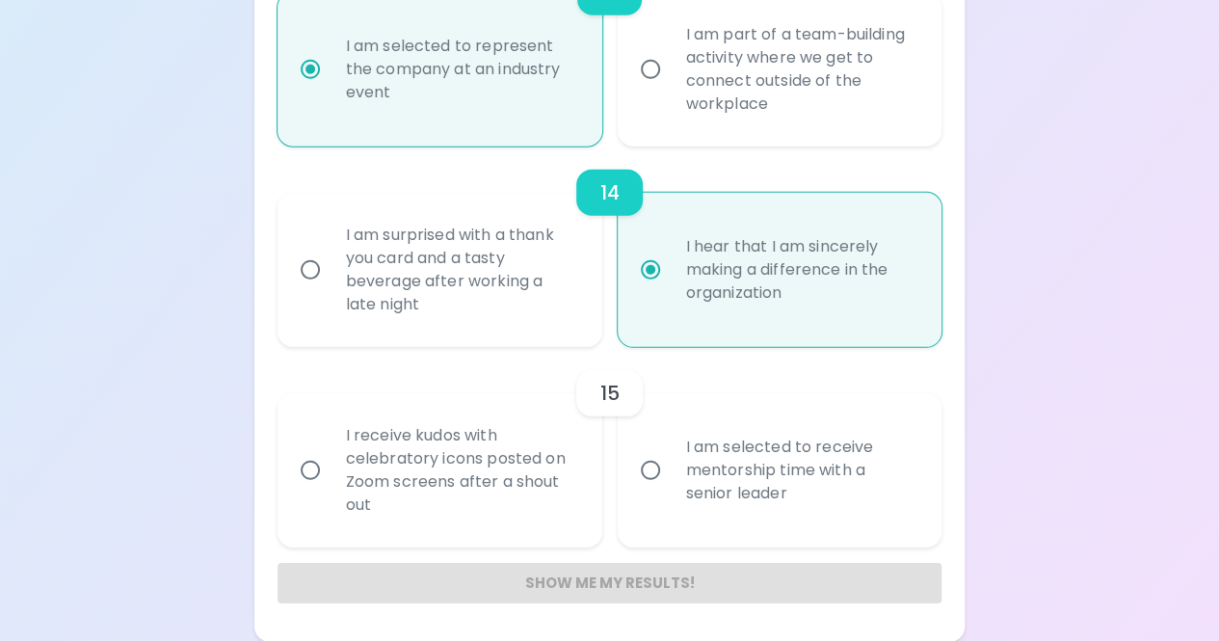
radio input "true"
click at [584, 485] on div "I receive kudos with celebratory icons posted on Zoom screens after a shout out" at bounding box center [461, 470] width 261 height 139
click at [331, 485] on input "I receive kudos with celebratory icons posted on Zoom screens after a shout out" at bounding box center [310, 470] width 40 height 40
radio input "false"
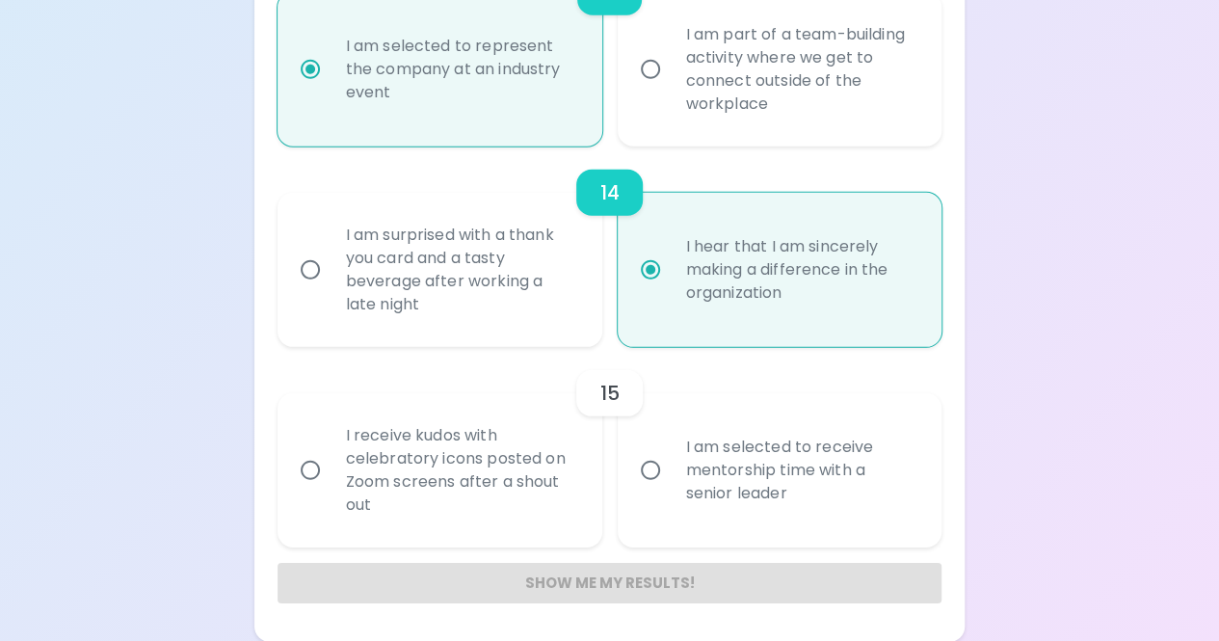
radio input "false"
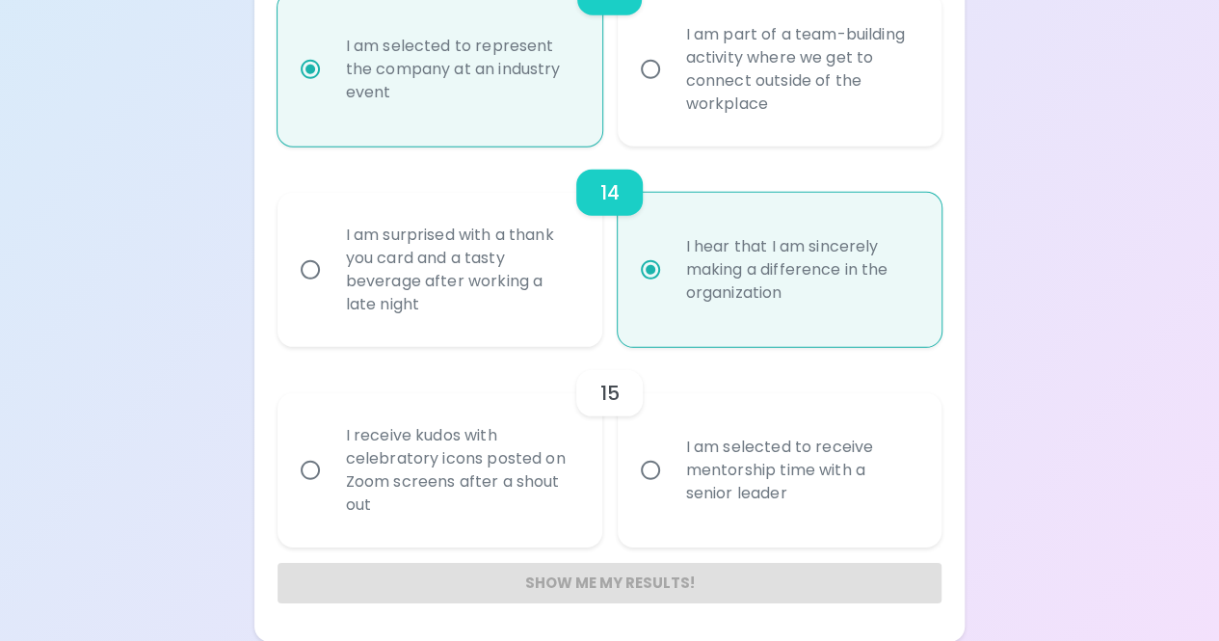
radio input "false"
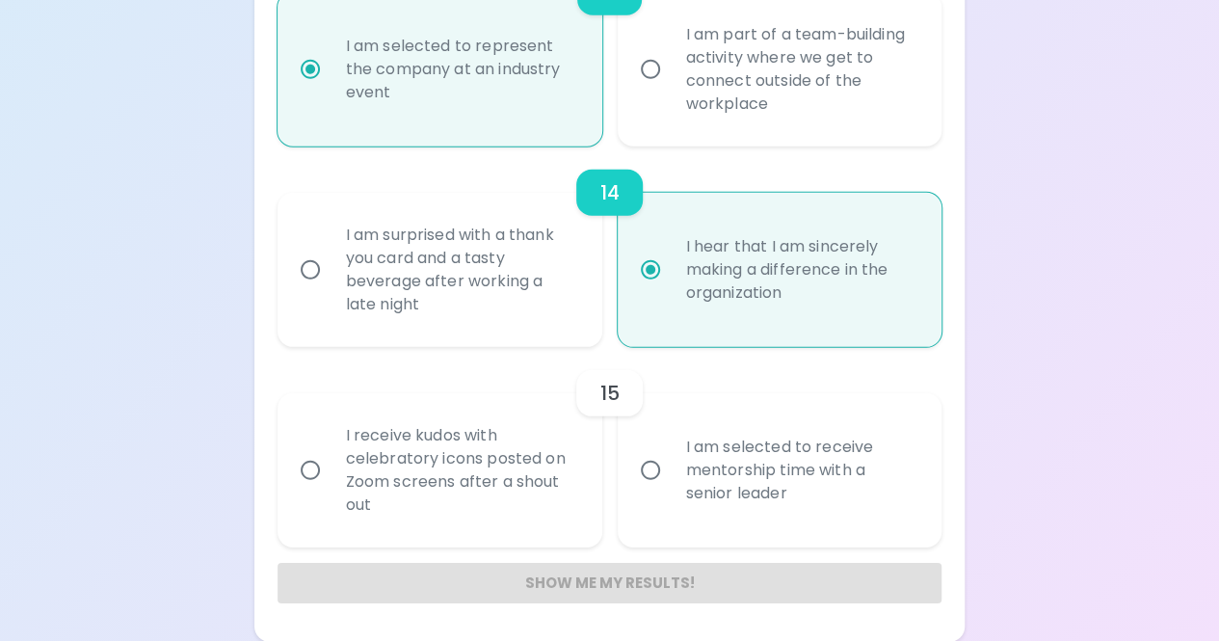
radio input "false"
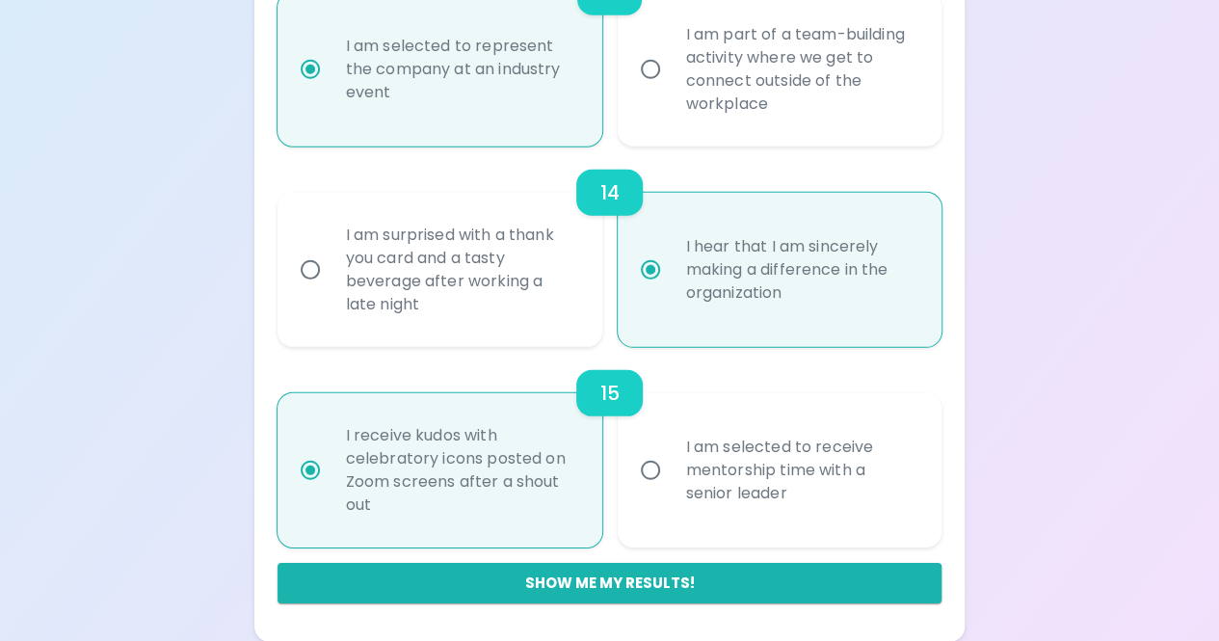
radio input "true"
click at [584, 485] on div "I receive kudos with celebratory icons posted on Zoom screens after a shout out" at bounding box center [461, 470] width 261 height 139
click at [331, 485] on input "I receive kudos with celebratory icons posted on Zoom screens after a shout out" at bounding box center [310, 470] width 40 height 40
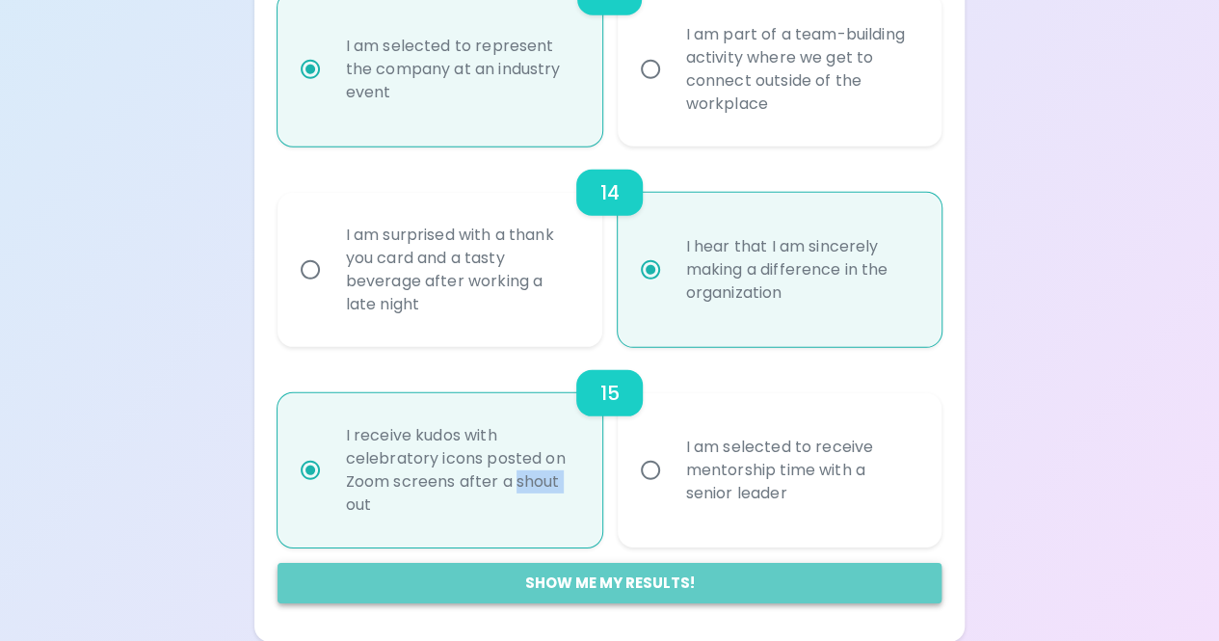
click at [606, 581] on button "Show me my results!" at bounding box center [610, 583] width 665 height 40
radio input "false"
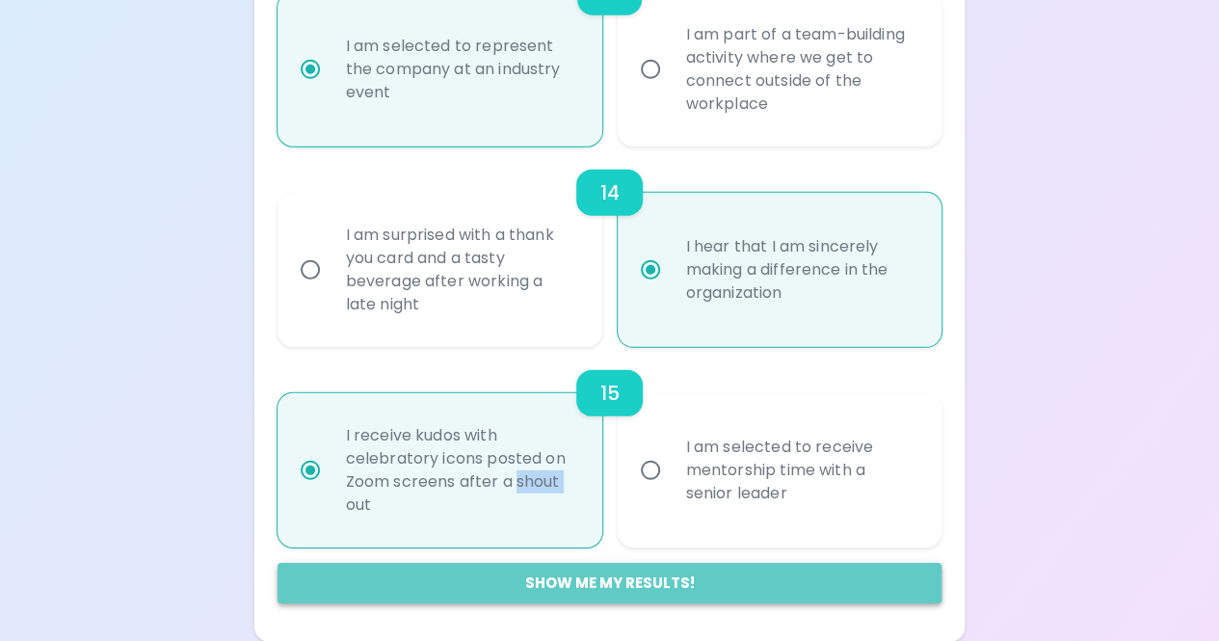
radio input "false"
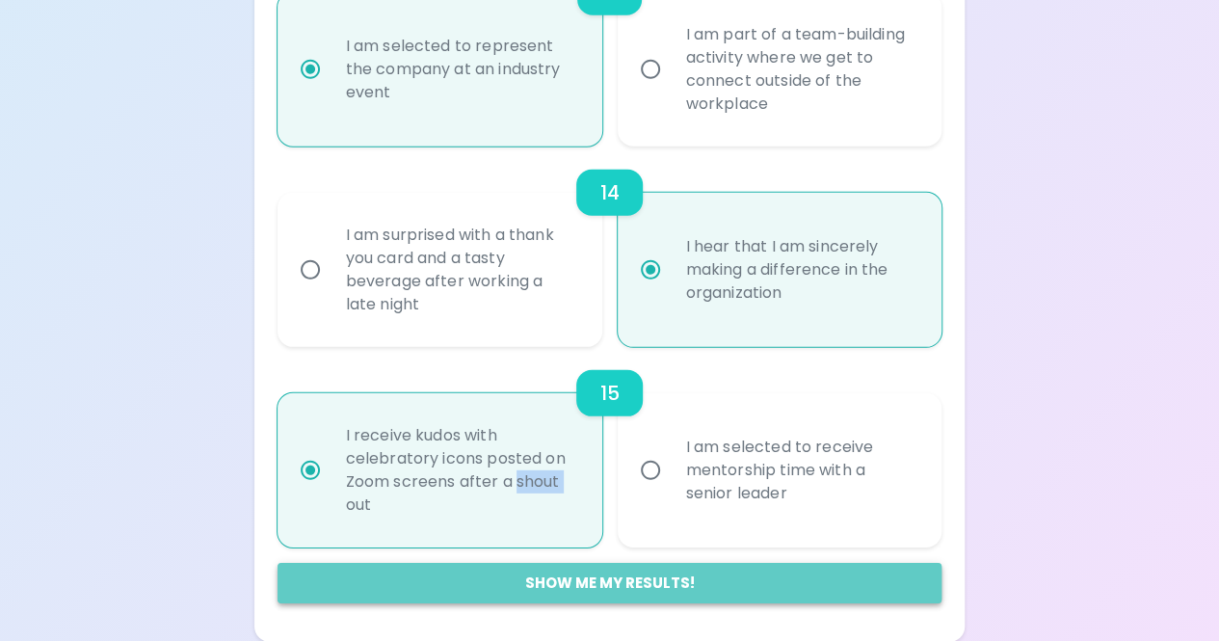
radio input "false"
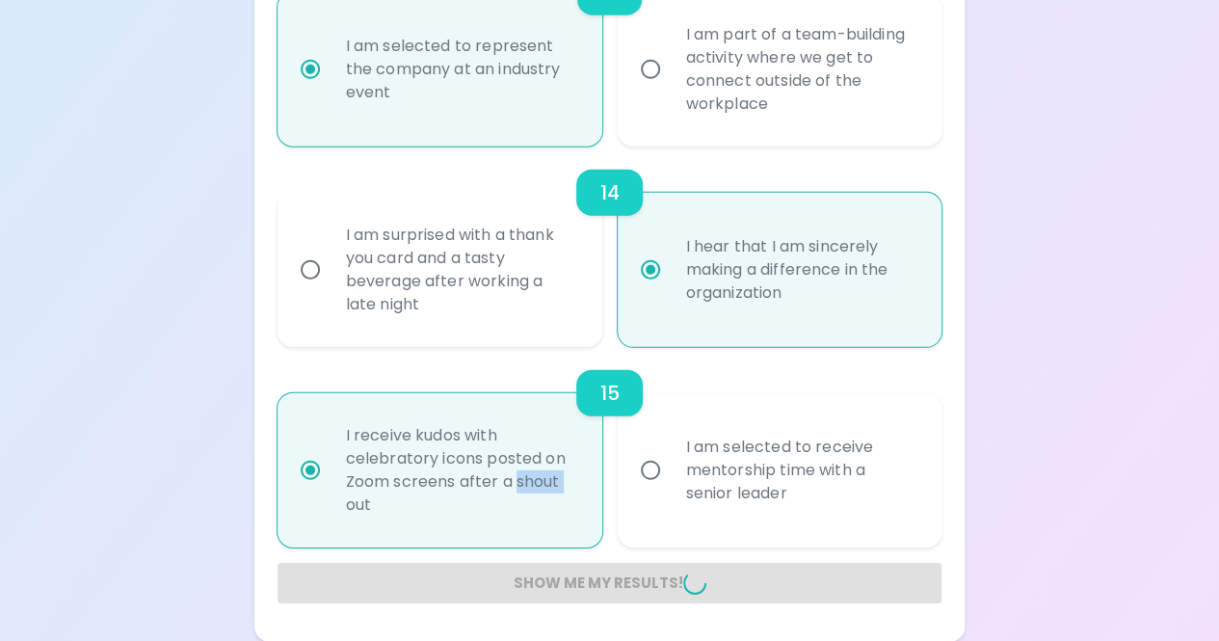
radio input "false"
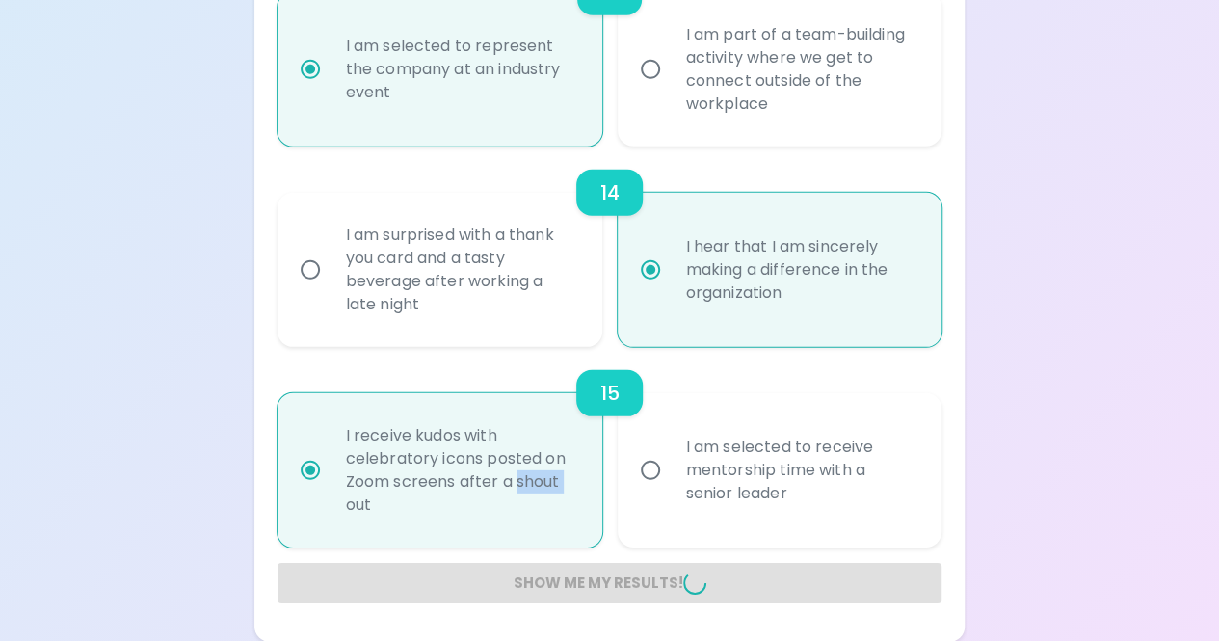
radio input "false"
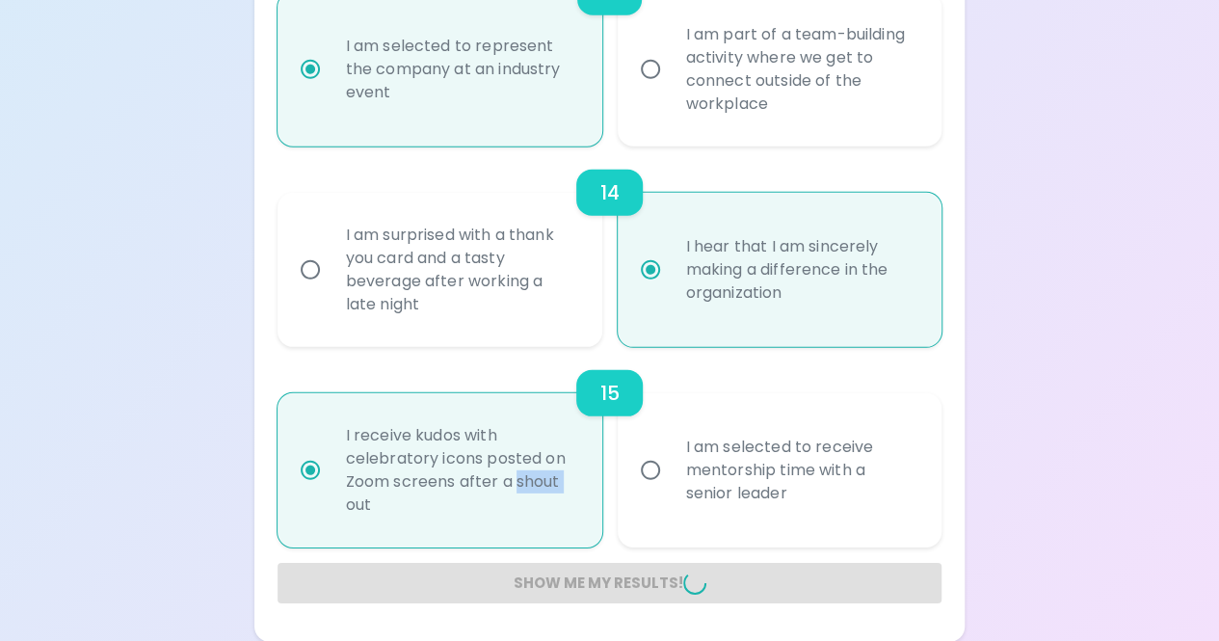
radio input "false"
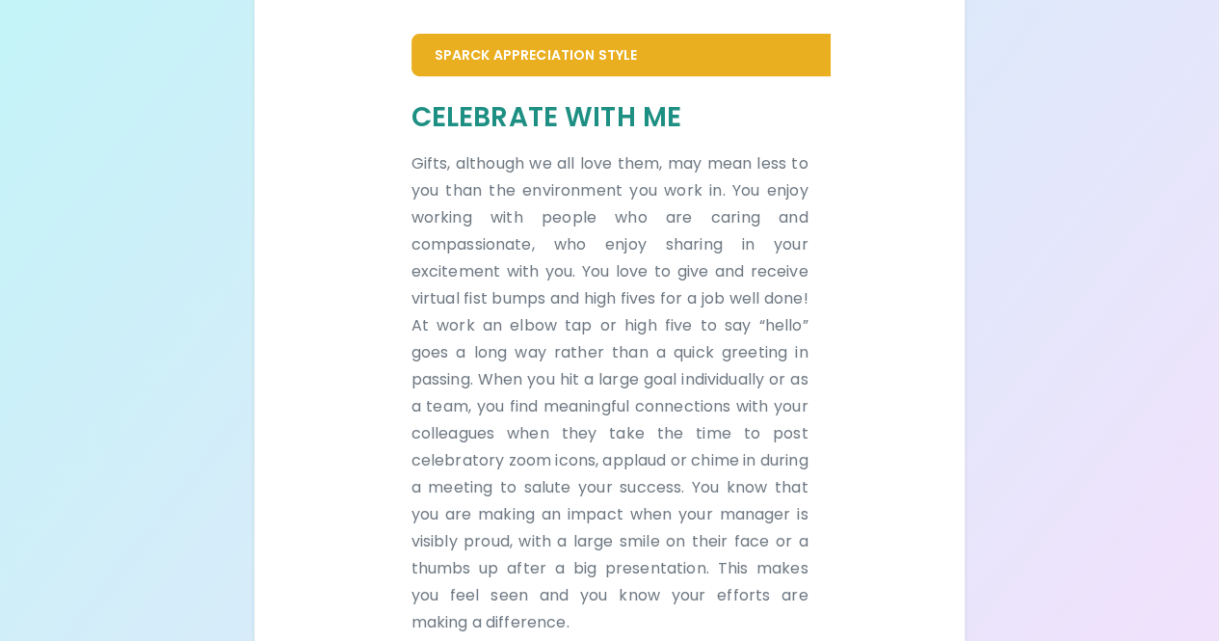
scroll to position [491, 0]
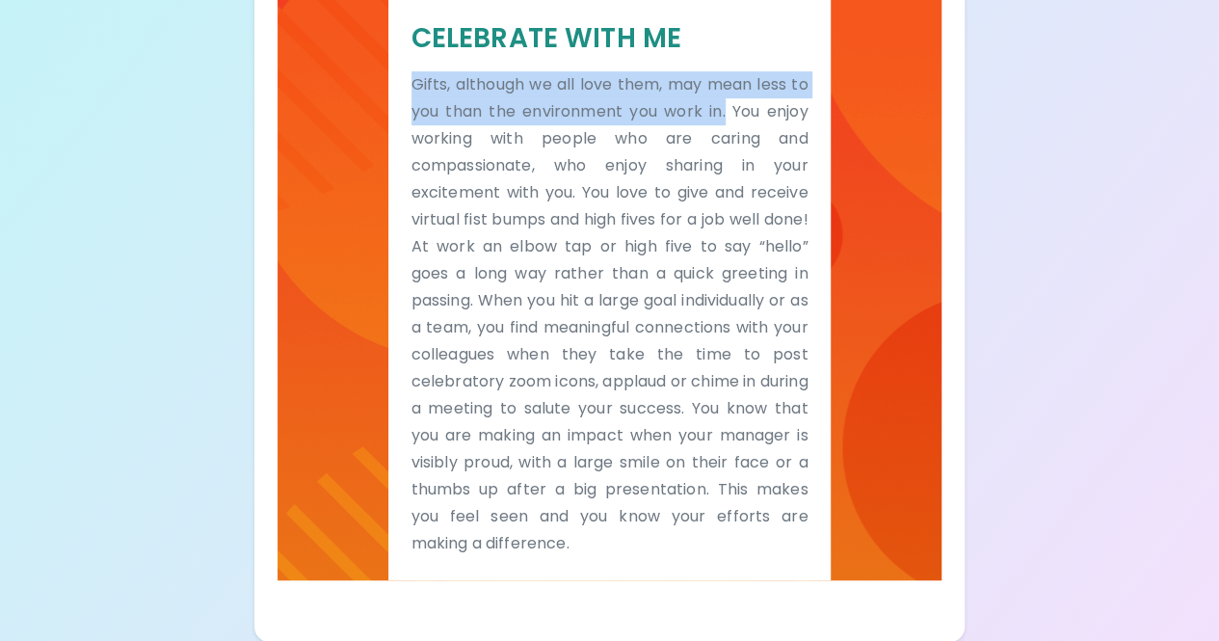
drag, startPoint x: 385, startPoint y: 85, endPoint x: 723, endPoint y: 111, distance: 339.3
click at [723, 111] on div "Sparck Appreciation Style Celebrate With Me Gifts, although we all love them, m…" at bounding box center [610, 232] width 665 height 695
click at [723, 111] on p "Gifts, although we all love them, may mean less to you than the environment you…" at bounding box center [610, 314] width 397 height 486
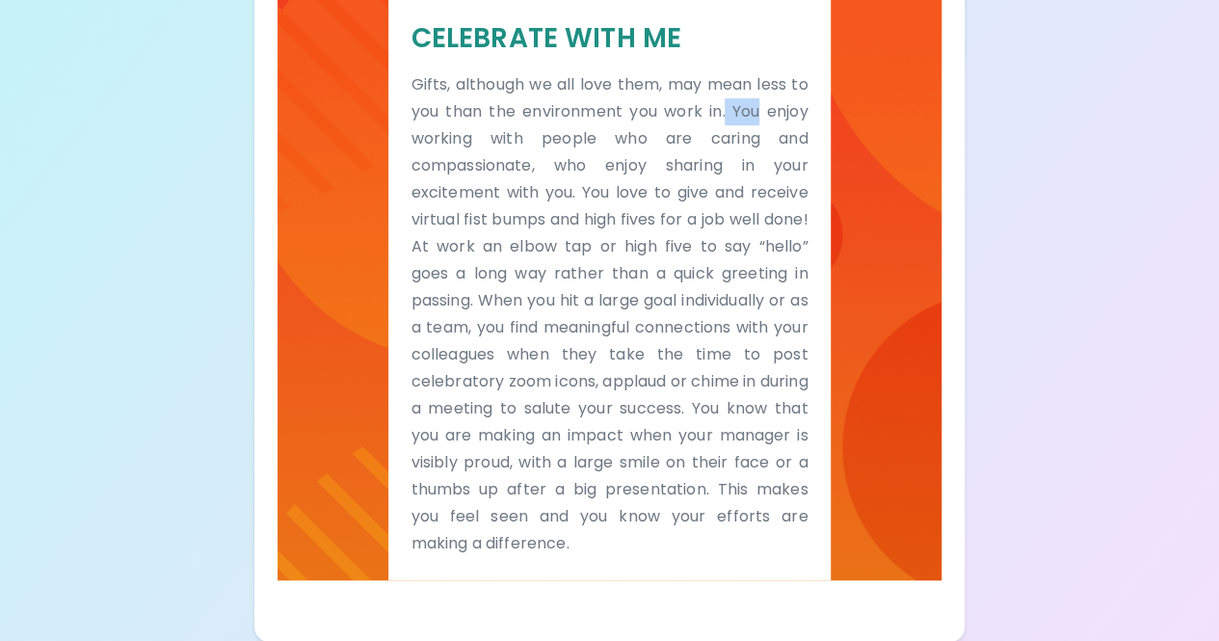
drag, startPoint x: 725, startPoint y: 119, endPoint x: 762, endPoint y: 111, distance: 38.4
click at [762, 111] on p "Gifts, although we all love them, may mean less to you than the environment you…" at bounding box center [610, 314] width 397 height 486
click at [762, 110] on p "Gifts, although we all love them, may mean less to you than the environment you…" at bounding box center [610, 314] width 397 height 486
click at [757, 119] on p "Gifts, although we all love them, may mean less to you than the environment you…" at bounding box center [610, 314] width 397 height 486
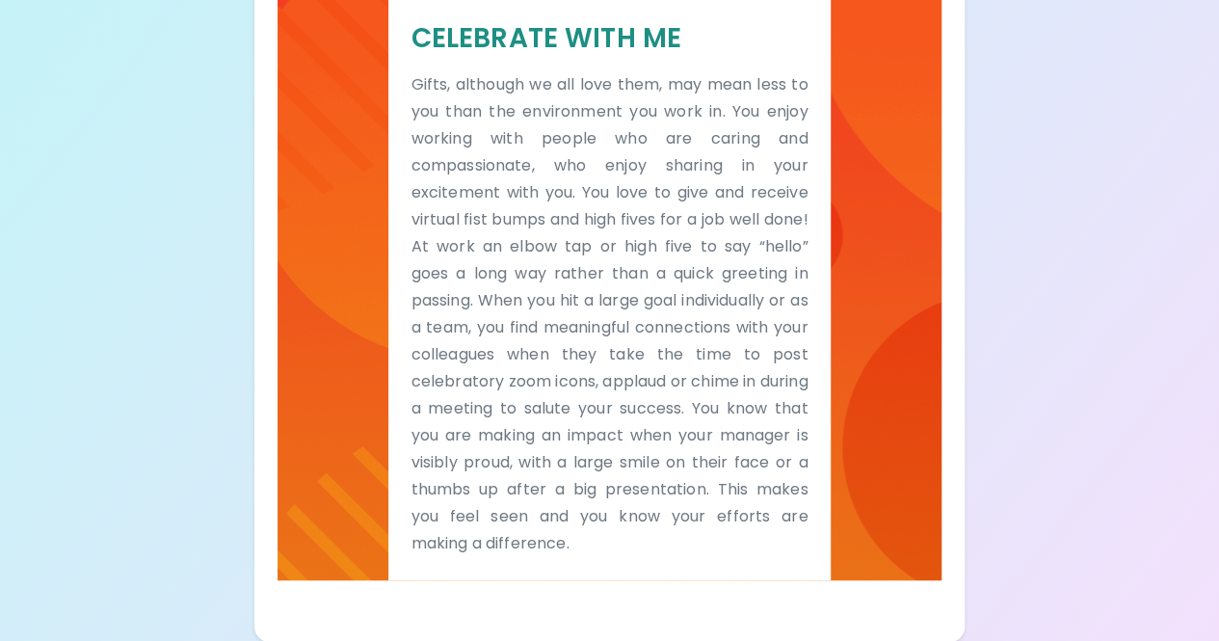
click at [745, 147] on p "Gifts, although we all love them, may mean less to you than the environment you…" at bounding box center [610, 314] width 397 height 486
click at [792, 350] on p "Gifts, although we all love them, may mean less to you than the environment you…" at bounding box center [610, 314] width 397 height 486
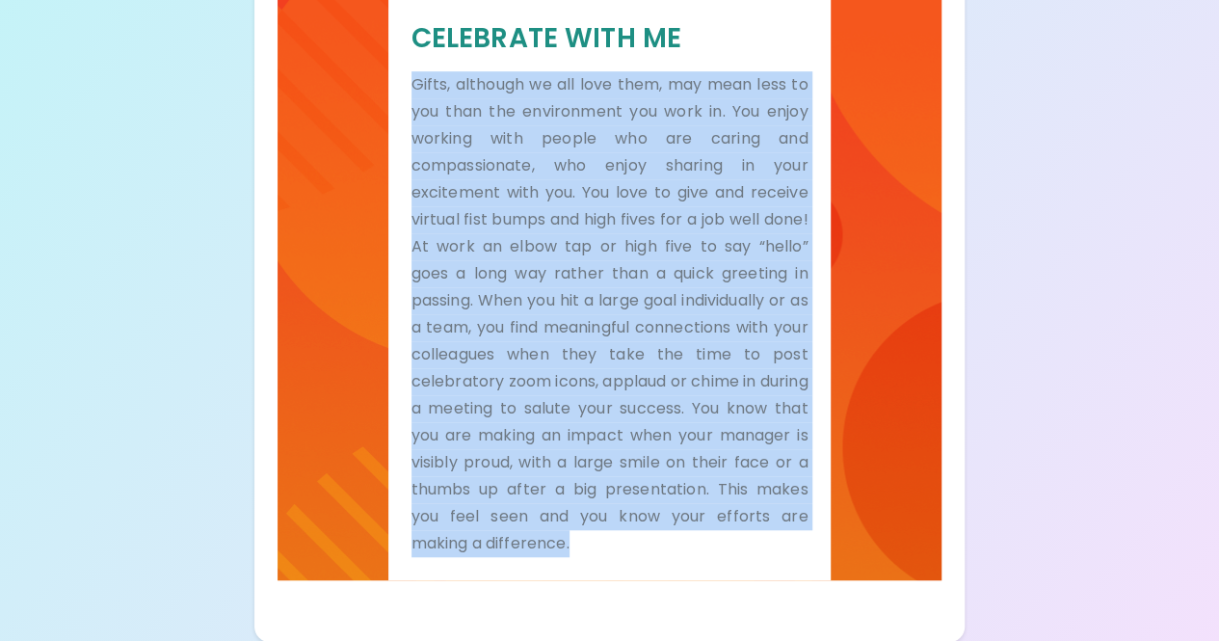
click at [792, 350] on p "Gifts, although we all love them, may mean less to you than the environment you…" at bounding box center [610, 314] width 397 height 486
click at [731, 389] on p "Gifts, although we all love them, may mean less to you than the environment you…" at bounding box center [610, 314] width 397 height 486
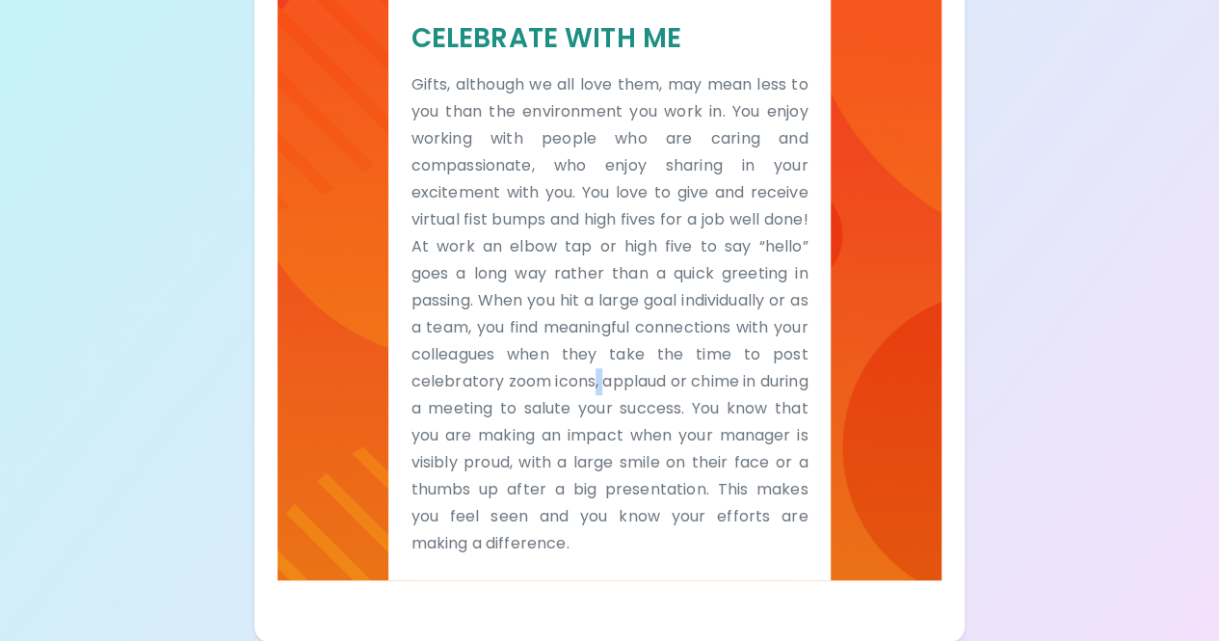
click at [731, 389] on p "Gifts, although we all love them, may mean less to you than the environment you…" at bounding box center [610, 314] width 397 height 486
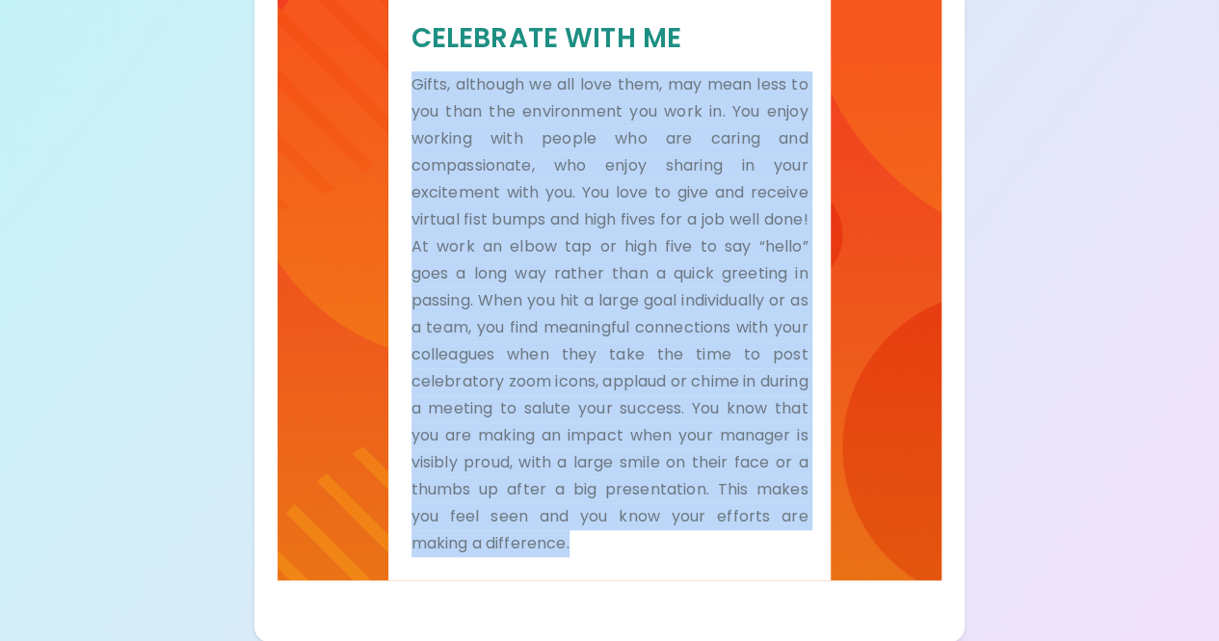
click at [731, 389] on p "Gifts, although we all love them, may mean less to you than the environment you…" at bounding box center [610, 314] width 397 height 486
click at [735, 402] on p "Gifts, although we all love them, may mean less to you than the environment you…" at bounding box center [610, 314] width 397 height 486
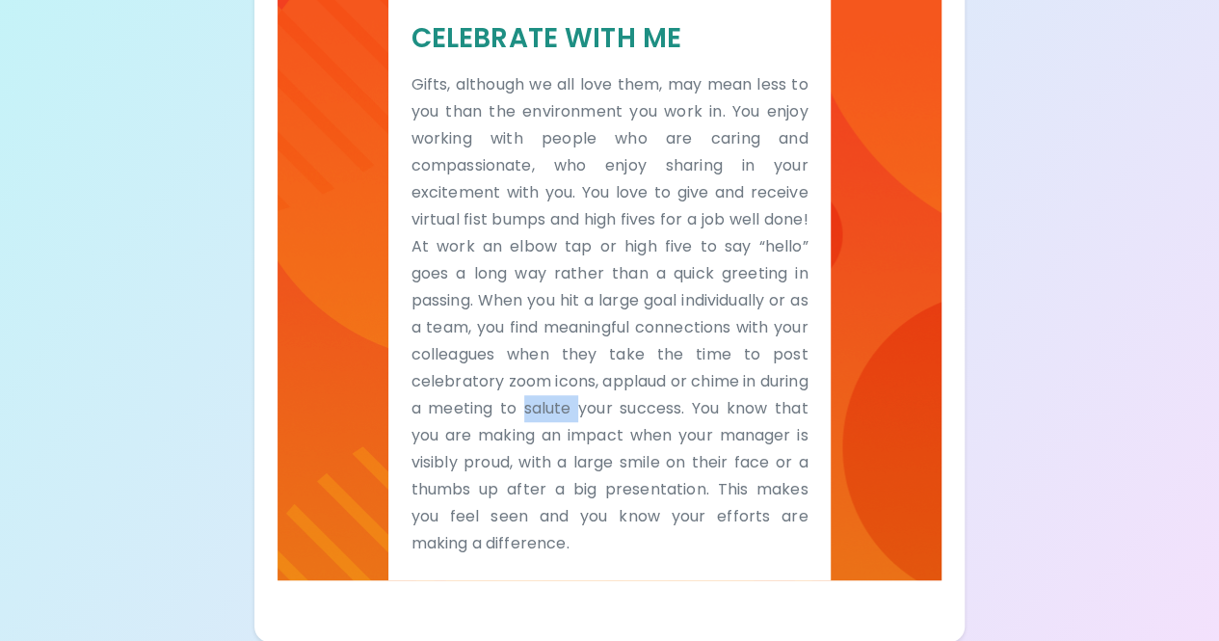
click at [735, 402] on p "Gifts, although we all love them, may mean less to you than the environment you…" at bounding box center [610, 314] width 397 height 486
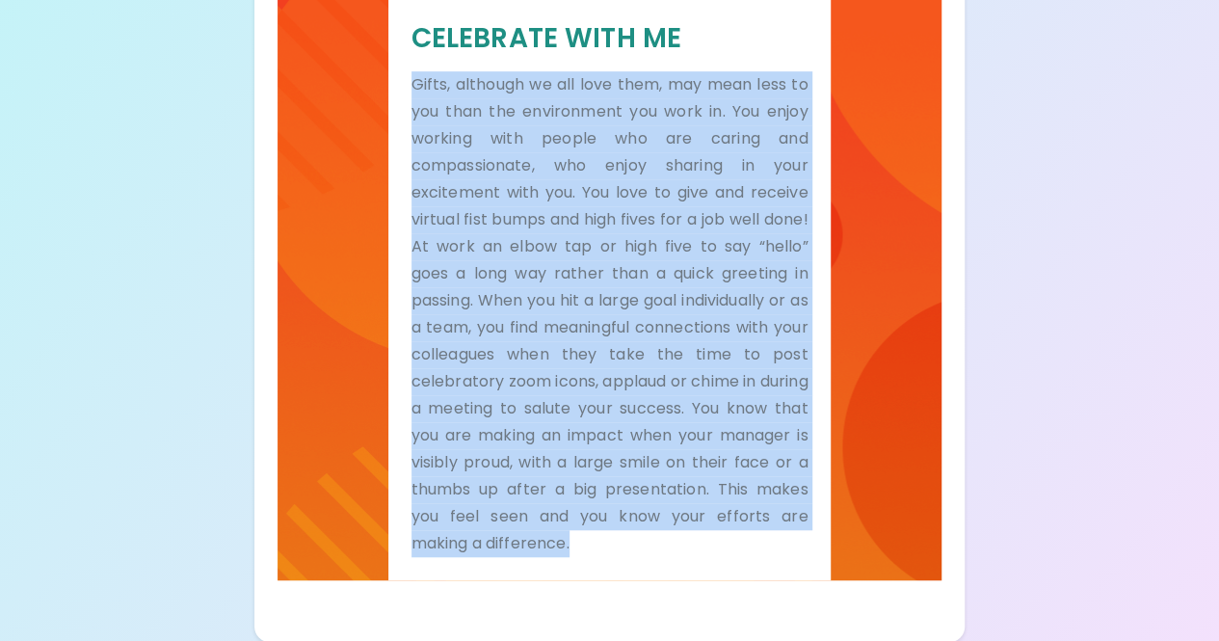
click at [735, 402] on p "Gifts, although we all love them, may mean less to you than the environment you…" at bounding box center [610, 314] width 397 height 486
click at [730, 391] on p "Gifts, although we all love them, may mean less to you than the environment you…" at bounding box center [610, 314] width 397 height 486
